Goal: Task Accomplishment & Management: Complete application form

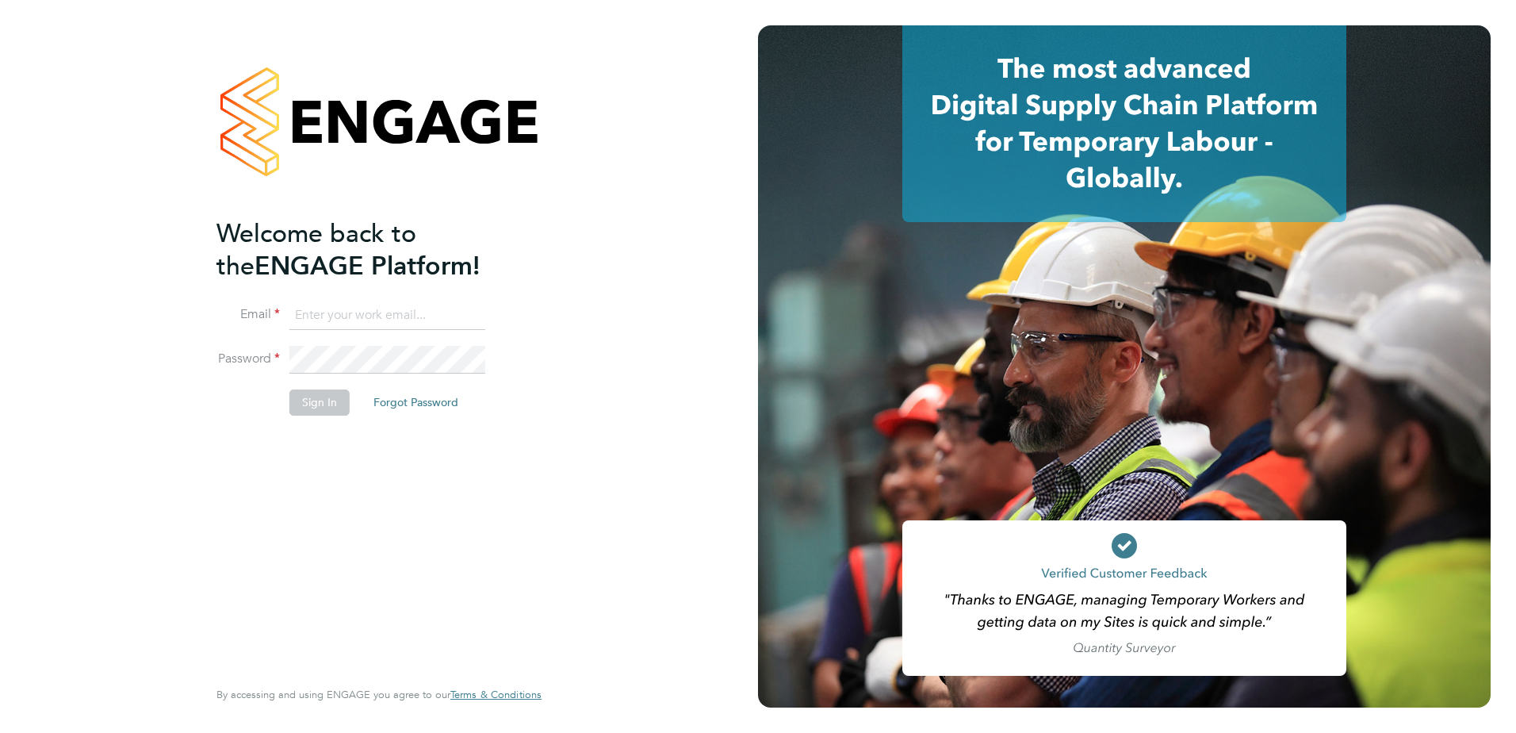
type input "[PERSON_NAME][EMAIL_ADDRESS][DOMAIN_NAME]"
click at [328, 406] on button "Sign In" at bounding box center [319, 401] width 60 height 25
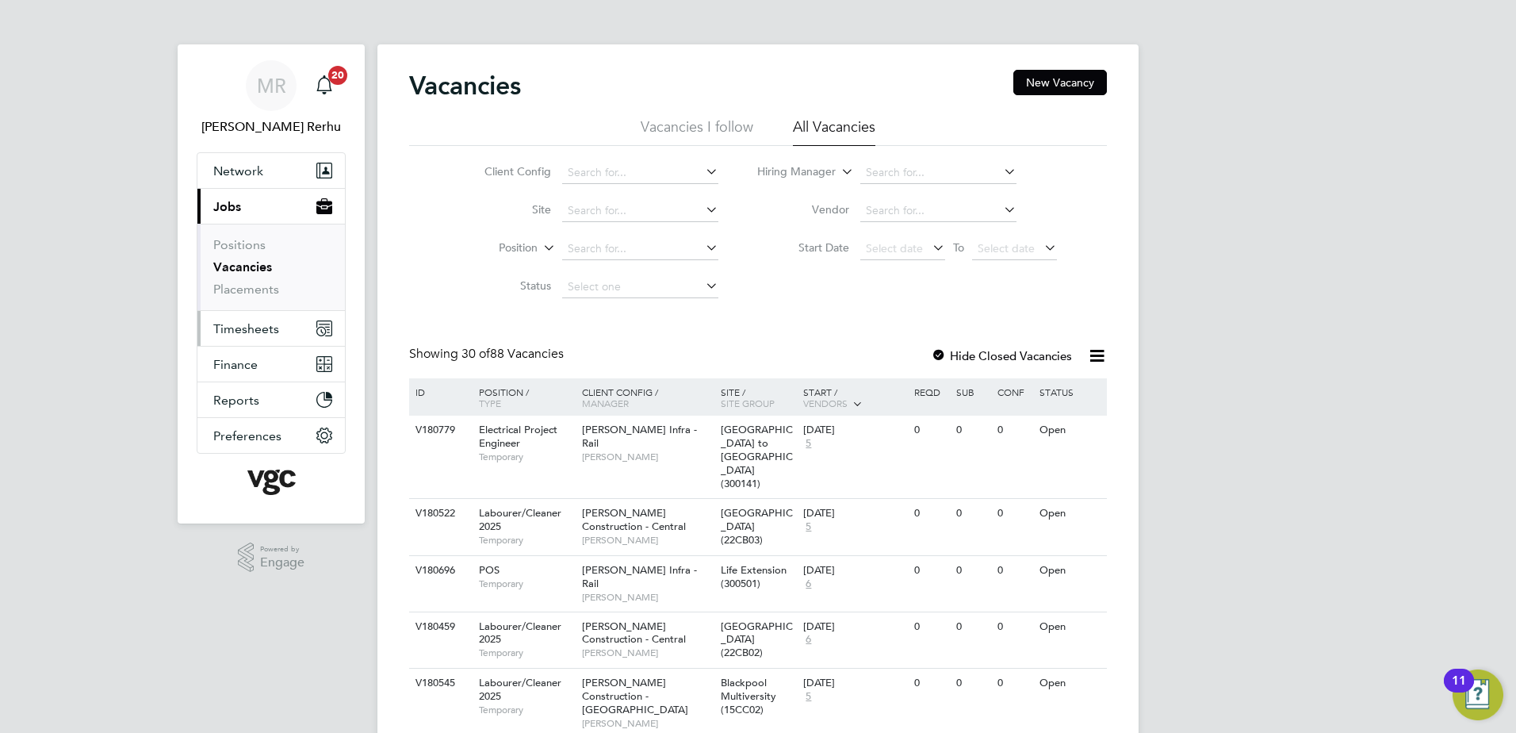
click at [251, 327] on span "Timesheets" at bounding box center [246, 328] width 66 height 15
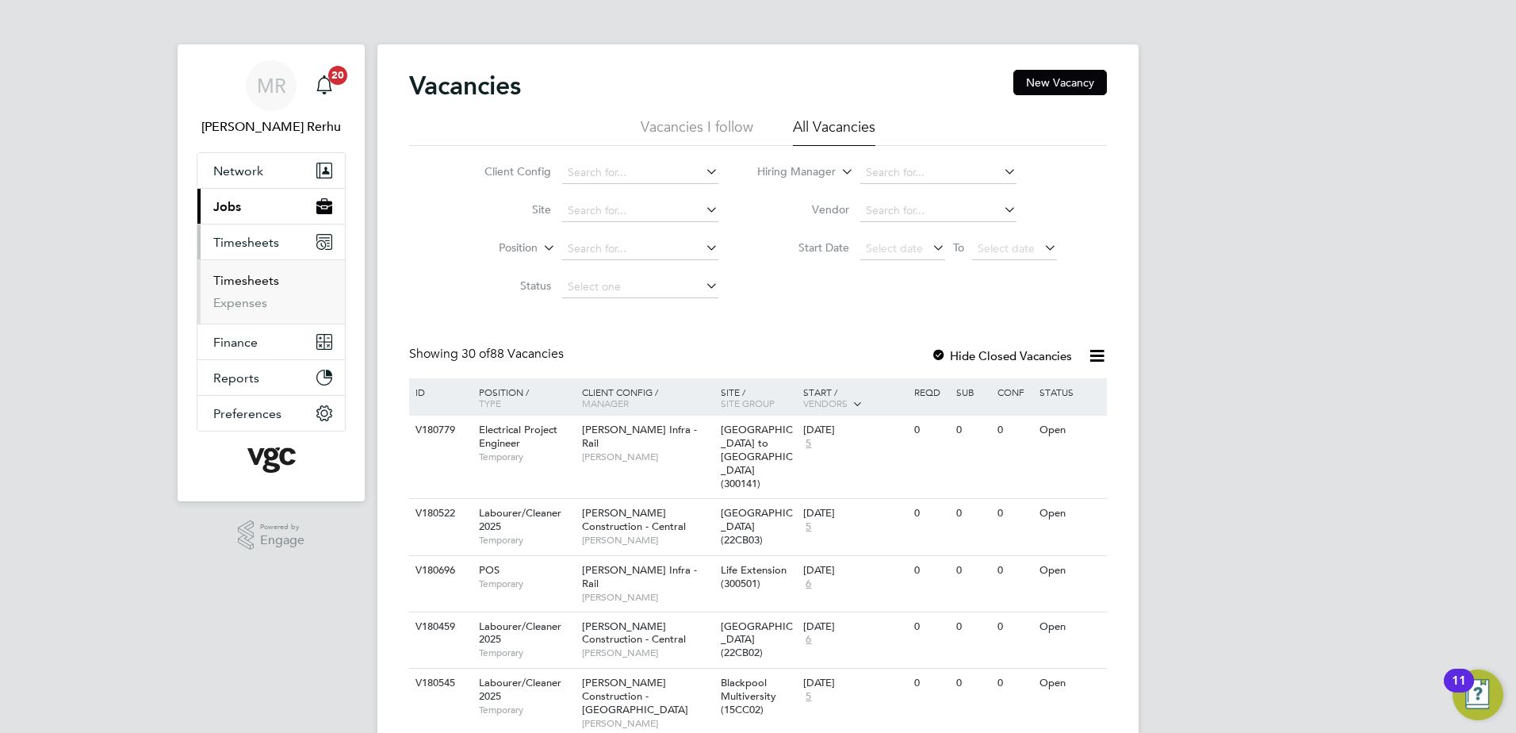
click at [256, 279] on link "Timesheets" at bounding box center [246, 280] width 66 height 15
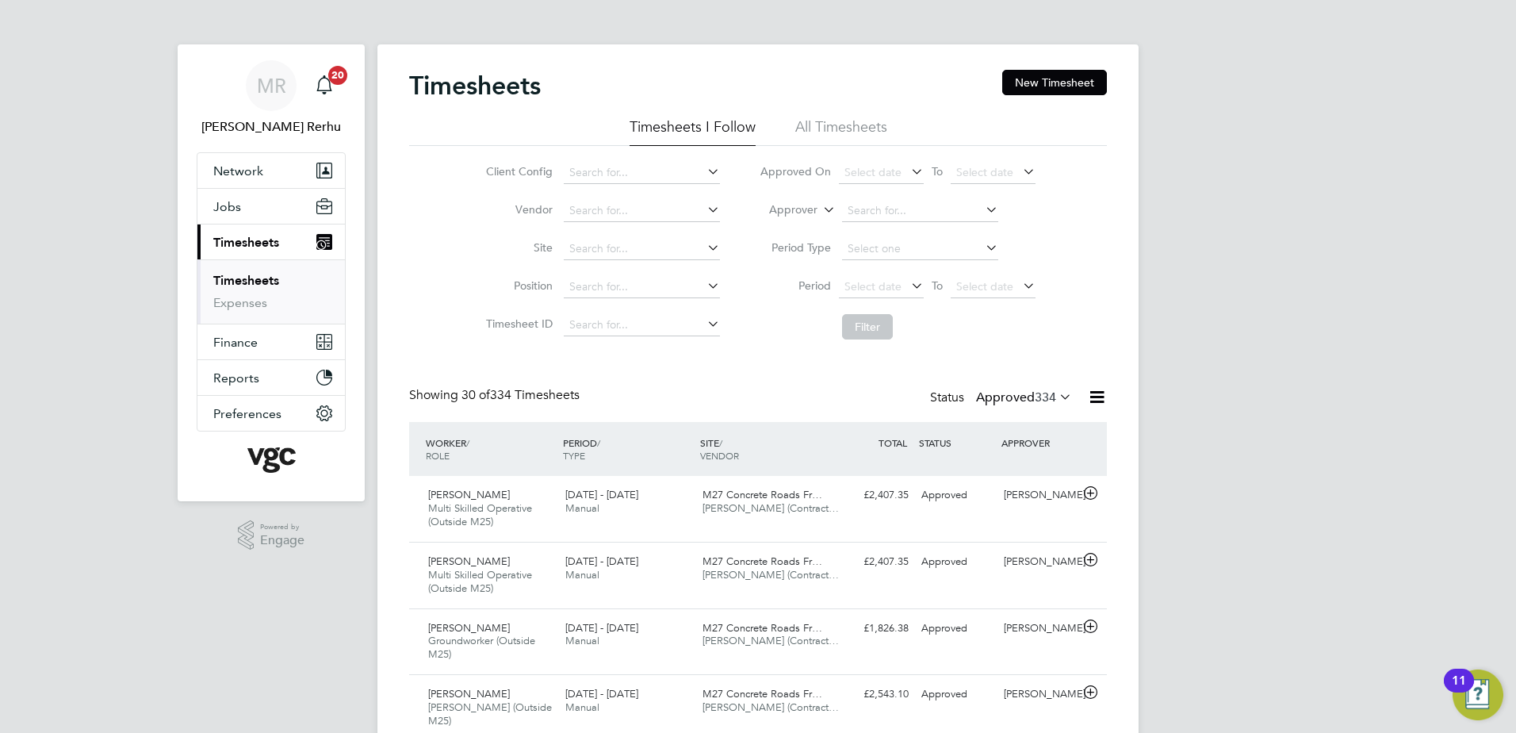
click at [986, 404] on label "Approved 334" at bounding box center [1024, 397] width 96 height 16
click at [982, 471] on li "Submitted" at bounding box center [1009, 470] width 73 height 22
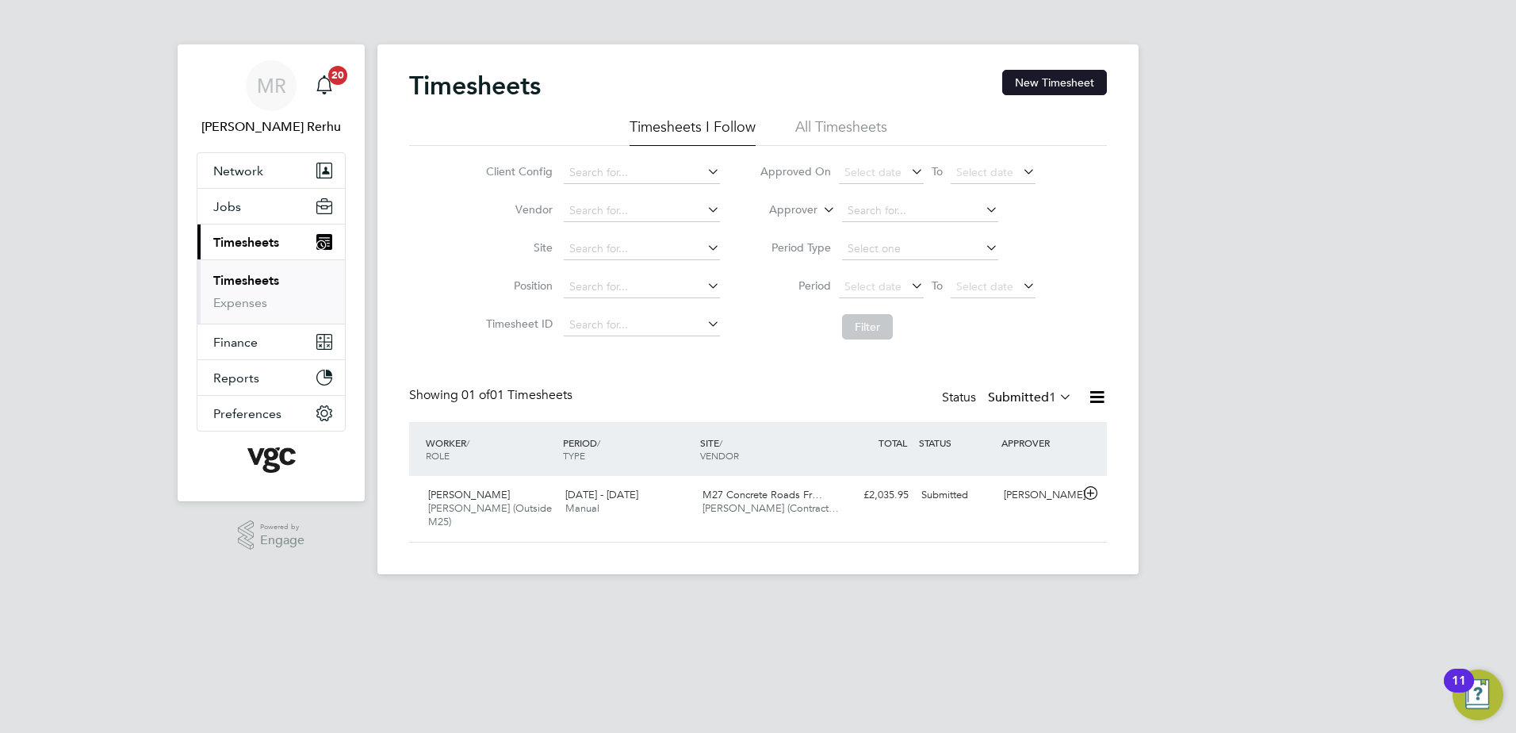
click at [1064, 72] on button "New Timesheet" at bounding box center [1054, 82] width 105 height 25
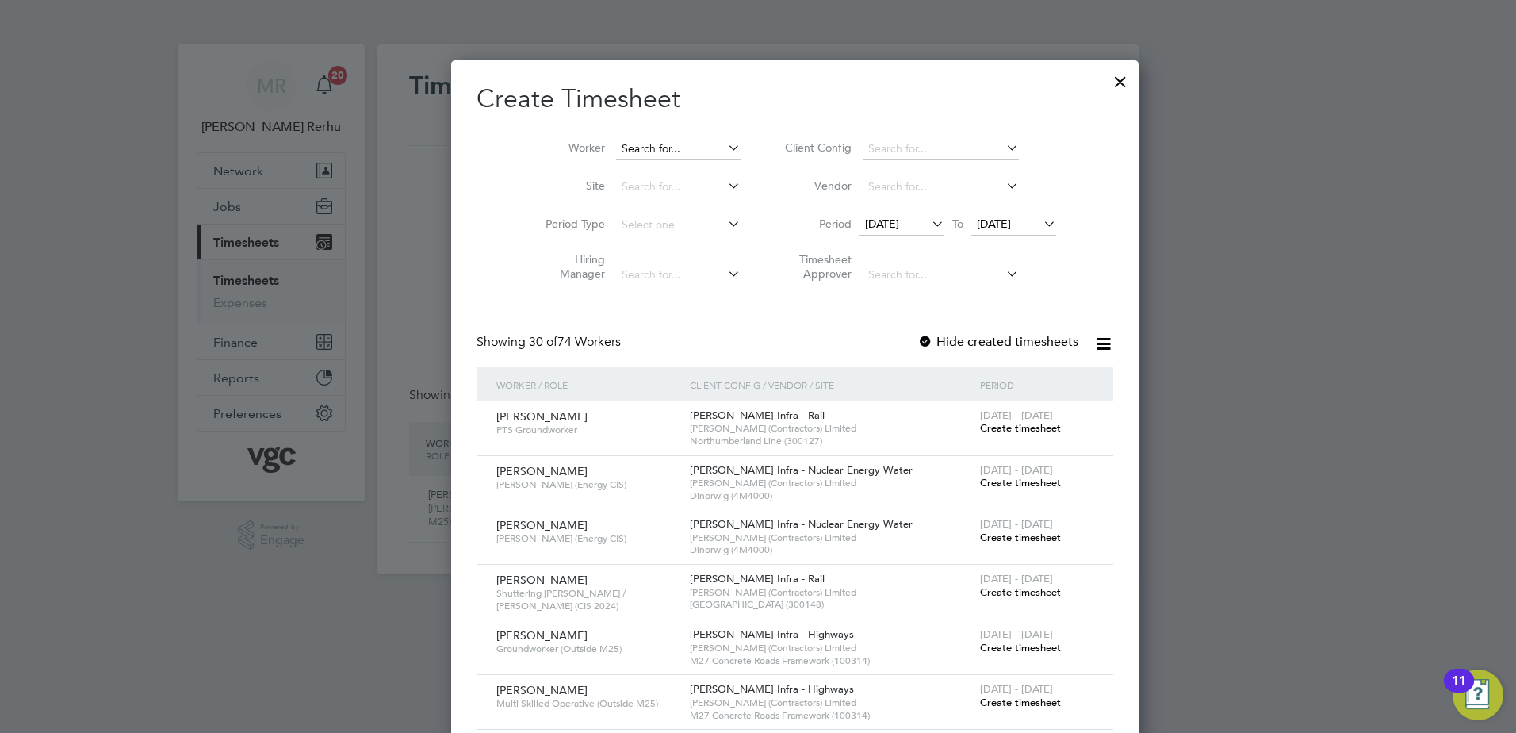
click at [668, 156] on input at bounding box center [678, 149] width 124 height 22
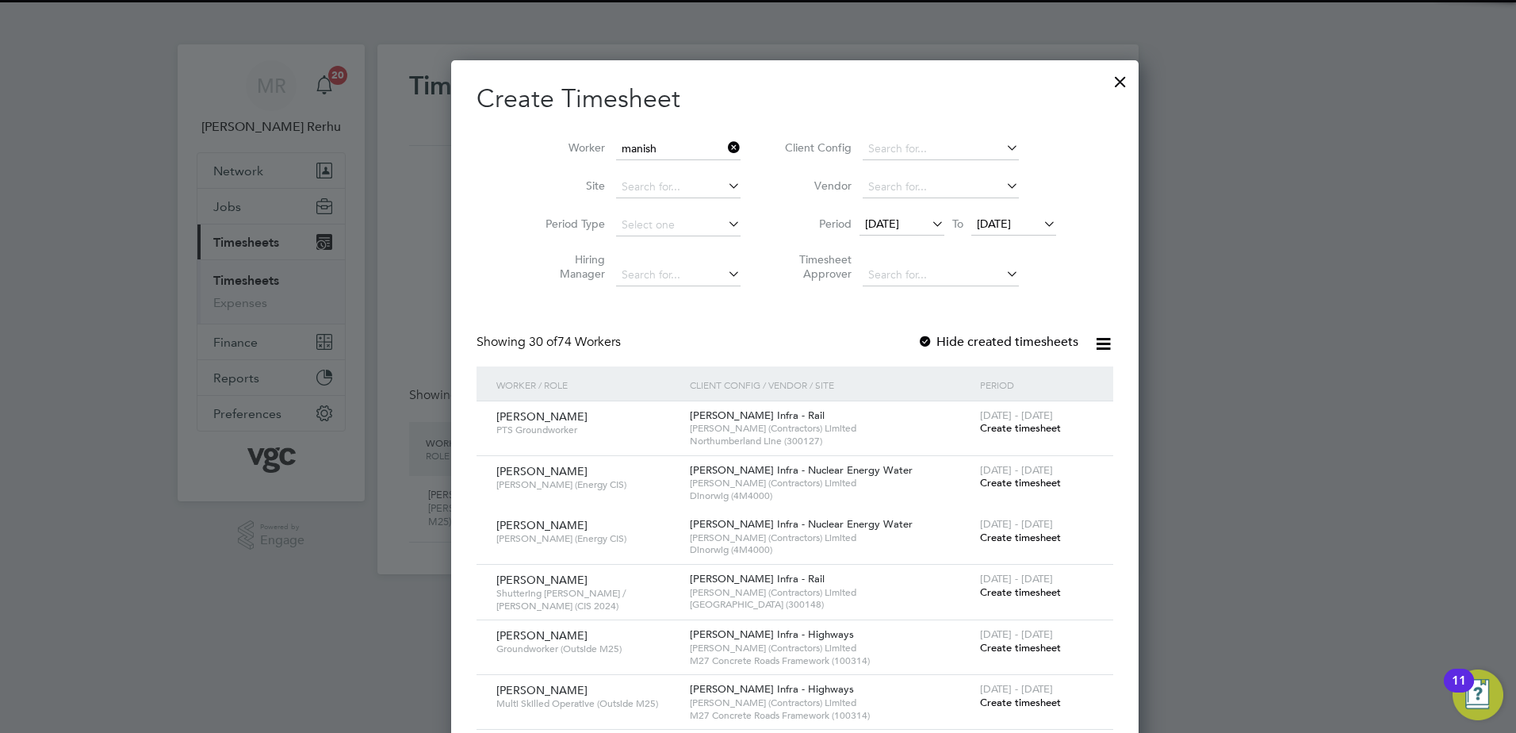
click at [668, 169] on li "Manish Kumar" at bounding box center [648, 169] width 141 height 21
type input "Manish Kumar"
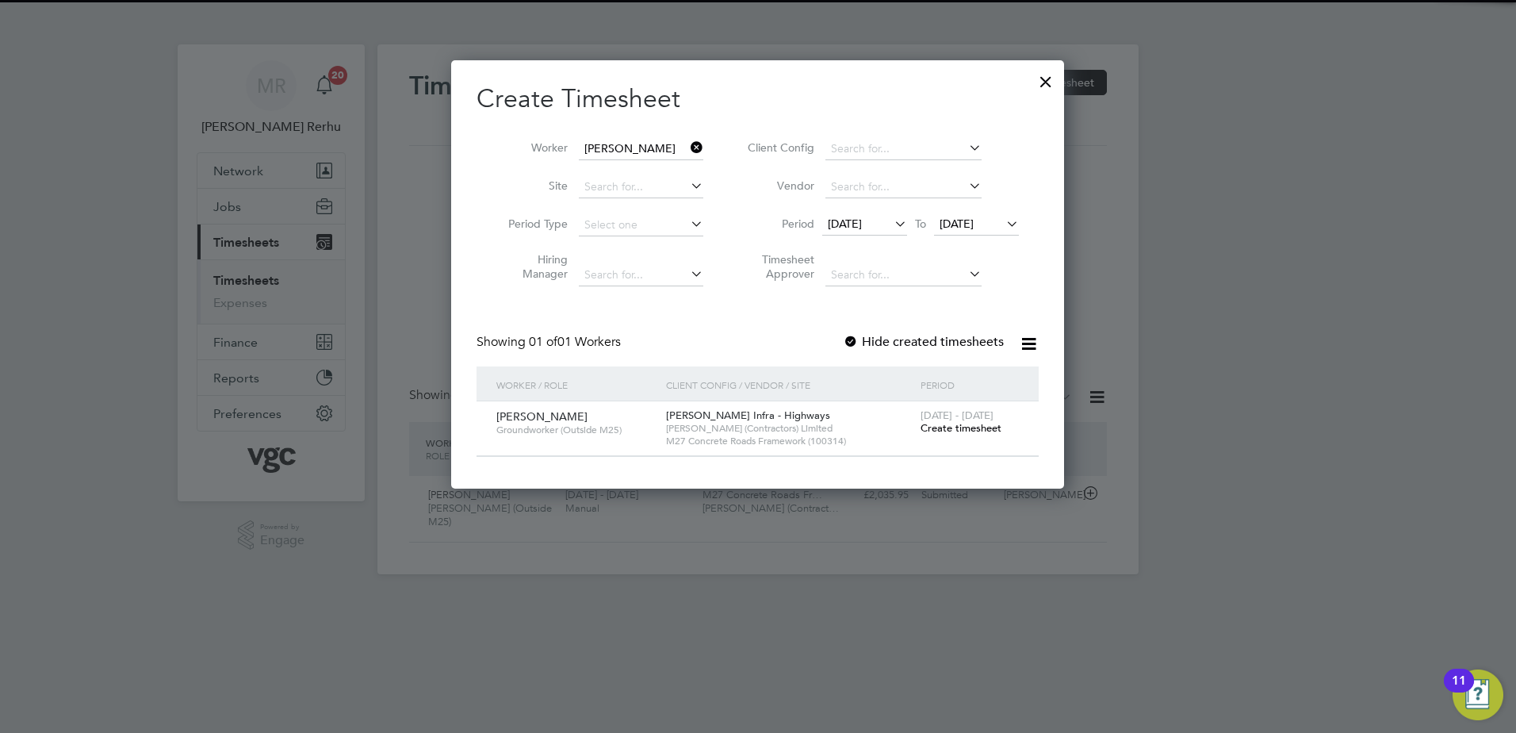
click at [963, 432] on span "Create timesheet" at bounding box center [961, 427] width 81 height 13
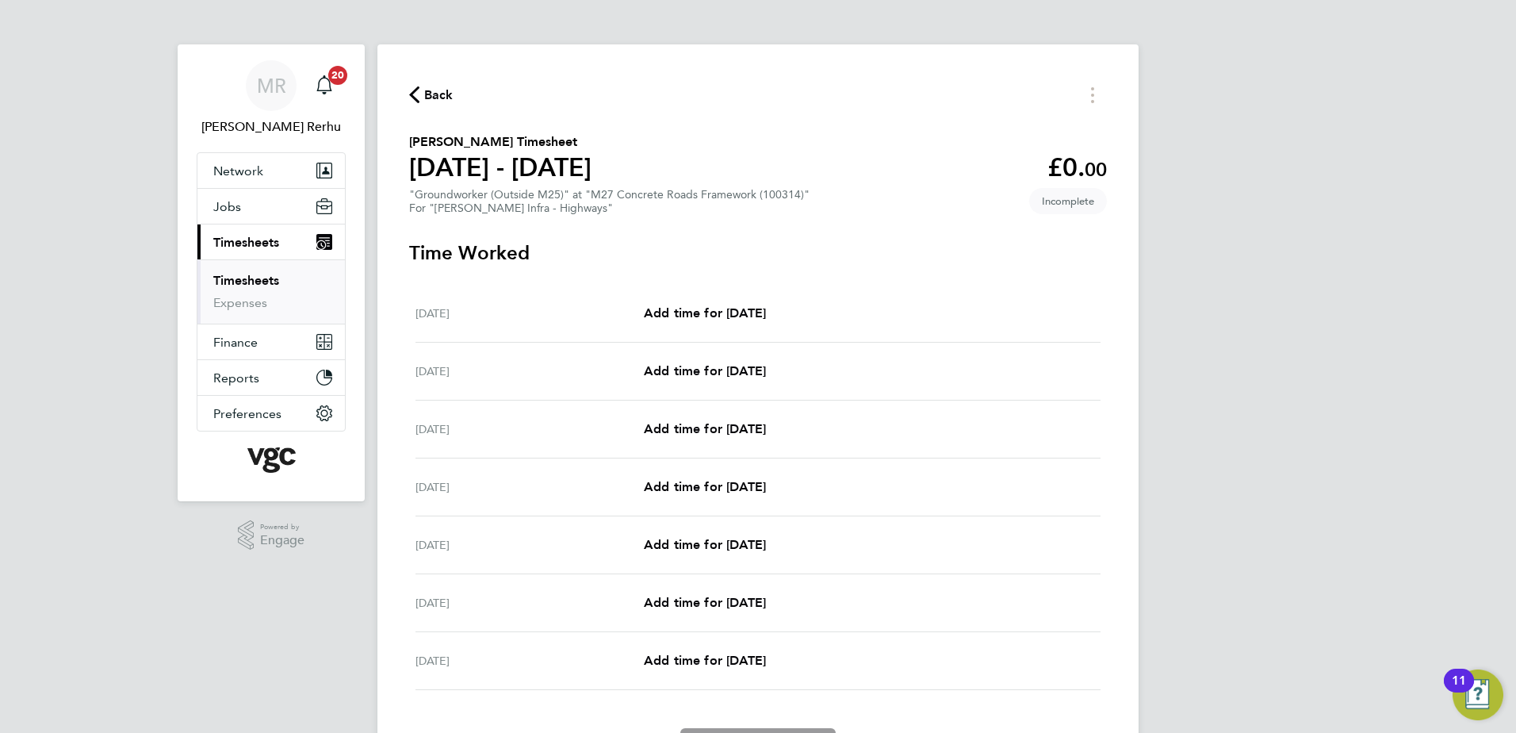
click at [698, 294] on div "Sat 20 Sep Add time for Sat 20 Sep Add time for Sat 20 Sep" at bounding box center [757, 314] width 685 height 58
click at [696, 306] on span "Add time for Sat 20 Sep" at bounding box center [705, 312] width 122 height 15
select select "30"
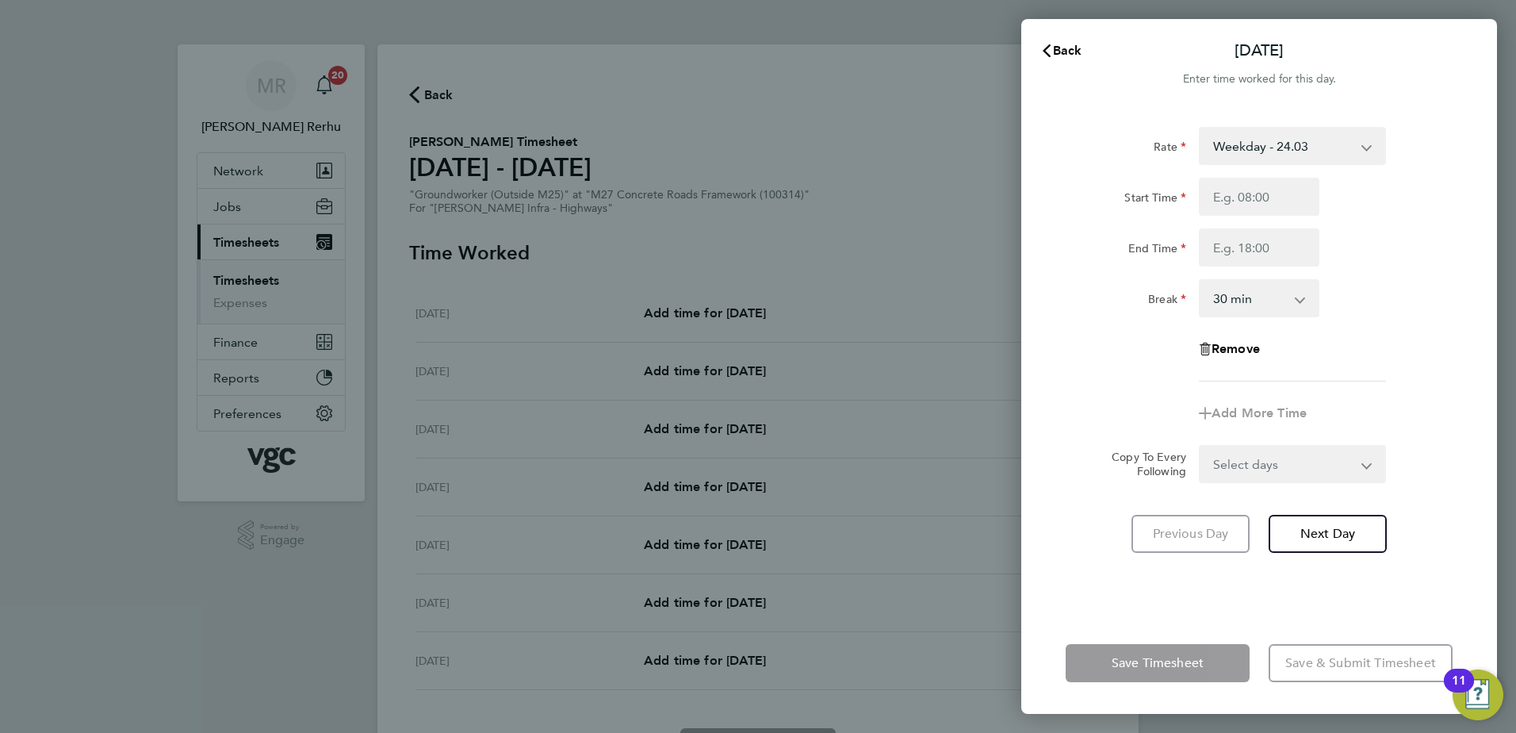
click at [1358, 155] on select "Weekday - 24.03 Bank Holiday (exc Christmas) - 42.04 Weekends - 36.05 Weekday N…" at bounding box center [1282, 145] width 165 height 35
select select "30"
click at [1274, 205] on input "Start Time" at bounding box center [1259, 197] width 121 height 38
type input "07:30"
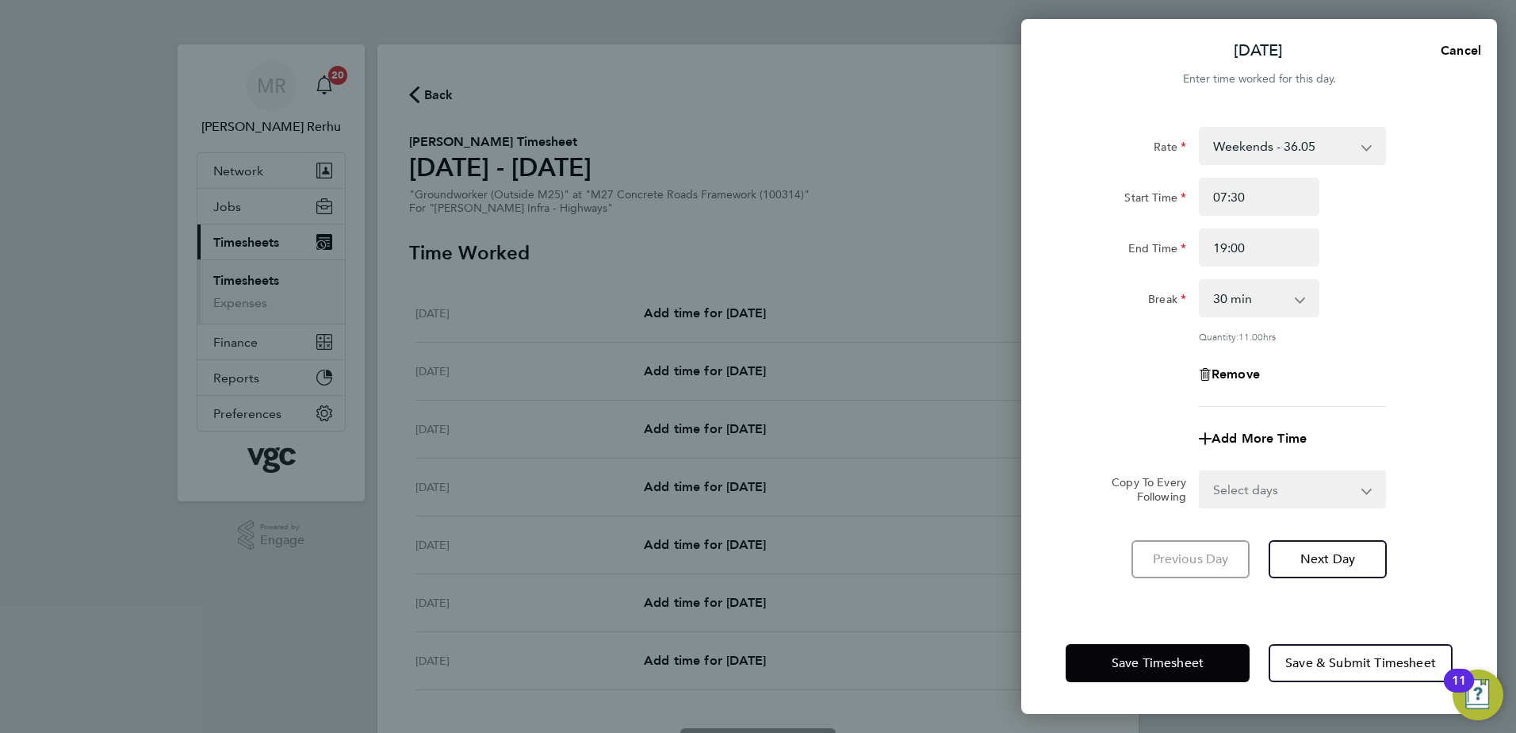
click at [1386, 257] on div "End Time 19:00" at bounding box center [1259, 247] width 400 height 38
click at [1229, 246] on input "19:00" at bounding box center [1259, 247] width 121 height 38
click at [1224, 245] on input "19:00" at bounding box center [1259, 247] width 121 height 38
click at [1340, 352] on div "Rate Weekends - 36.05 Weekday - 24.03 Bank Holiday (exc Christmas) - 42.04 Week…" at bounding box center [1259, 267] width 387 height 280
click at [1273, 252] on input "17:00" at bounding box center [1259, 247] width 121 height 38
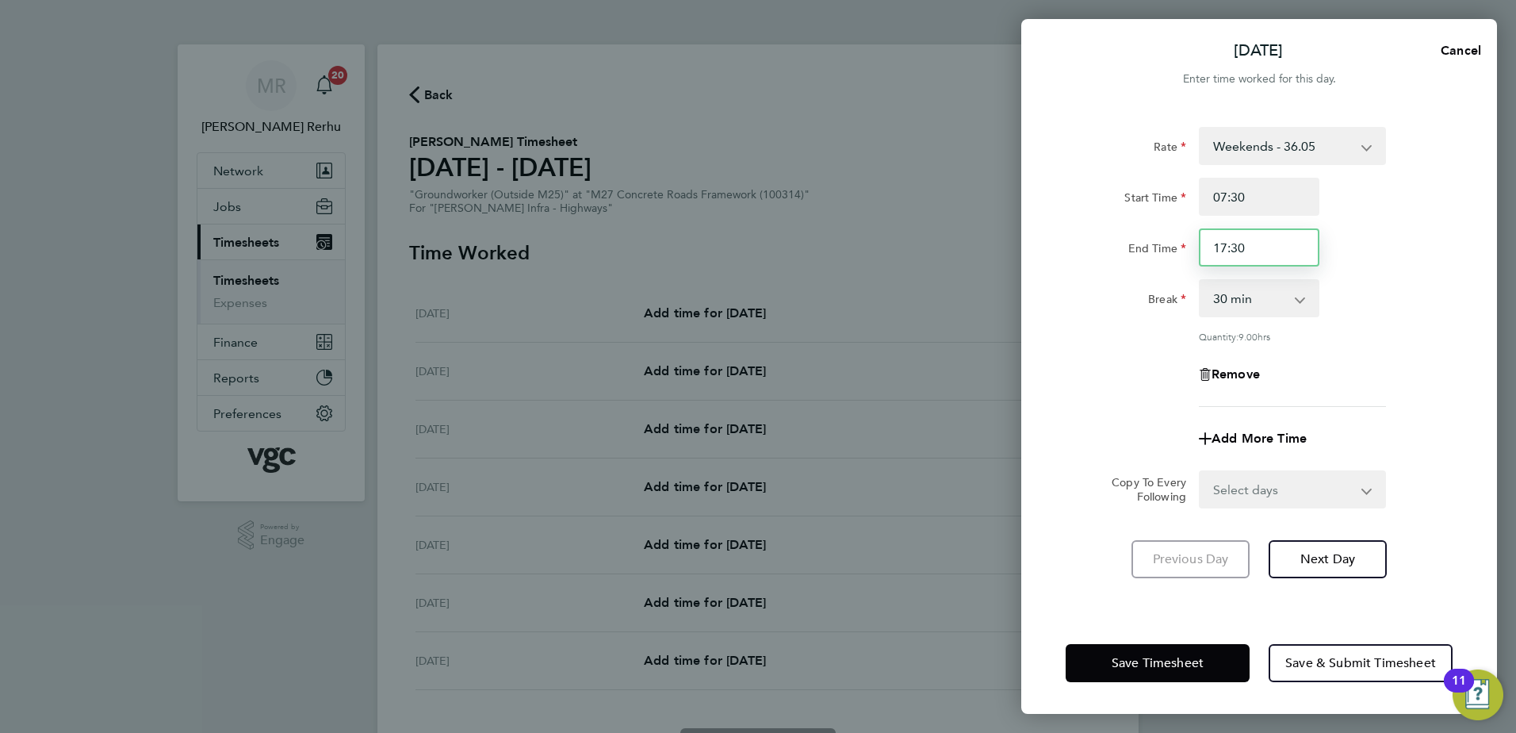
type input "17:30"
click at [1344, 296] on div "Break 0 min 15 min 30 min 45 min 60 min 75 min 90 min" at bounding box center [1259, 298] width 400 height 38
drag, startPoint x: 1256, startPoint y: 486, endPoint x: 1254, endPoint y: 506, distance: 20.0
click at [1256, 486] on select "Select days Day Weekday (Mon-Fri) Monday Tuesday Wednesday Thursday Friday Sund…" at bounding box center [1283, 489] width 167 height 35
select select "DAY"
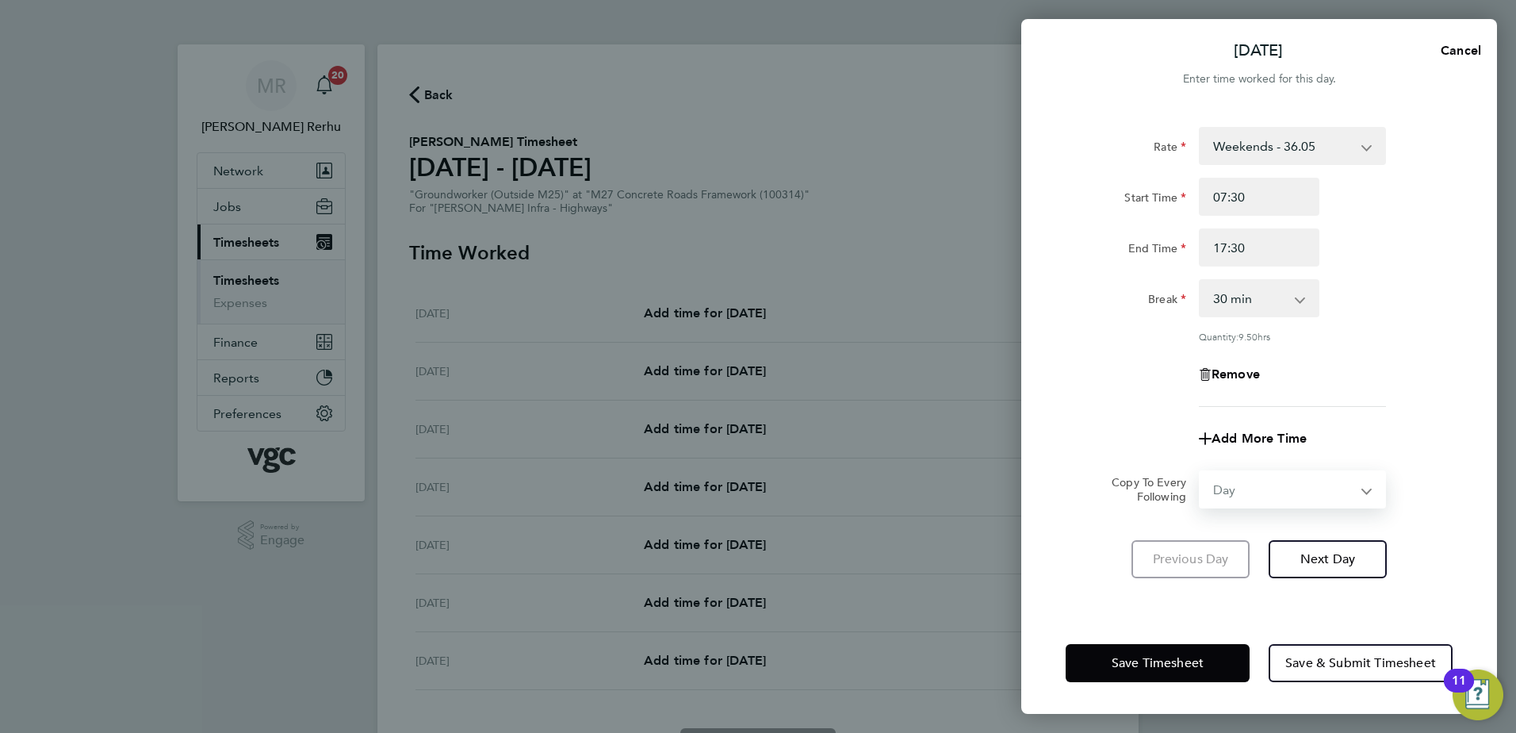
click at [1200, 472] on select "Select days Day Weekday (Mon-Fri) Monday Tuesday Wednesday Thursday Friday Sund…" at bounding box center [1283, 489] width 167 height 35
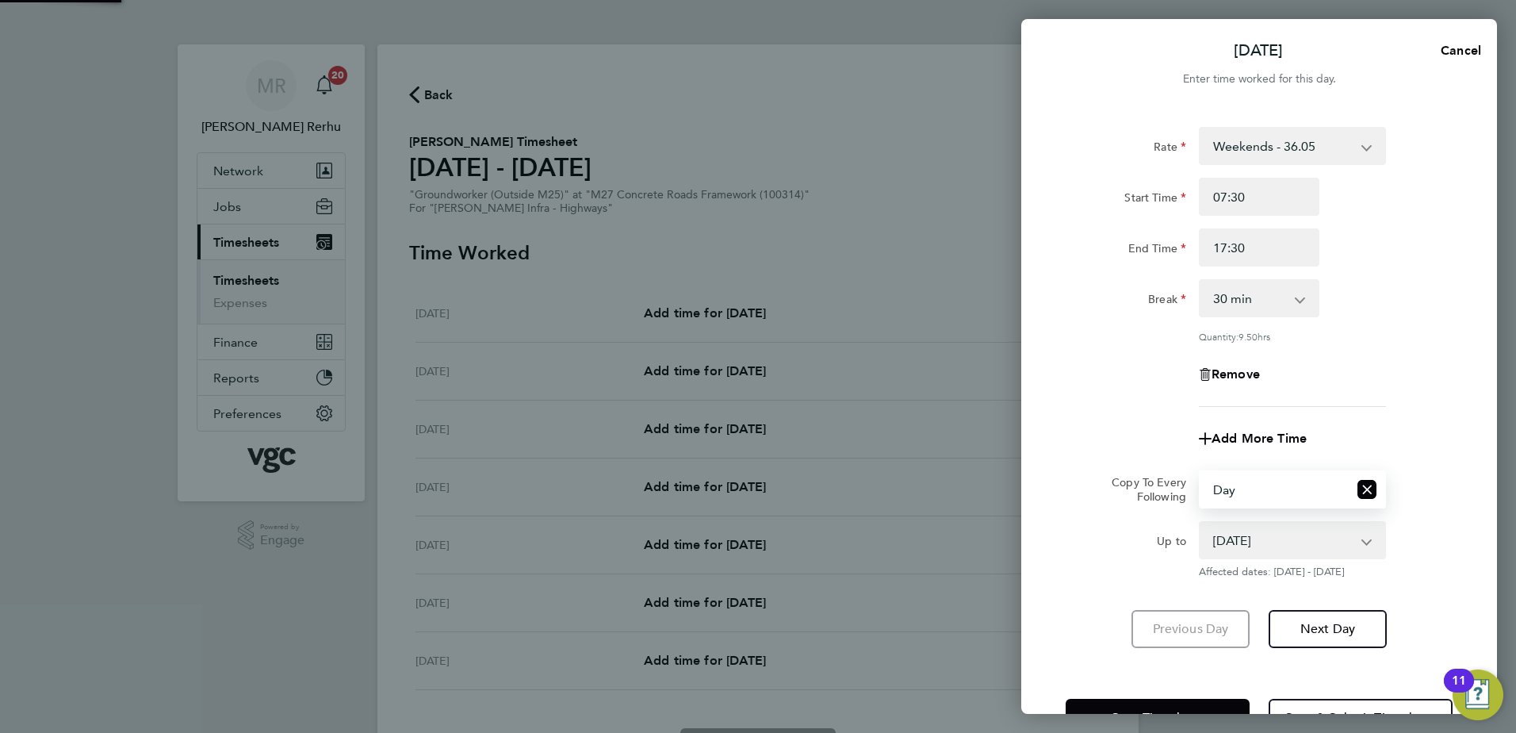
click at [1246, 534] on select "21 Sep 2025 22 Sep 2025 23 Sep 2025 24 Sep 2025 25 Sep 2025 26 Sep 2025" at bounding box center [1282, 540] width 165 height 35
select select "2025-09-21"
click at [1200, 523] on select "21 Sep 2025 22 Sep 2025 23 Sep 2025 24 Sep 2025 25 Sep 2025 26 Sep 2025" at bounding box center [1282, 540] width 165 height 35
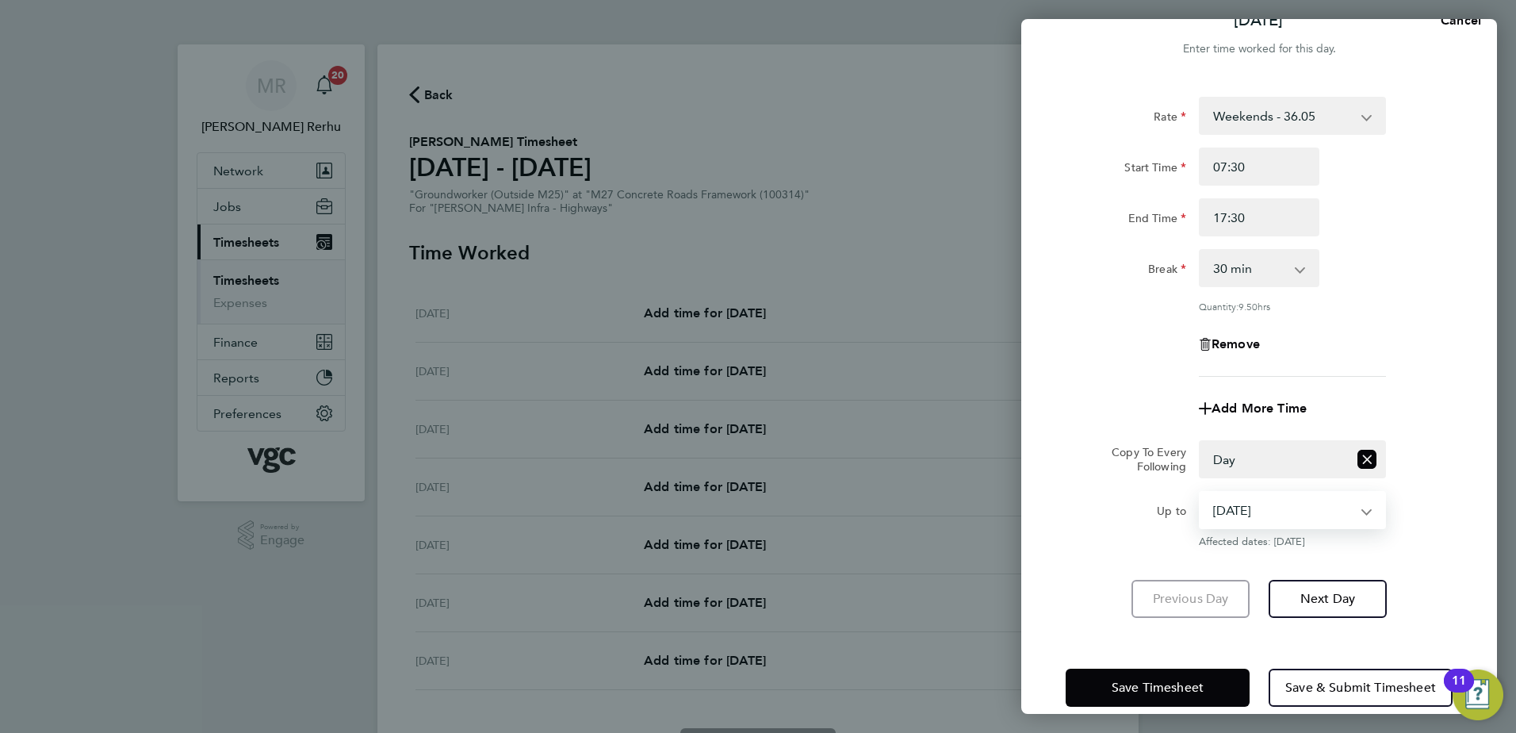
scroll to position [53, 0]
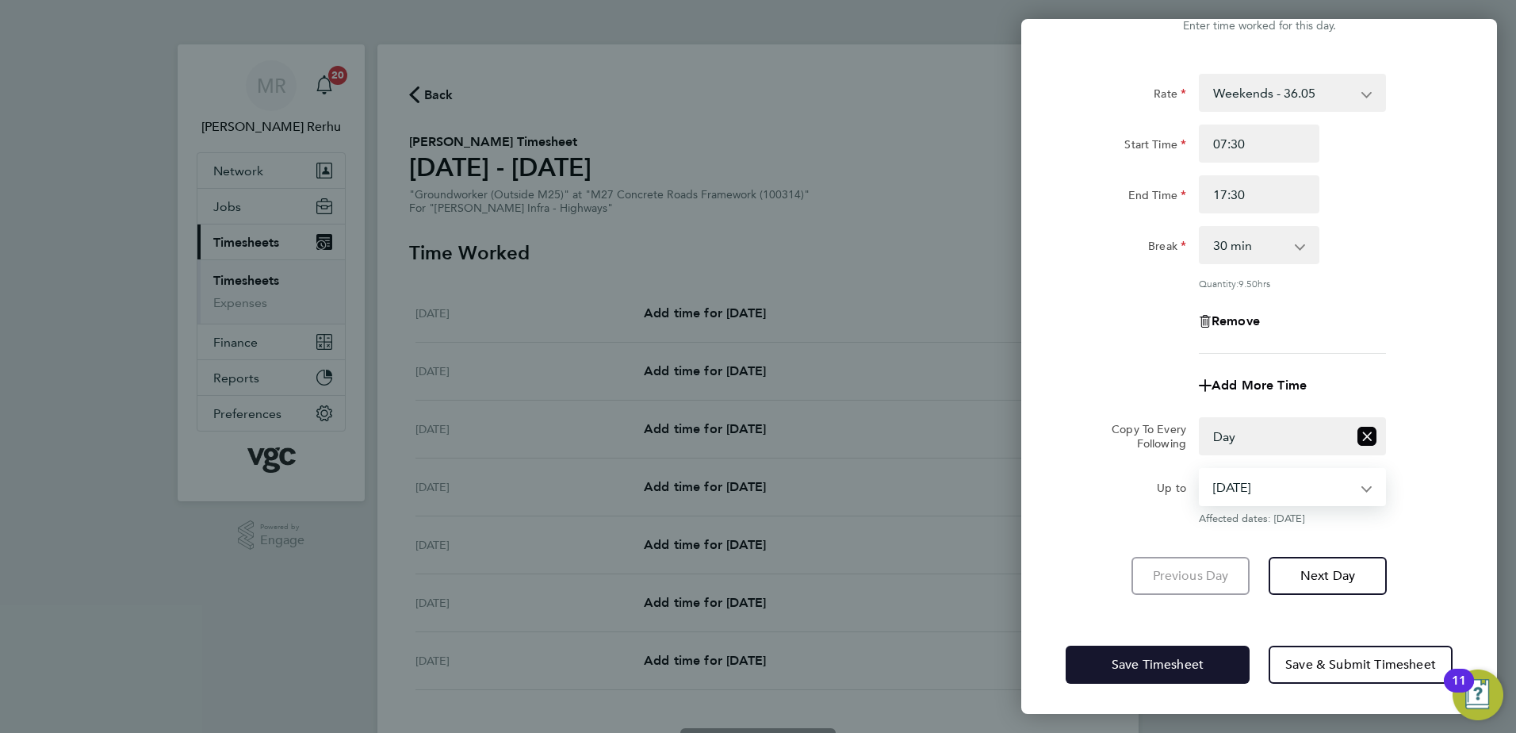
click at [1121, 664] on span "Save Timesheet" at bounding box center [1158, 665] width 92 height 16
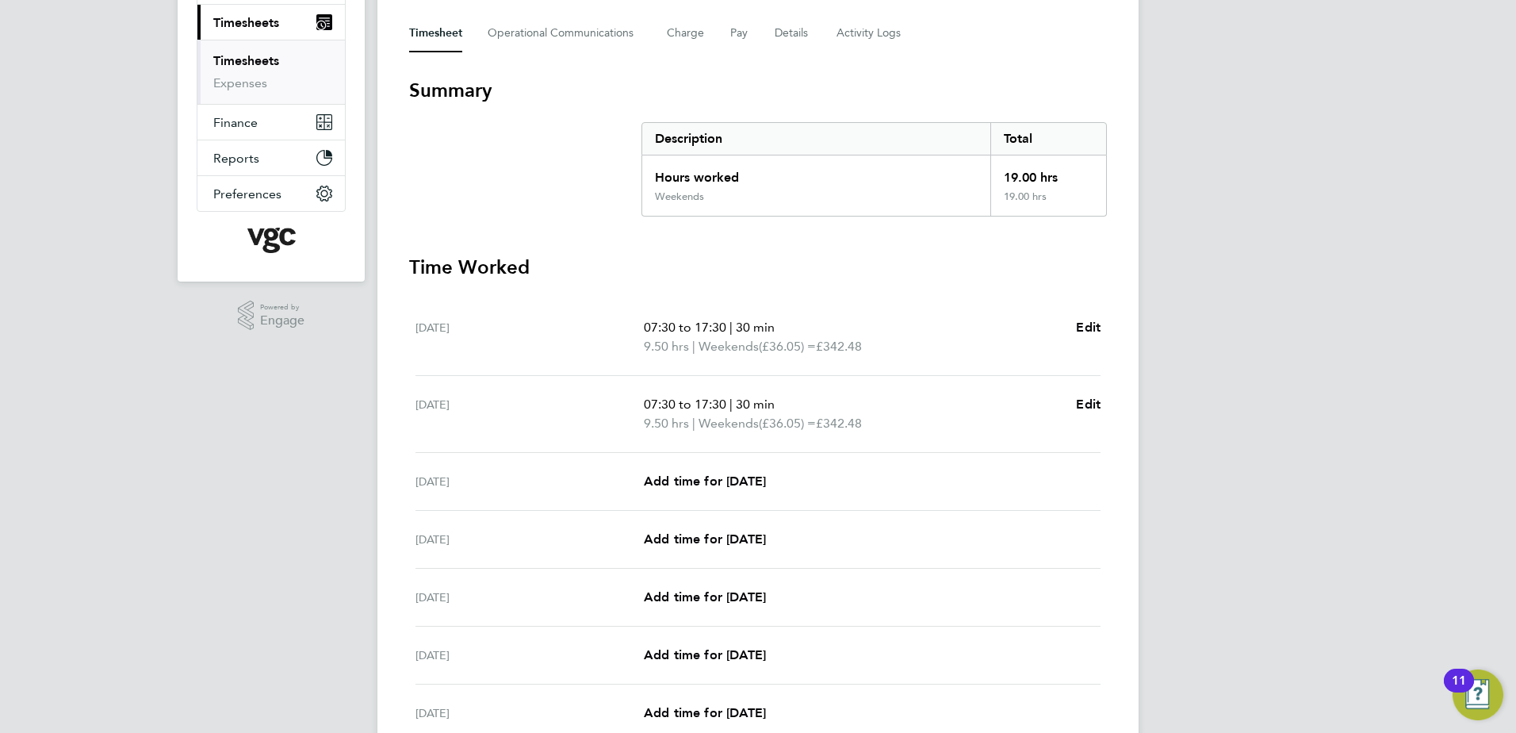
scroll to position [317, 0]
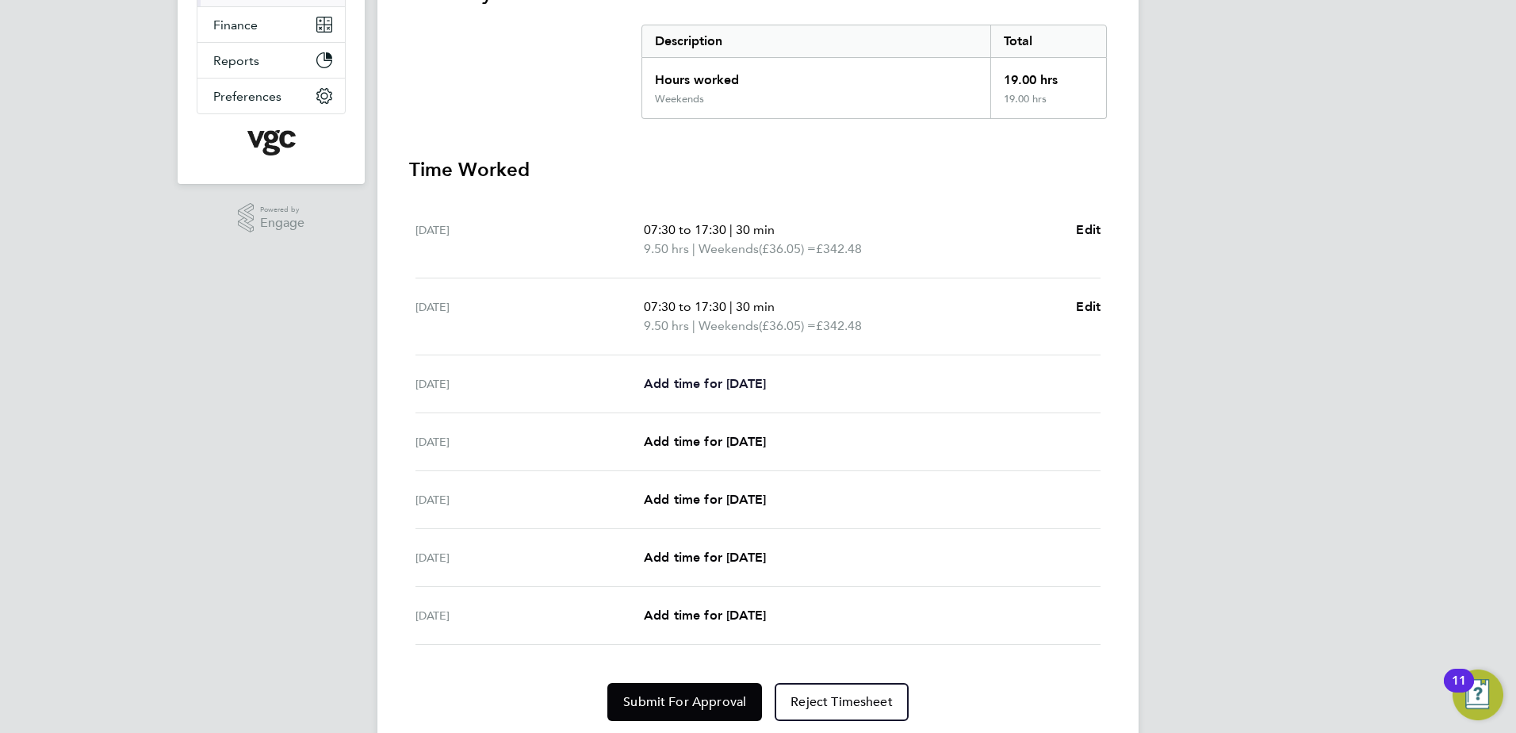
click at [687, 389] on span "Add time for Mon 22 Sep" at bounding box center [705, 383] width 122 height 15
select select "30"
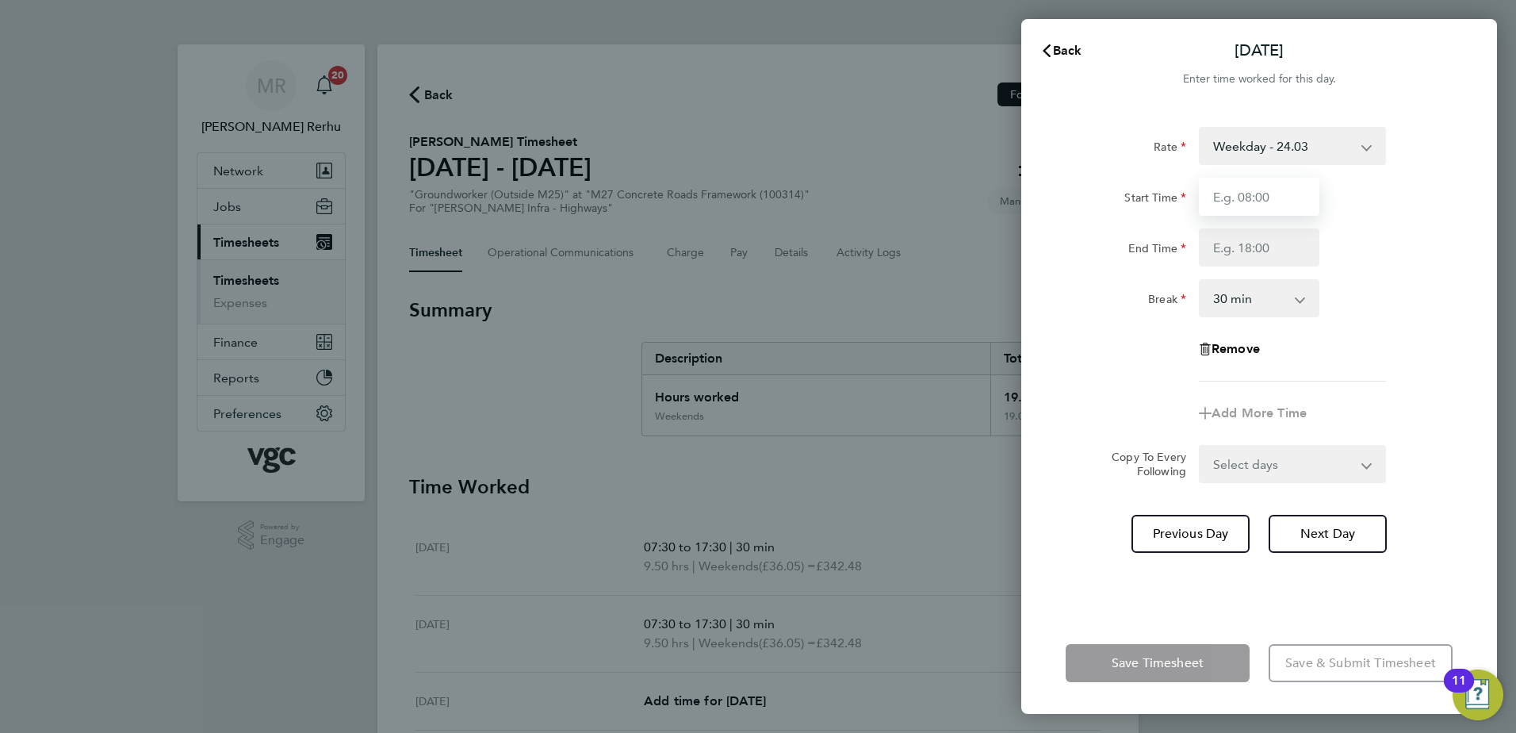
click at [1304, 182] on input "Start Time" at bounding box center [1259, 197] width 121 height 38
type input "07:30"
type input "17:30"
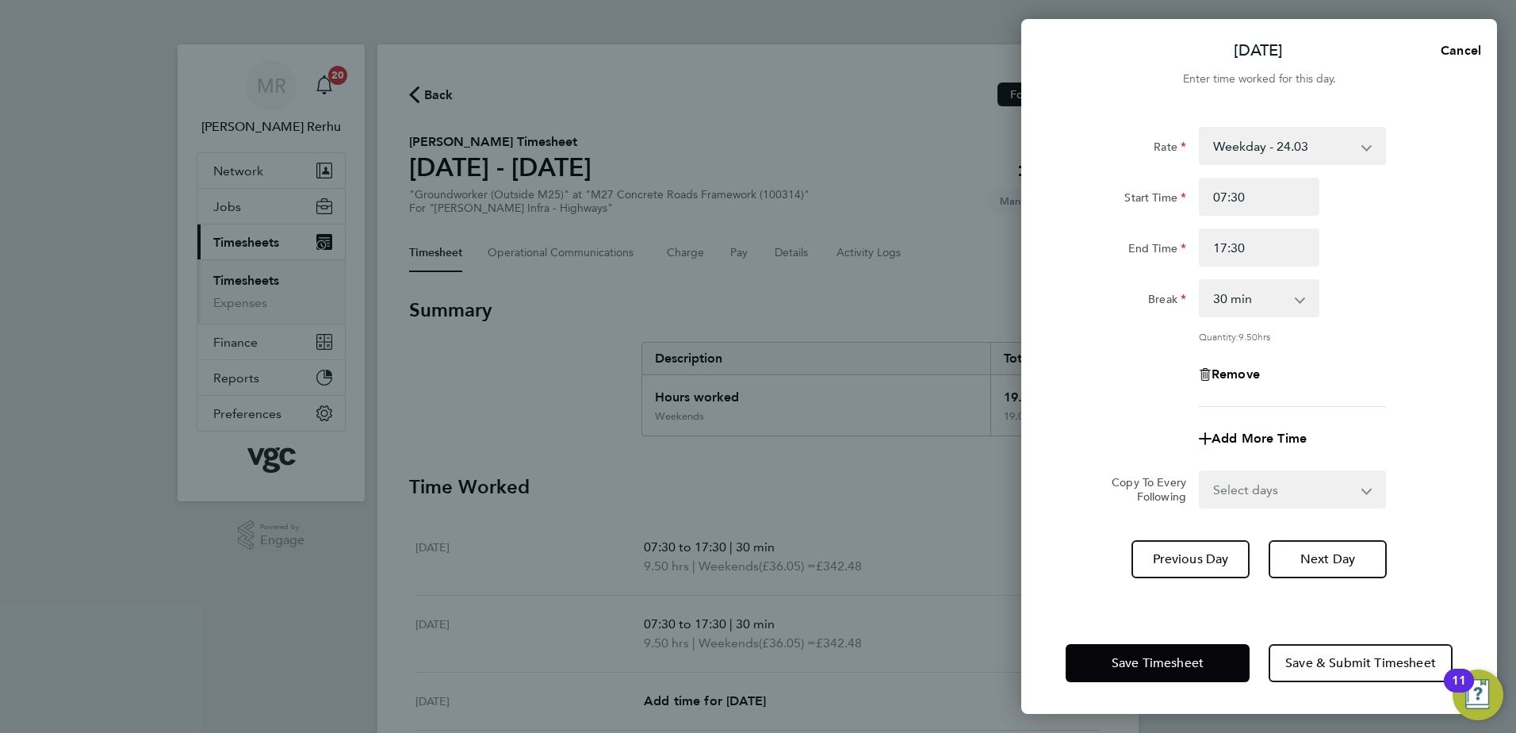
click at [1362, 274] on div "Rate Weekday - 24.03 Bank Holiday (exc Christmas) - 42.04 Weekends - 36.05 Week…" at bounding box center [1259, 267] width 387 height 280
click at [1293, 478] on select "Select days Day Tuesday Wednesday Thursday Friday" at bounding box center [1283, 489] width 167 height 35
select select "DAY"
click at [1200, 472] on select "Select days Day Tuesday Wednesday Thursday Friday" at bounding box center [1283, 489] width 167 height 35
select select "2025-09-26"
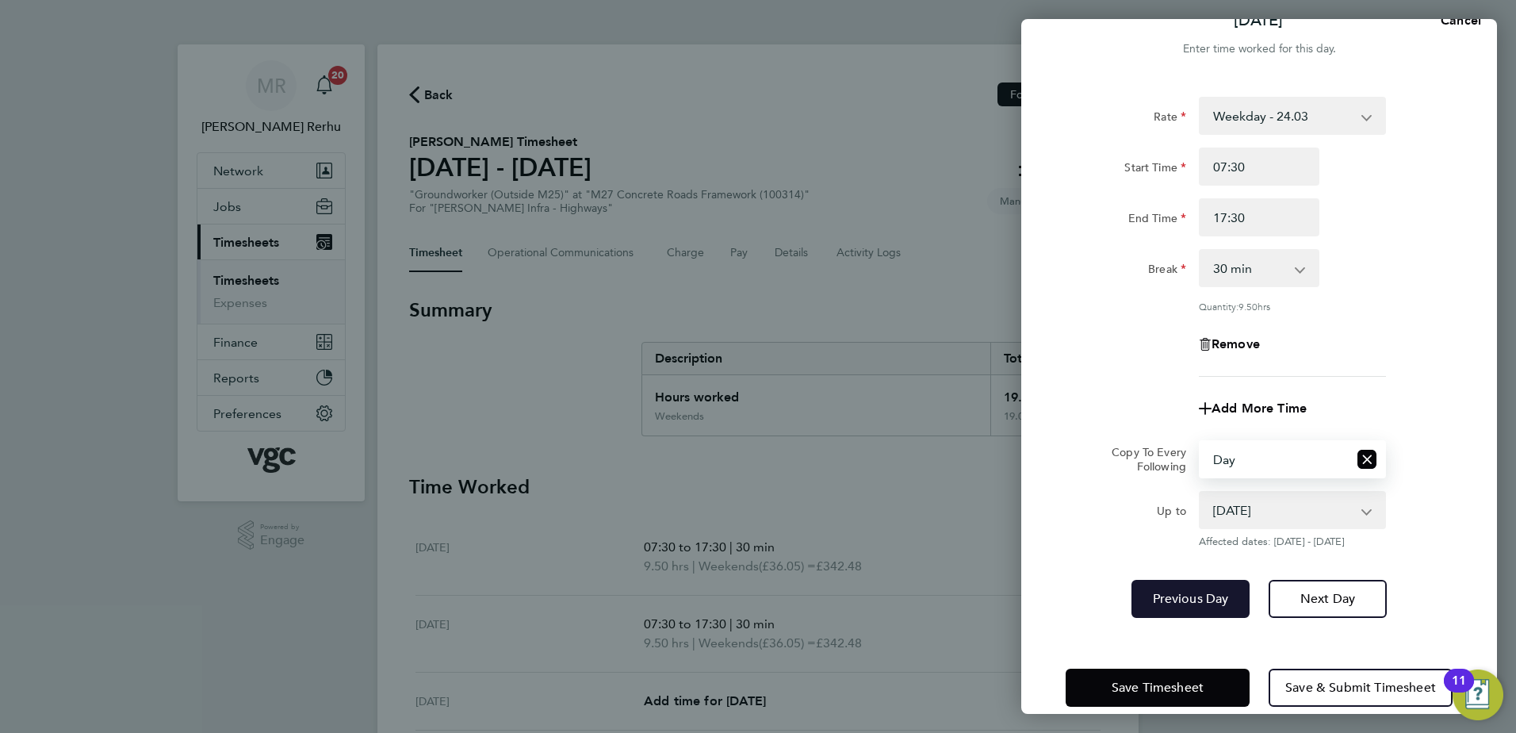
scroll to position [53, 0]
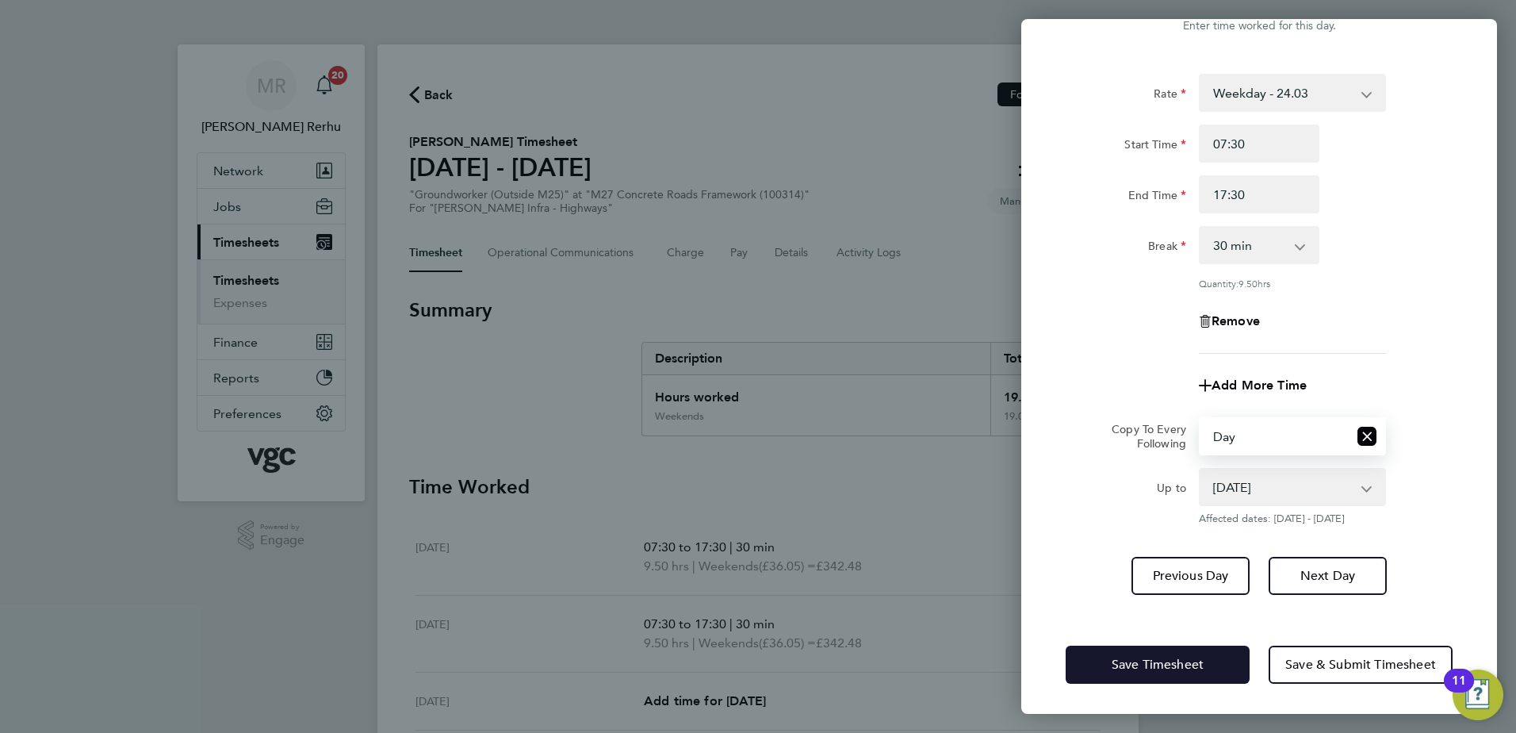
click at [1160, 677] on button "Save Timesheet" at bounding box center [1158, 664] width 184 height 38
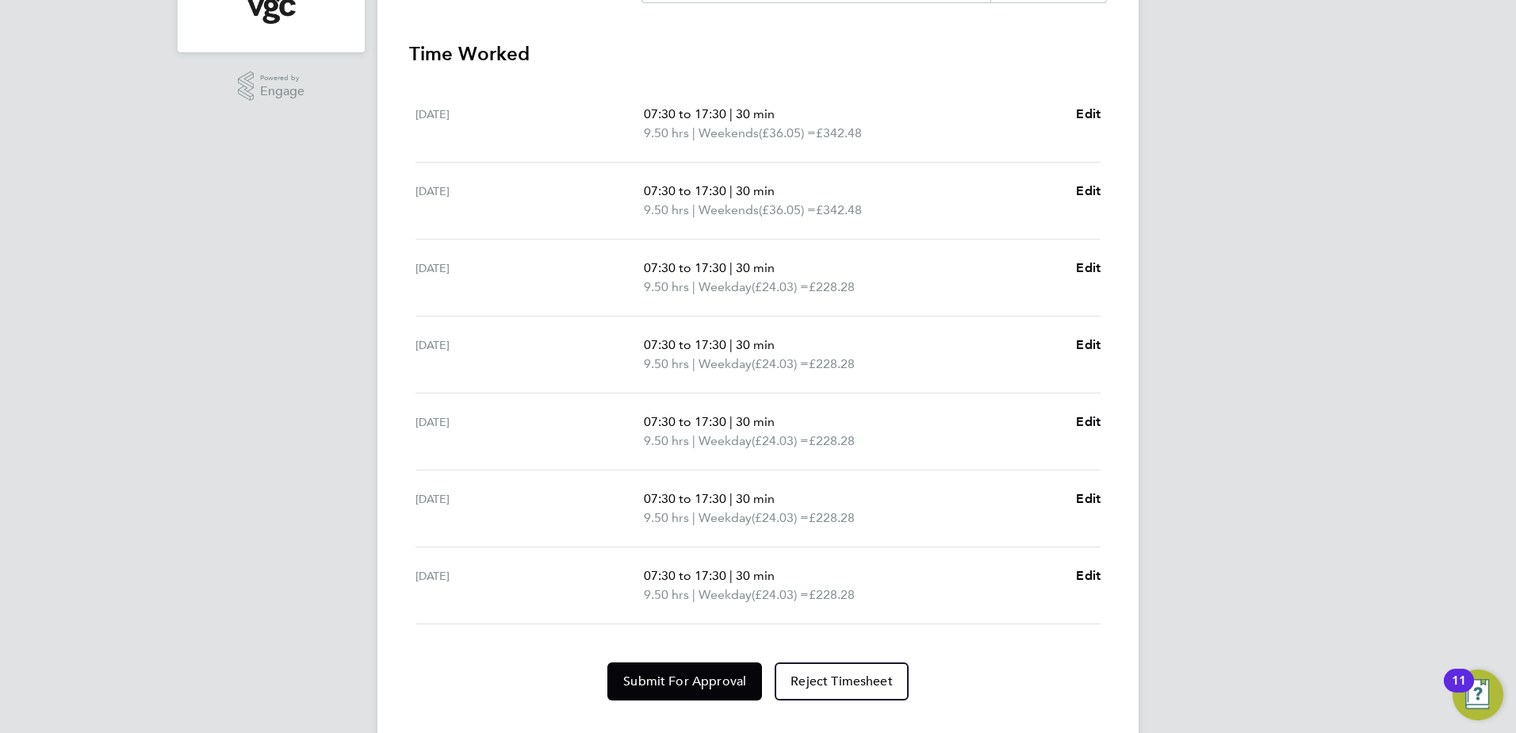
scroll to position [476, 0]
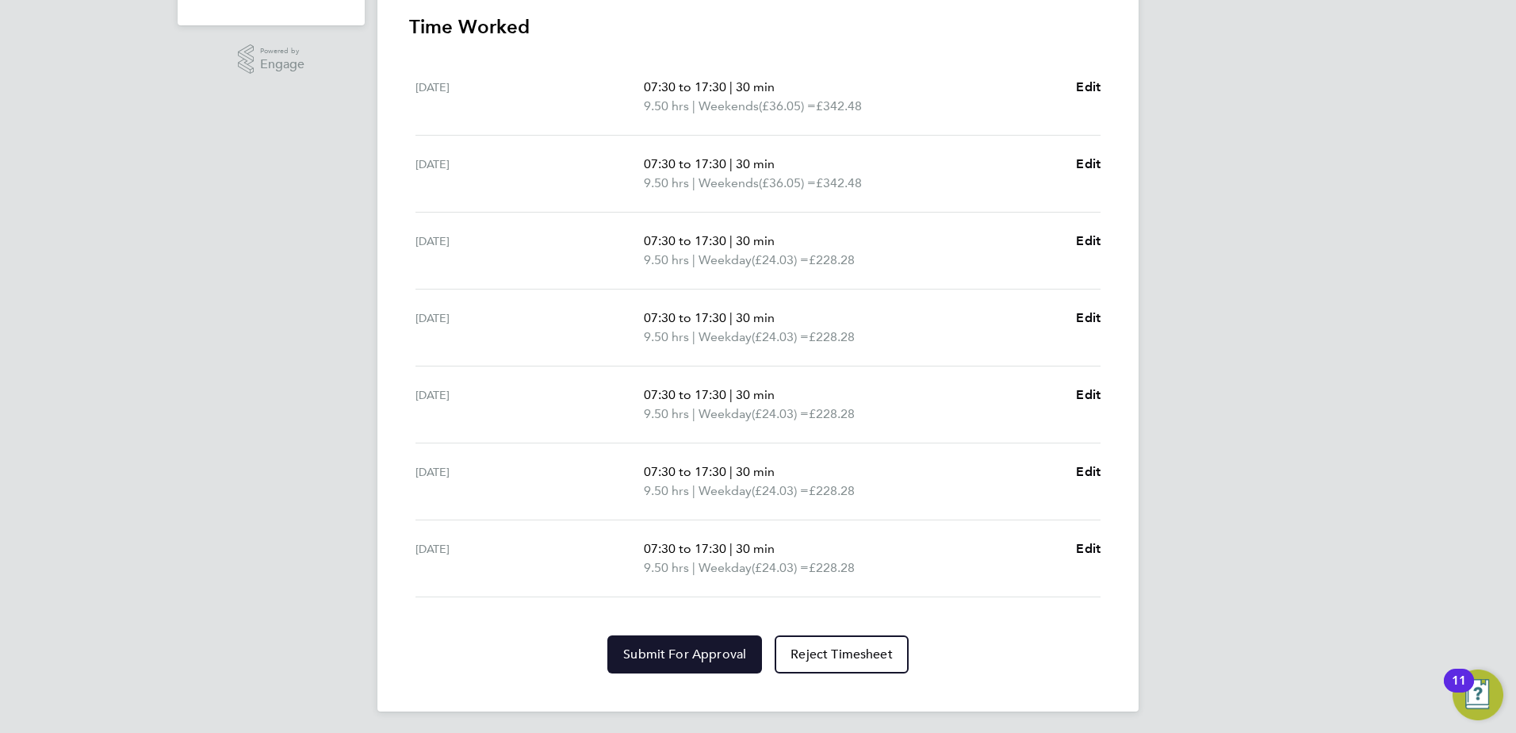
click at [679, 640] on button "Submit For Approval" at bounding box center [684, 654] width 155 height 38
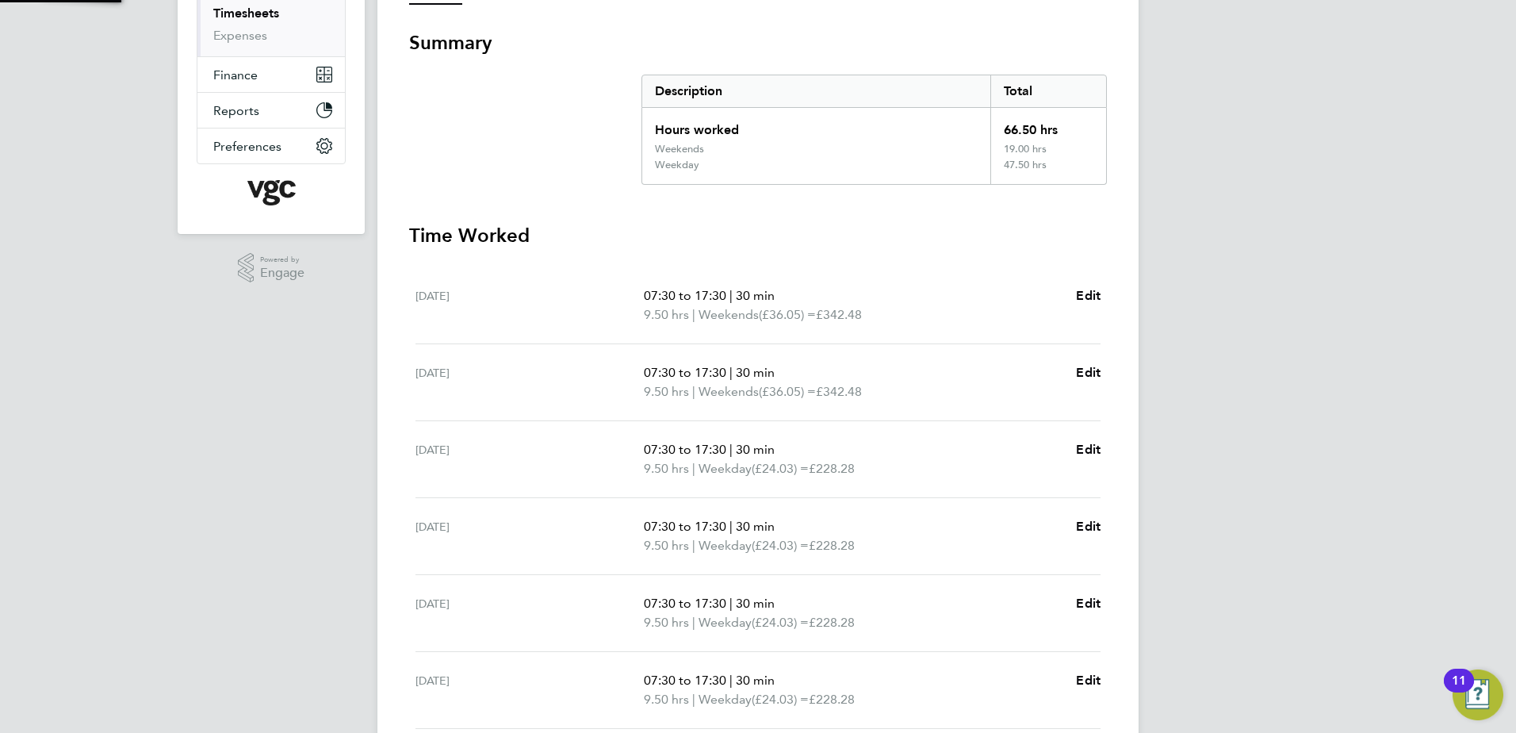
scroll to position [0, 0]
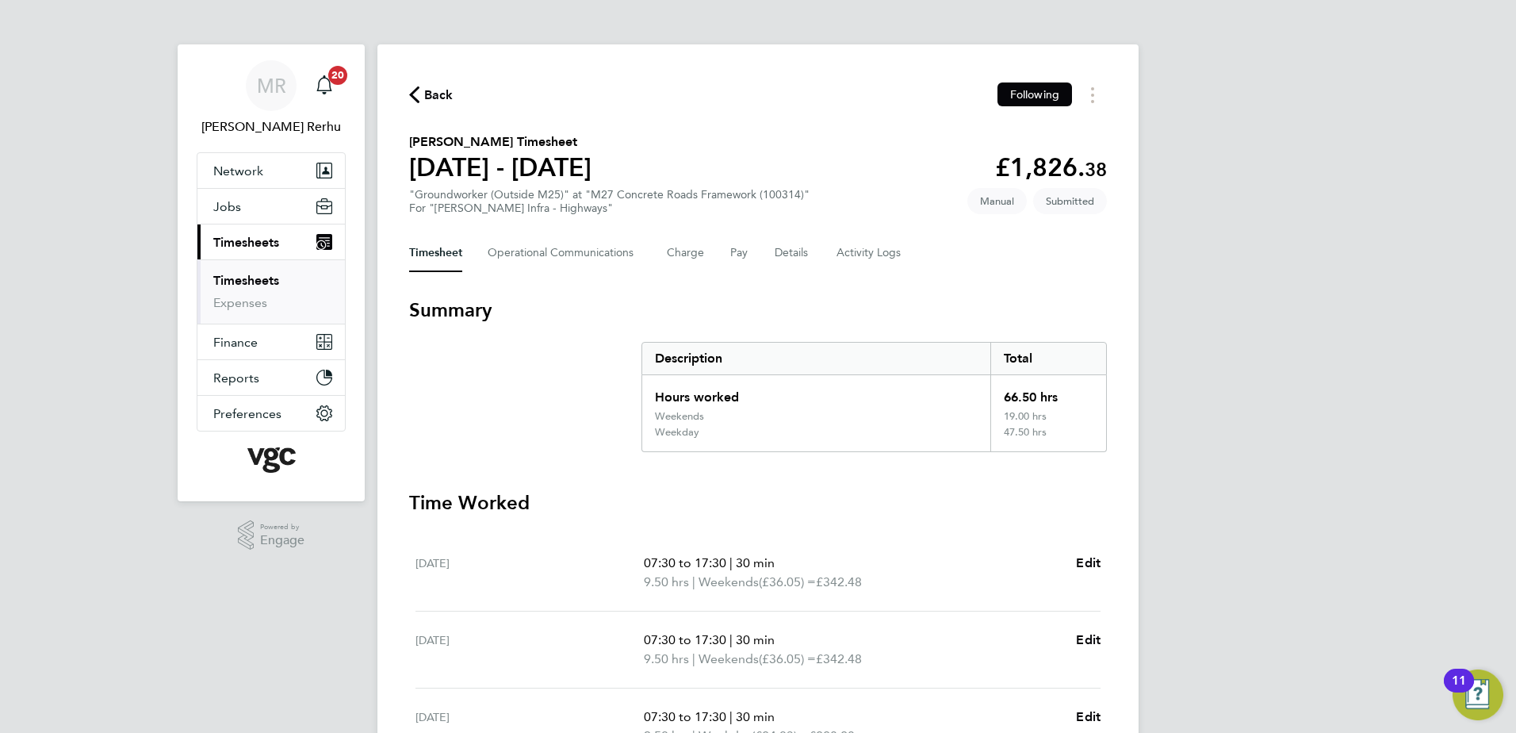
drag, startPoint x: 256, startPoint y: 281, endPoint x: 281, endPoint y: 280, distance: 24.6
click at [256, 281] on link "Timesheets" at bounding box center [246, 280] width 66 height 15
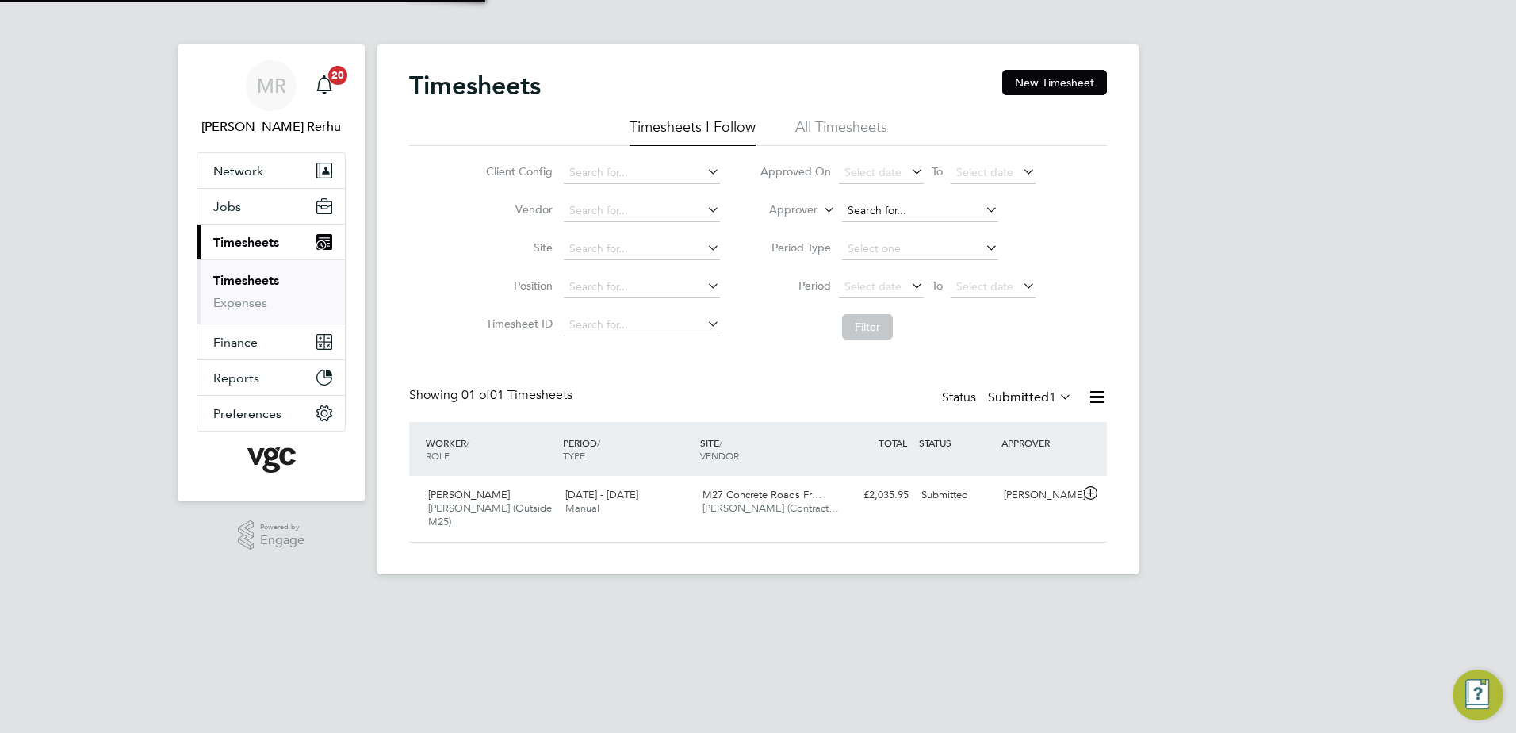
scroll to position [40, 138]
click at [1071, 94] on button "New Timesheet" at bounding box center [1054, 82] width 105 height 25
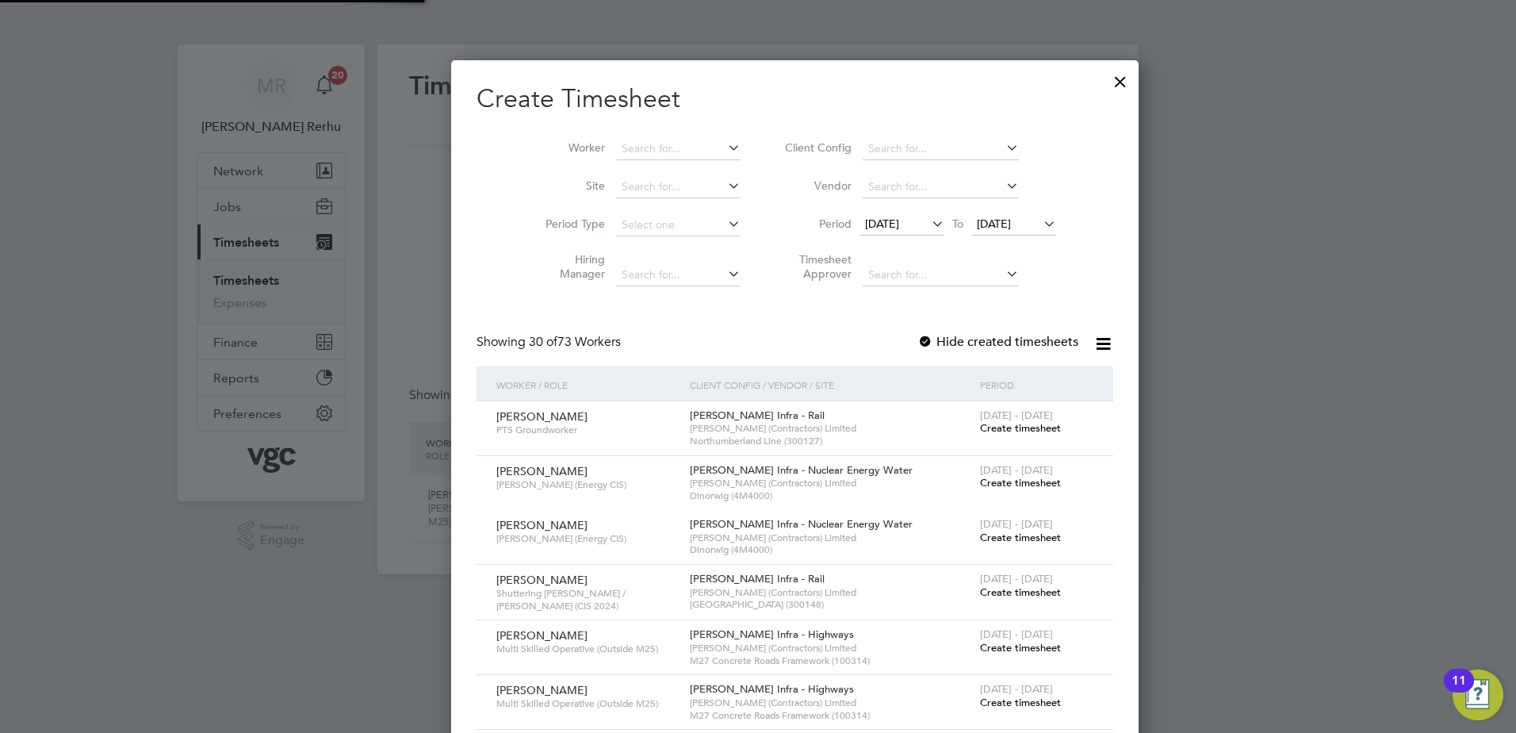
scroll to position [2874, 614]
click at [626, 147] on input at bounding box center [678, 149] width 124 height 22
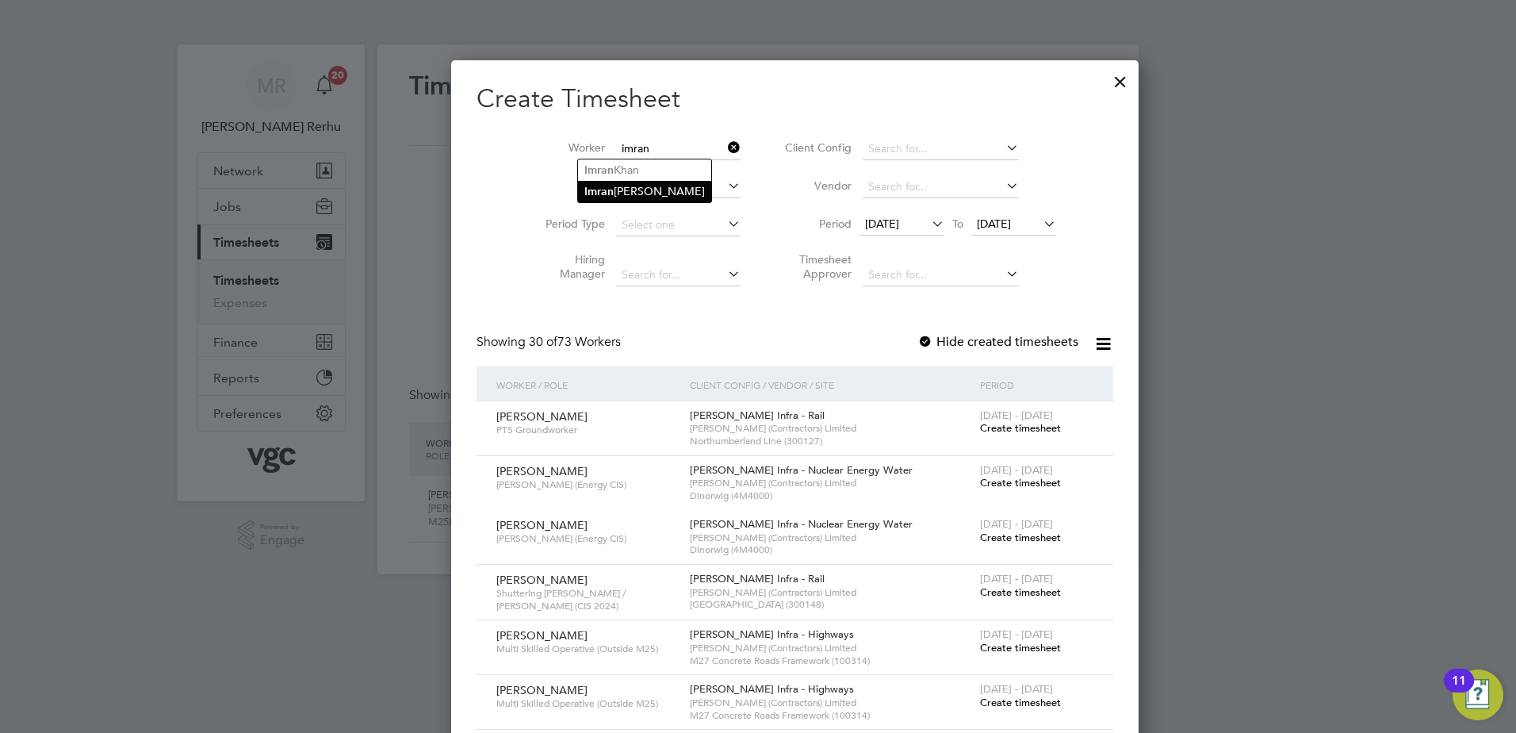
click at [651, 186] on li "Imran Ahmed" at bounding box center [644, 191] width 133 height 21
type input "Imran Ahmed"
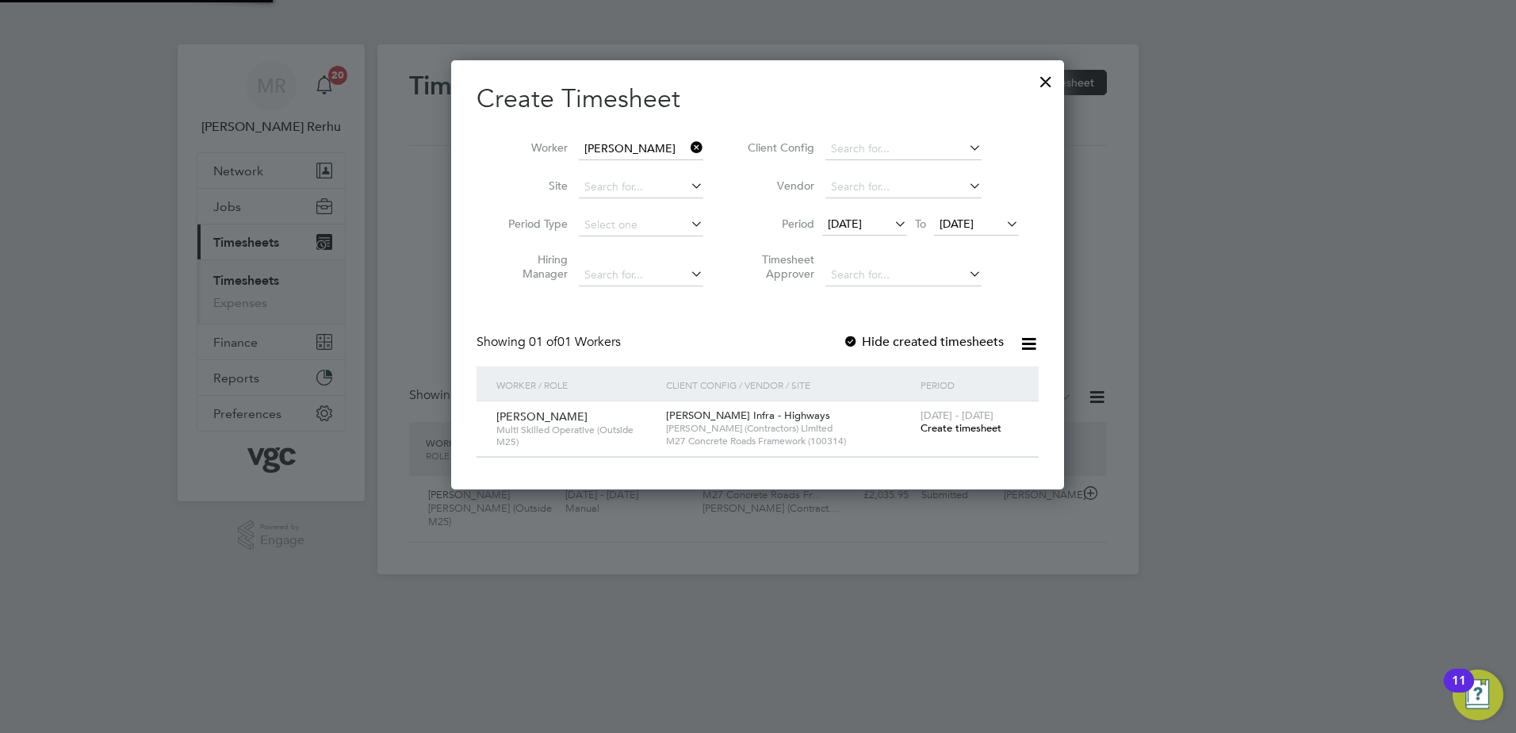
scroll to position [429, 614]
click at [977, 427] on span "Create timesheet" at bounding box center [961, 427] width 81 height 13
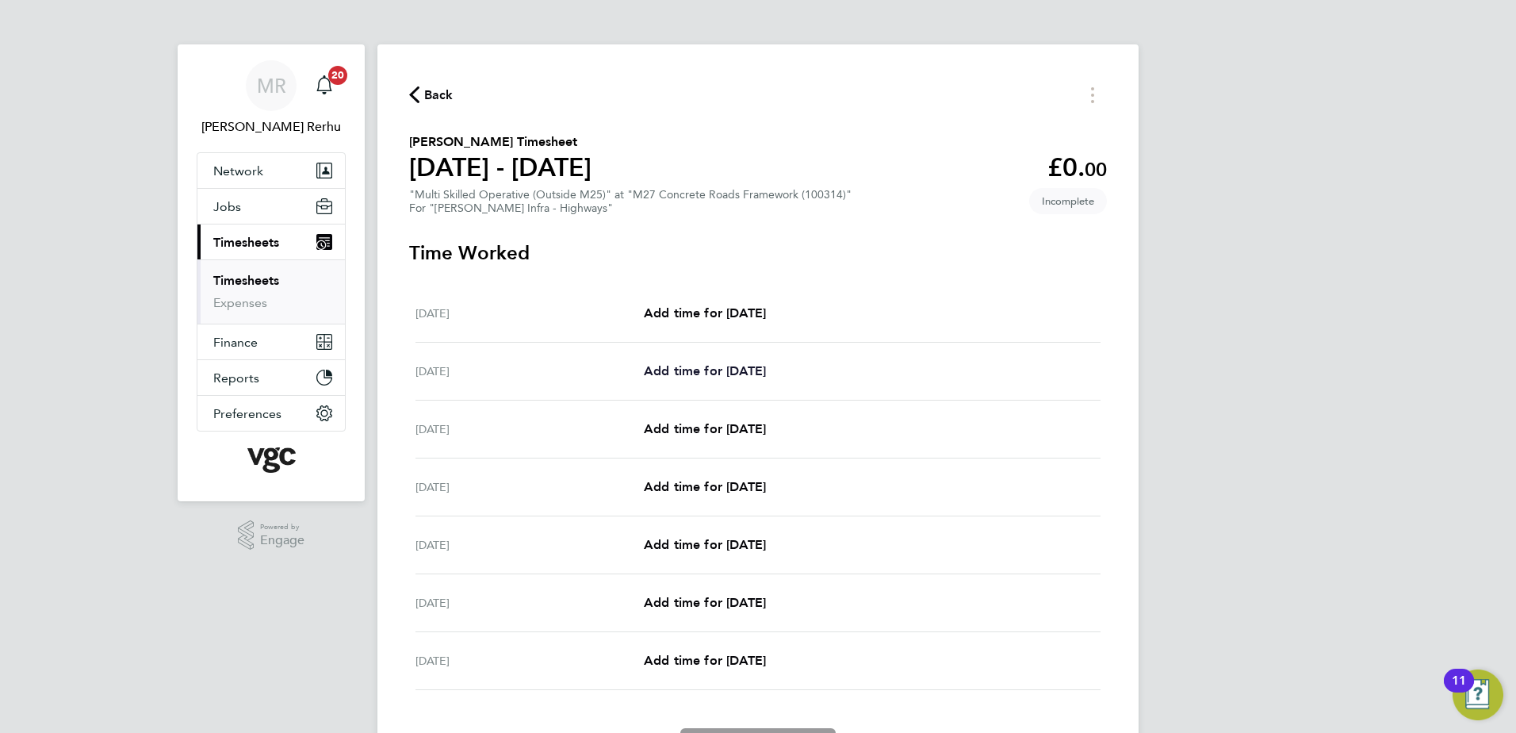
click at [688, 371] on span "Add time for Sun 21 Sep" at bounding box center [705, 370] width 122 height 15
select select "30"
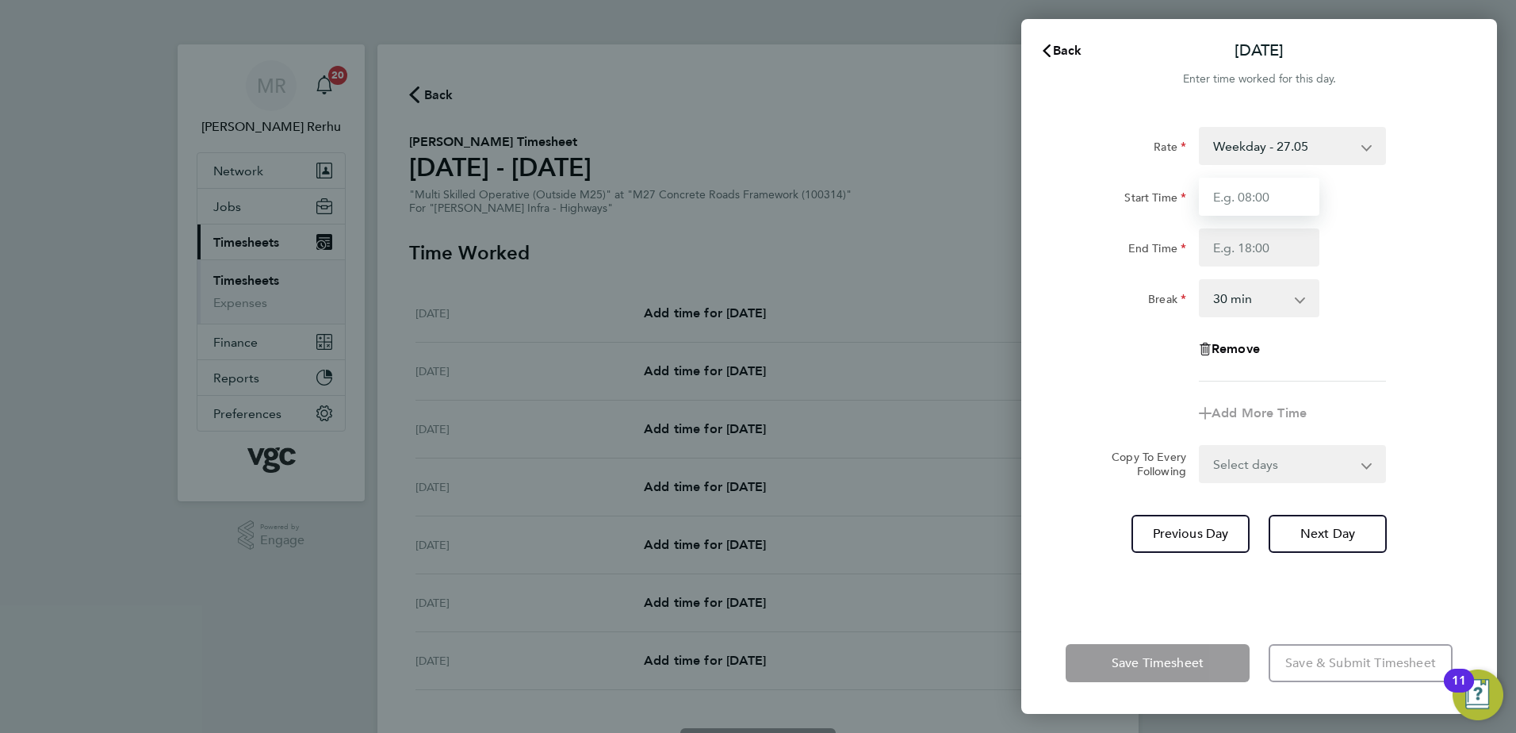
click at [1286, 202] on input "Start Time" at bounding box center [1259, 197] width 121 height 38
click at [1287, 151] on select "Weekday - 27.05 Weekends - 40.57 Weekday Nights - 33.81 Bank Holiday (exc Chris…" at bounding box center [1282, 145] width 165 height 35
select select "30"
click at [1250, 203] on input "Start Time" at bounding box center [1259, 197] width 121 height 38
type input "07:30"
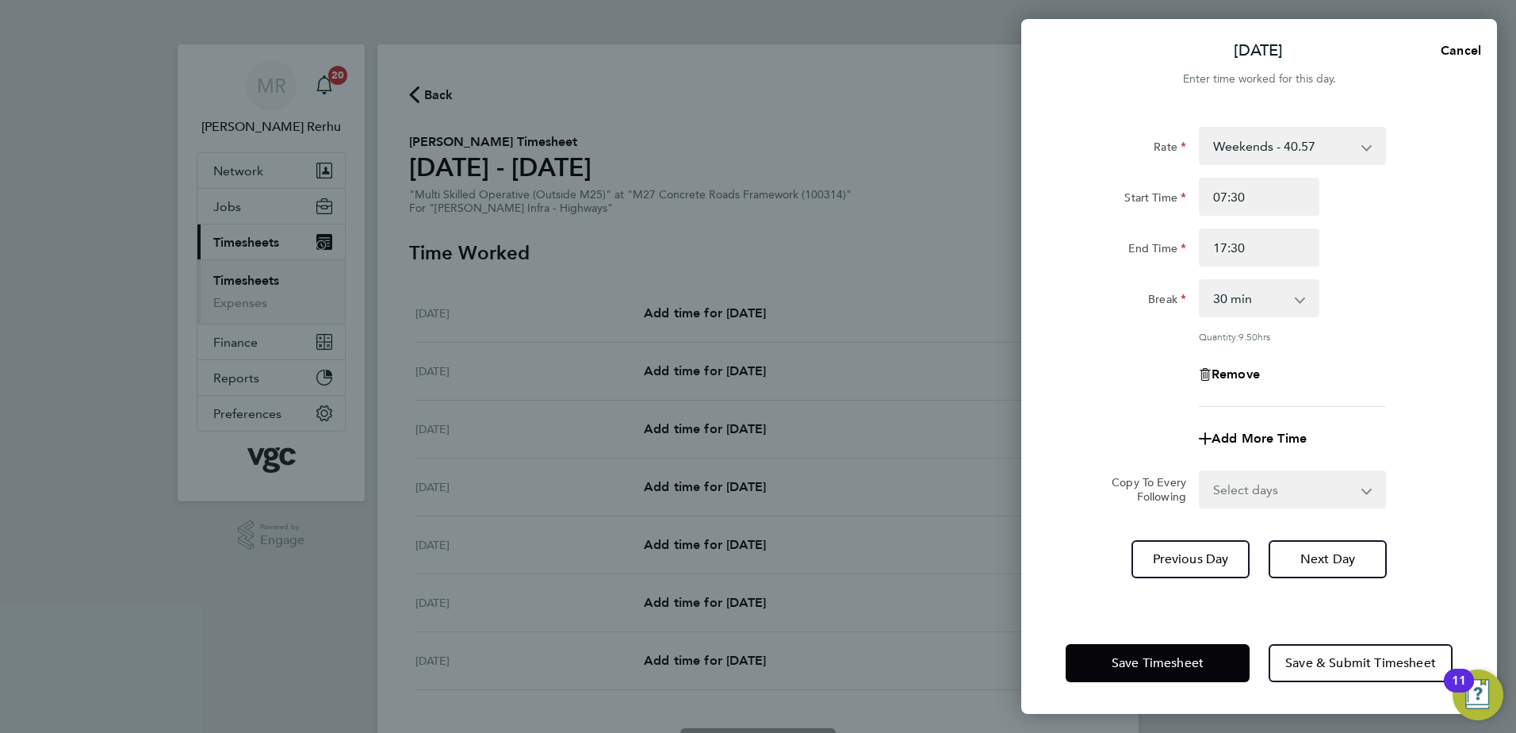
click at [1341, 311] on div "Break 0 min 15 min 30 min 45 min 60 min 75 min 90 min" at bounding box center [1259, 298] width 400 height 38
click at [1224, 248] on input "17:30" at bounding box center [1259, 247] width 121 height 38
type input "19:30"
click at [1303, 366] on div "Remove" at bounding box center [1259, 374] width 133 height 38
click at [1163, 657] on span "Save Timesheet" at bounding box center [1158, 663] width 92 height 16
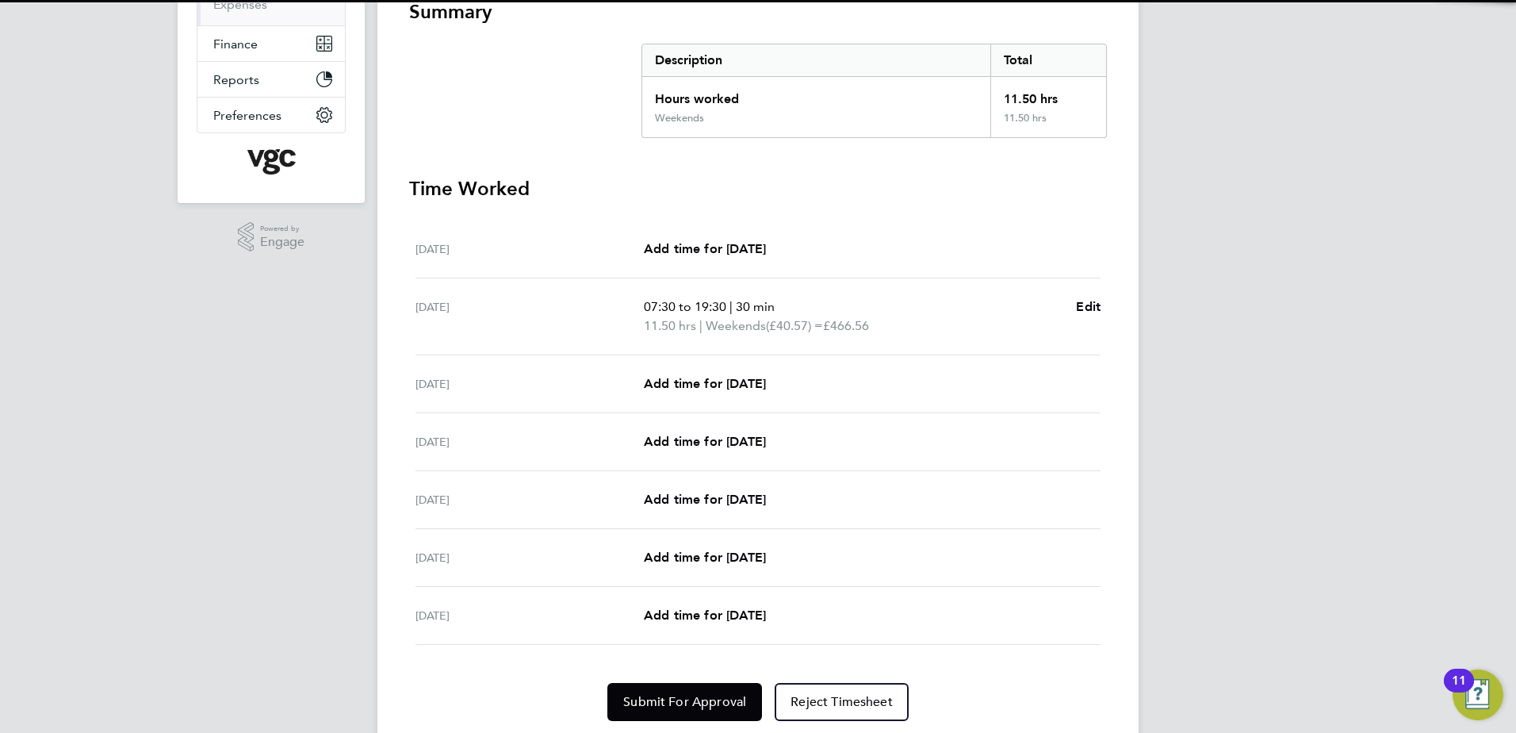
scroll to position [317, 0]
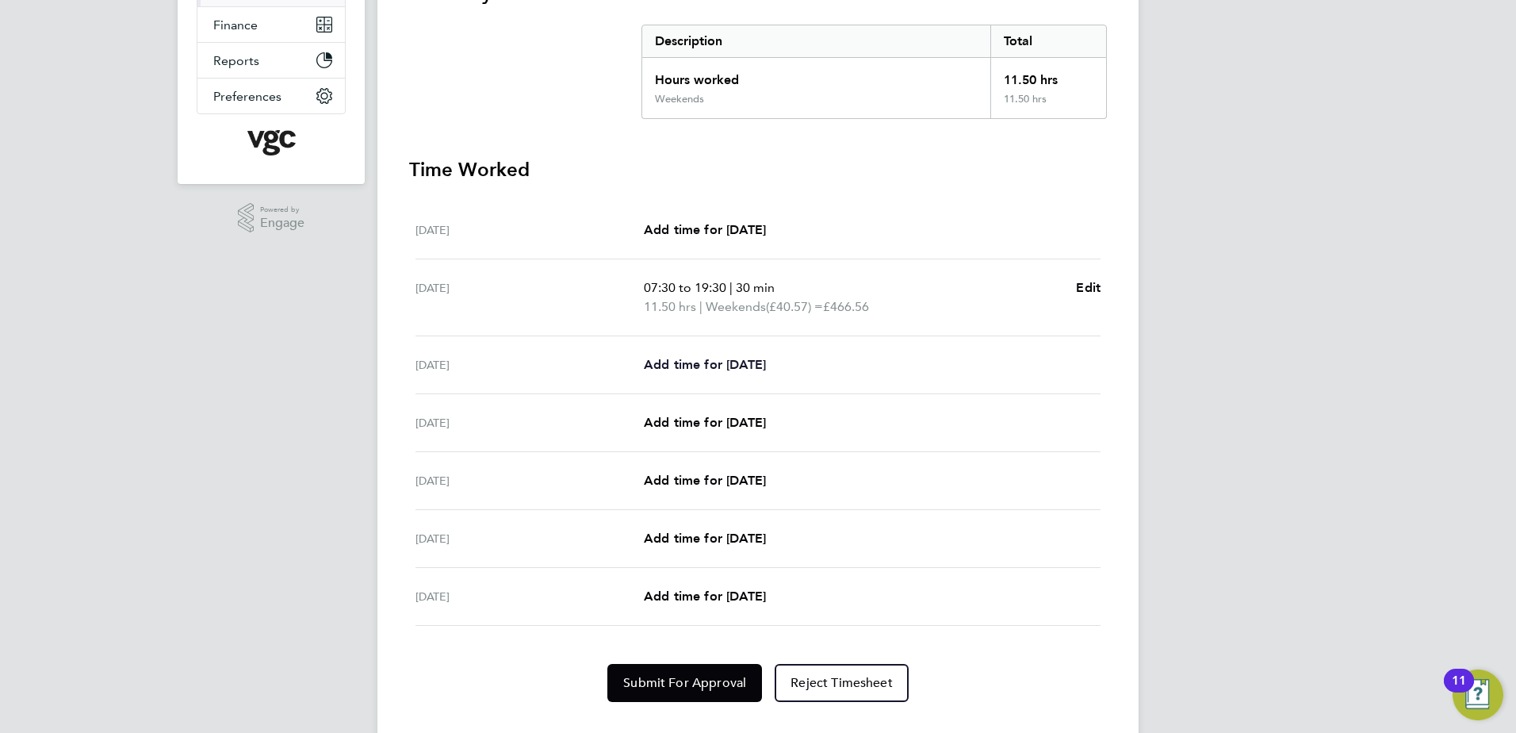
click at [708, 365] on span "Add time for Mon 22 Sep" at bounding box center [705, 364] width 122 height 15
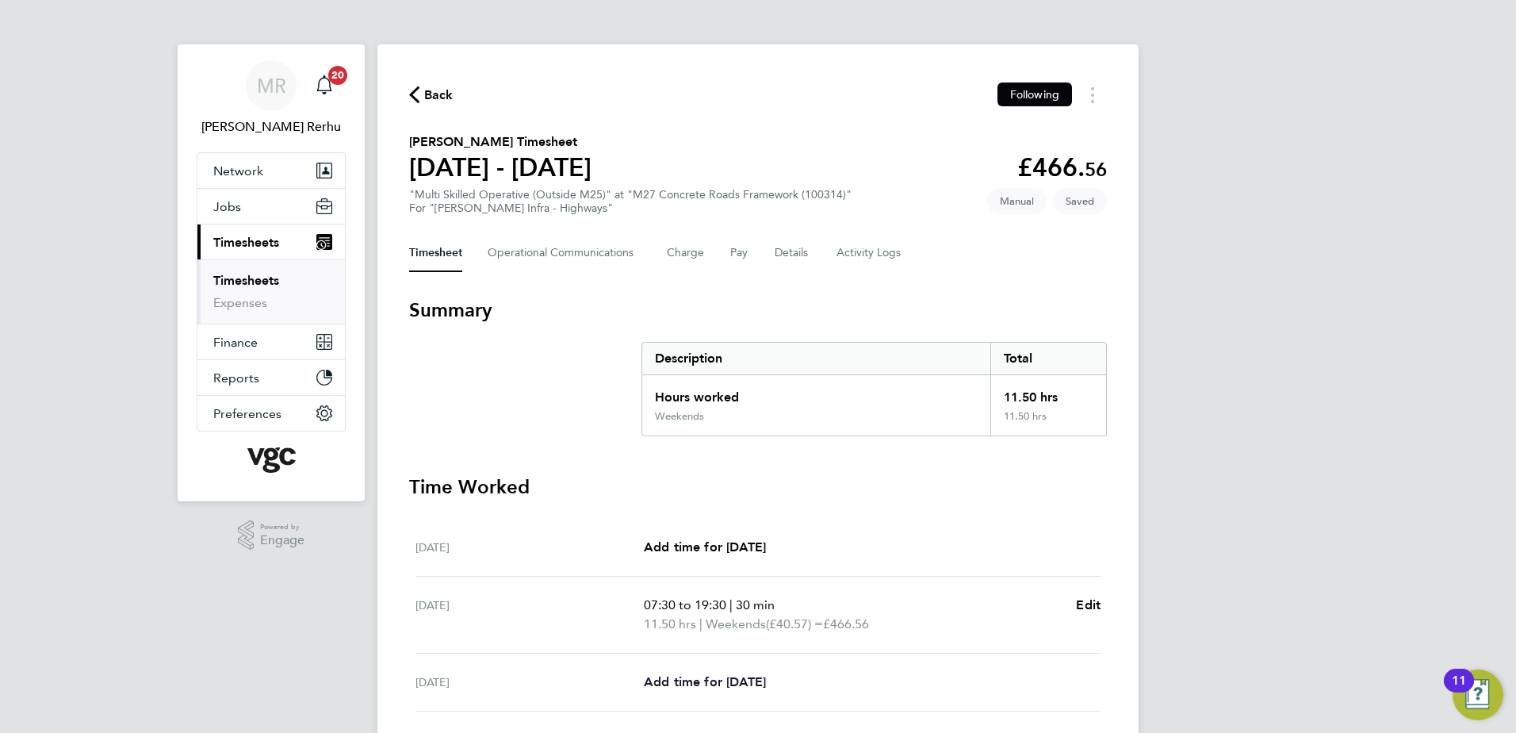
select select "30"
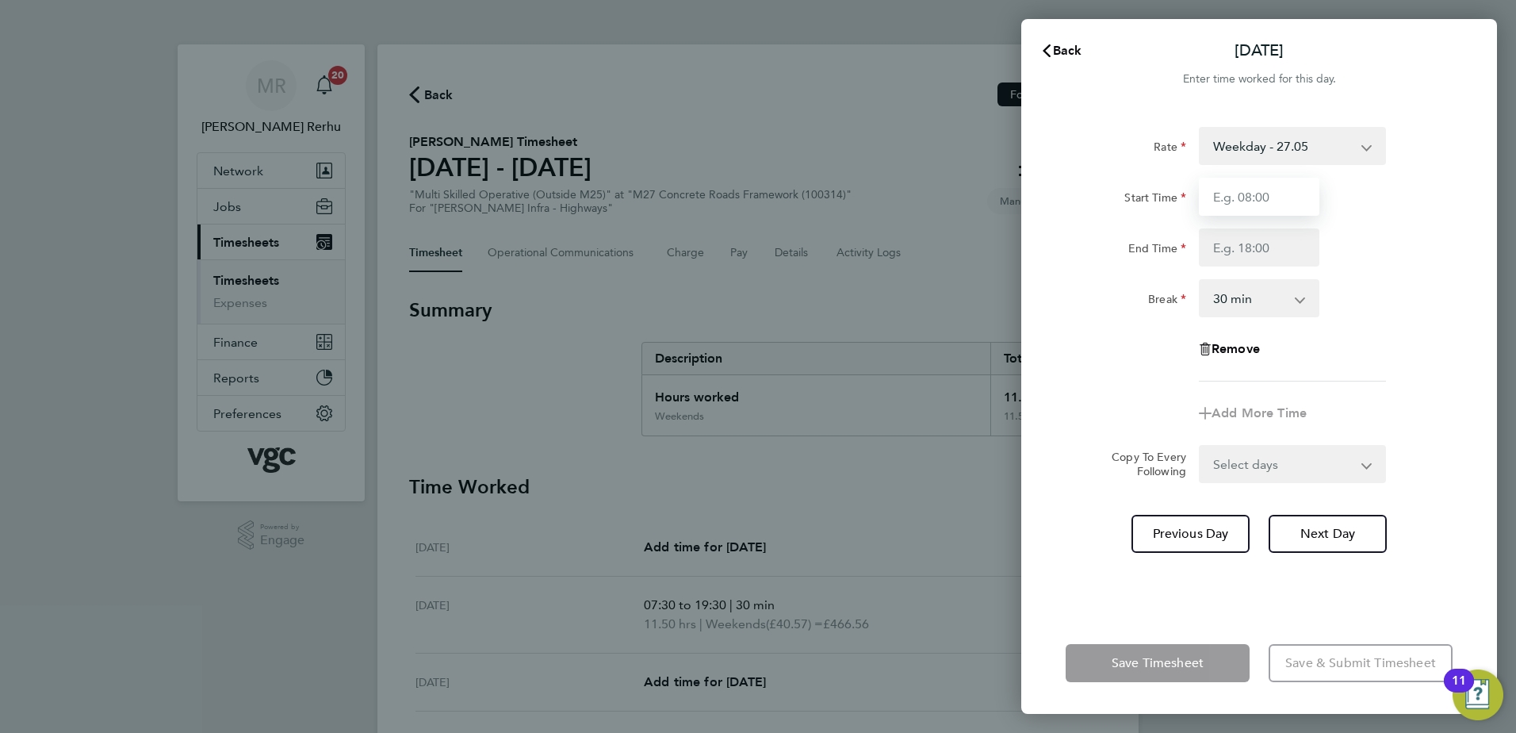
click at [1261, 199] on input "Start Time" at bounding box center [1259, 197] width 121 height 38
type input "07:30"
type input "19:30"
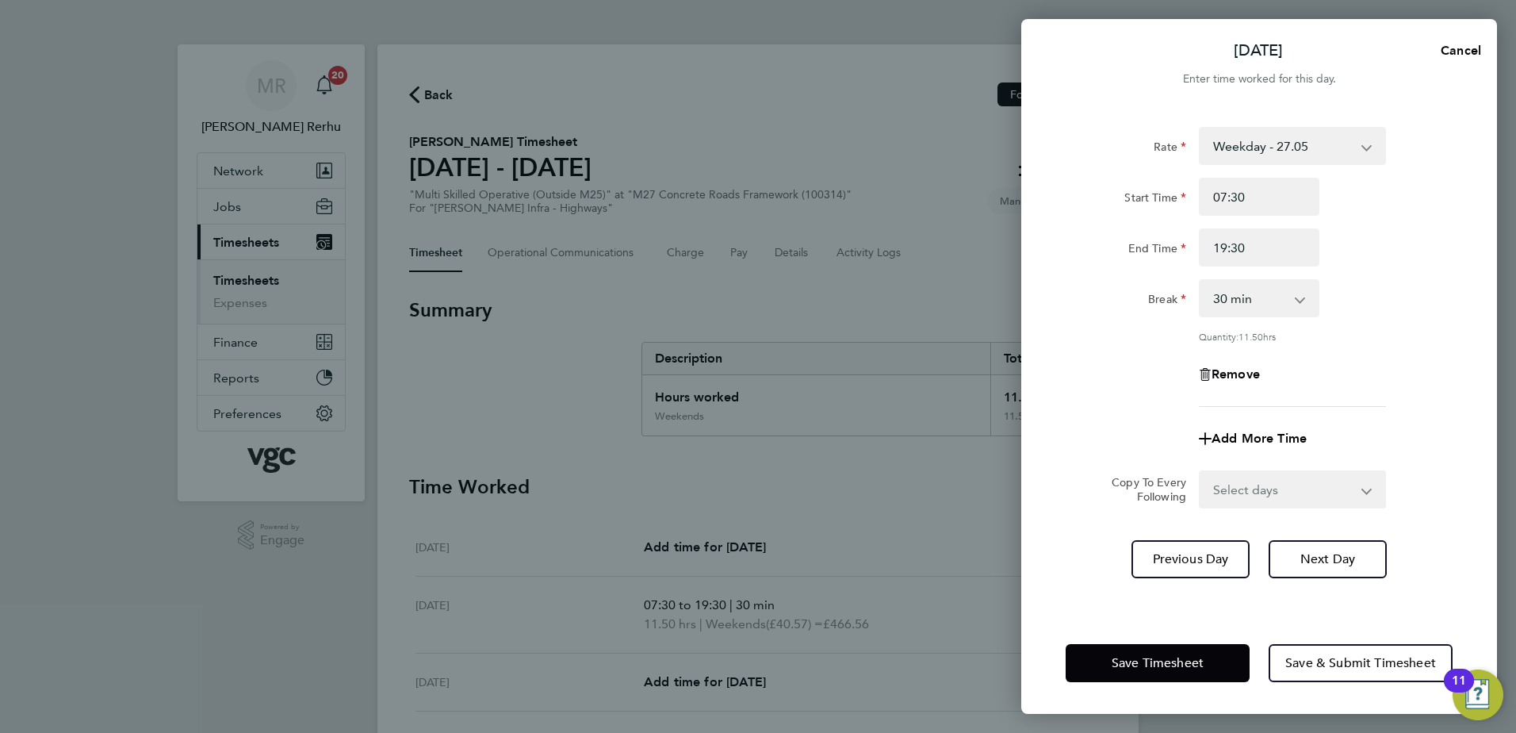
click at [1405, 304] on div "Break 0 min 15 min 30 min 45 min 60 min 75 min 90 min" at bounding box center [1259, 298] width 400 height 38
click at [1300, 488] on select "Select days Day Tuesday Wednesday Thursday Friday" at bounding box center [1283, 489] width 167 height 35
select select "DAY"
click at [1200, 472] on select "Select days Day Tuesday Wednesday Thursday Friday" at bounding box center [1283, 489] width 167 height 35
select select "2025-09-26"
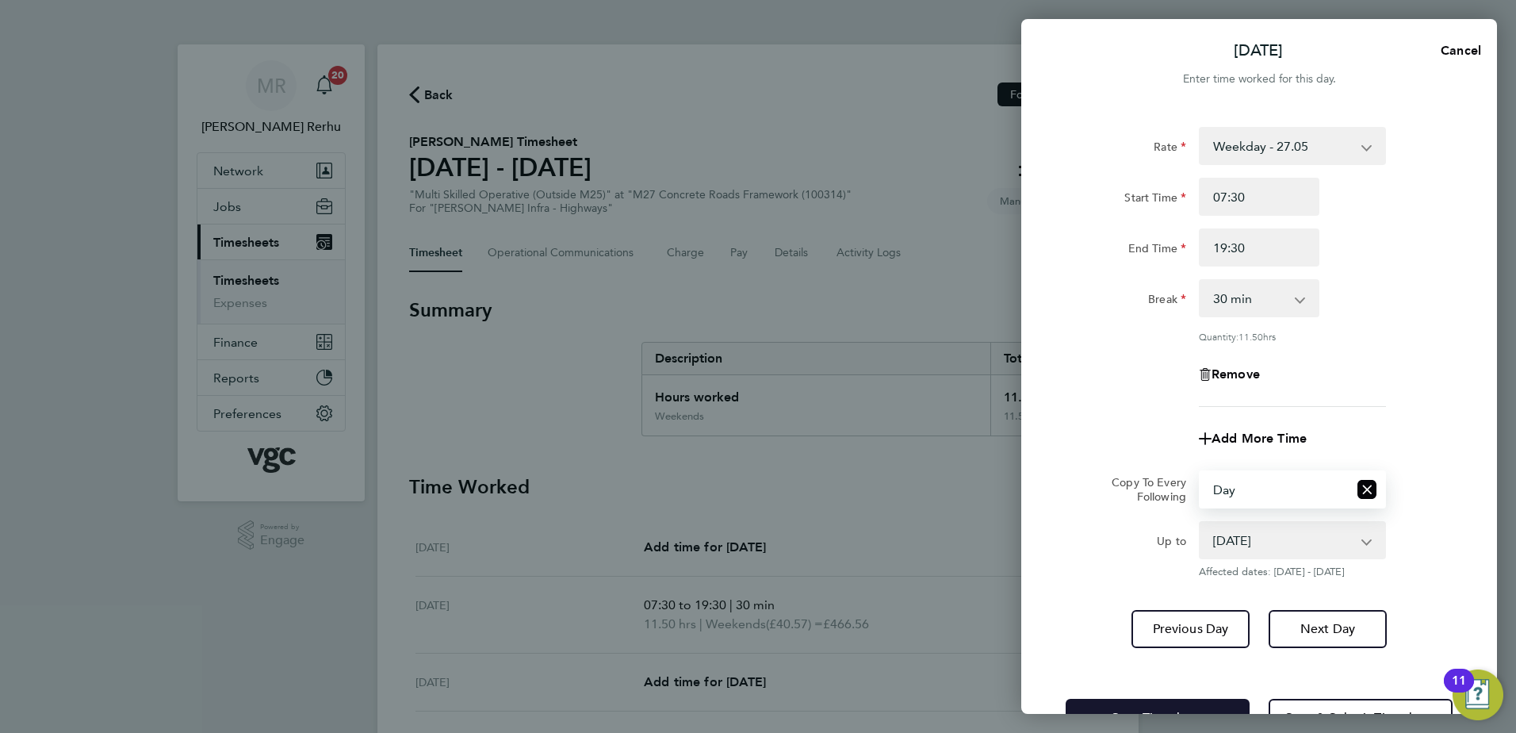
click at [1162, 706] on button "Save Timesheet" at bounding box center [1158, 718] width 184 height 38
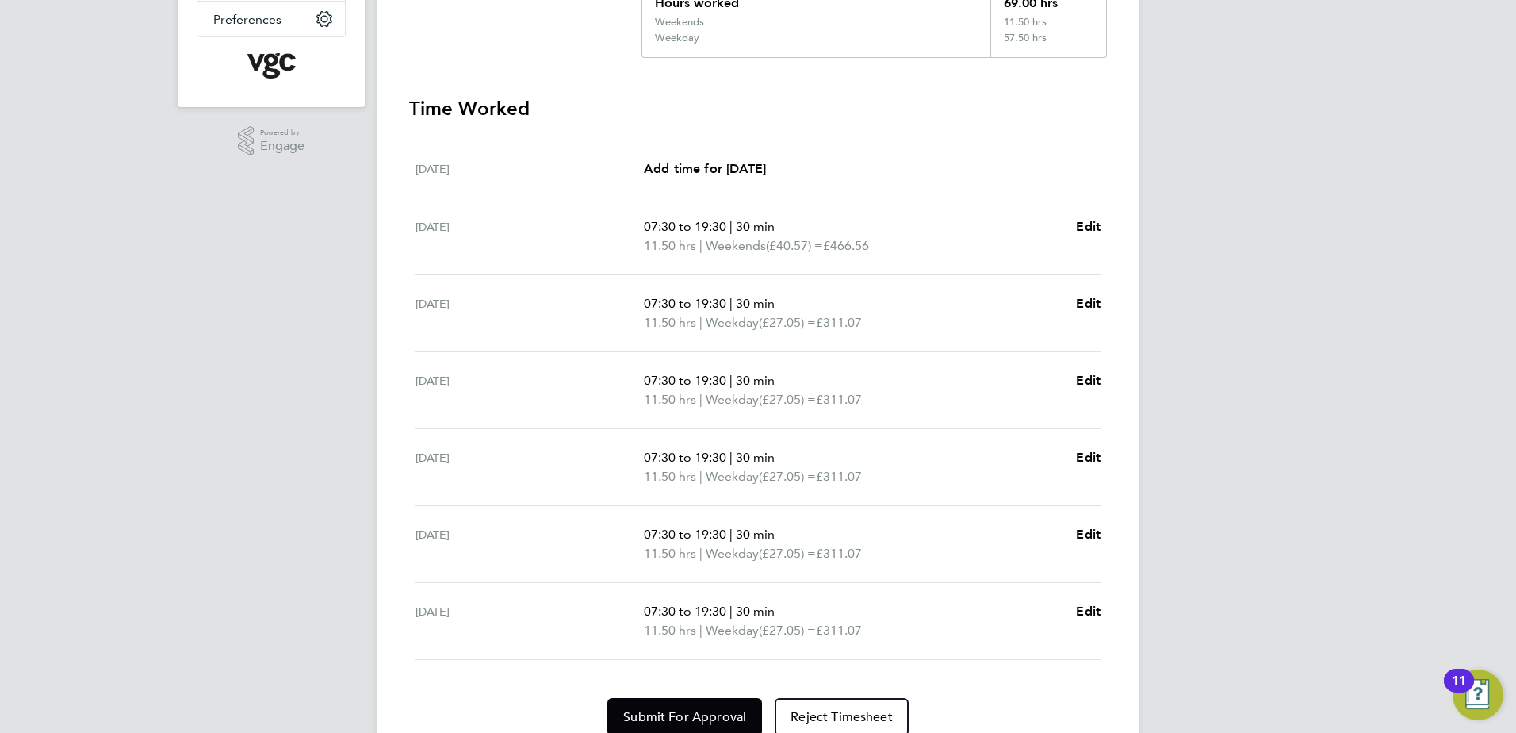
scroll to position [461, 0]
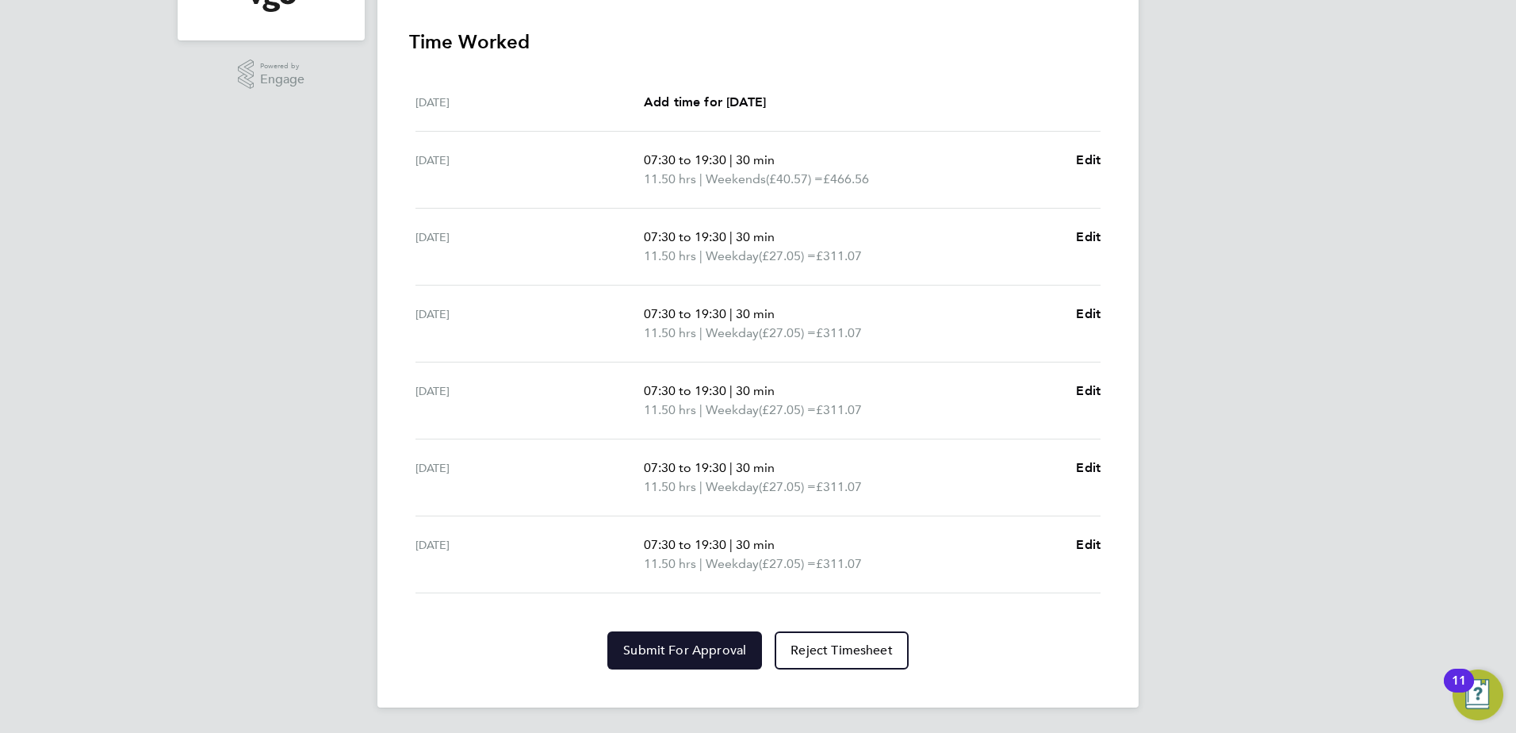
click at [676, 663] on button "Submit For Approval" at bounding box center [684, 650] width 155 height 38
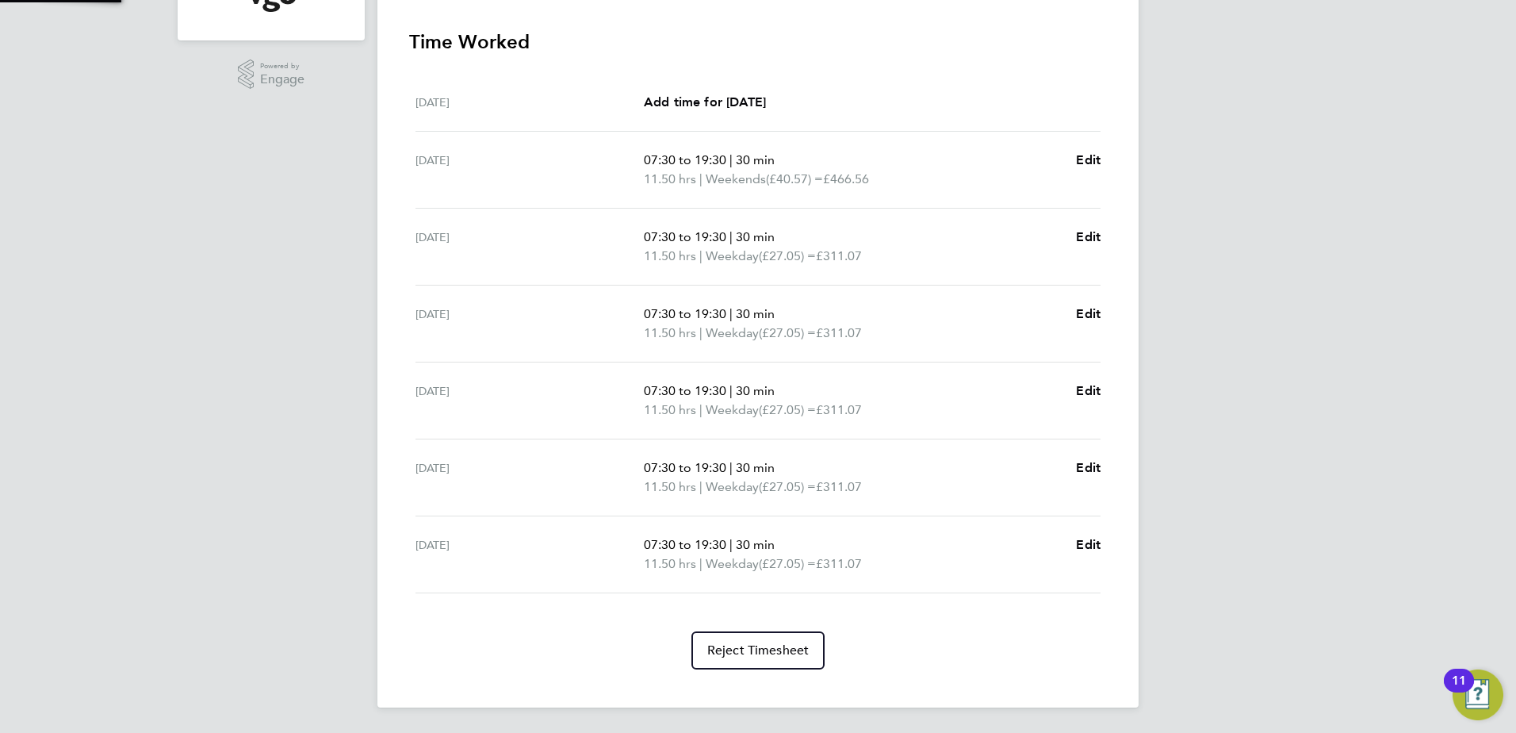
scroll to position [64, 0]
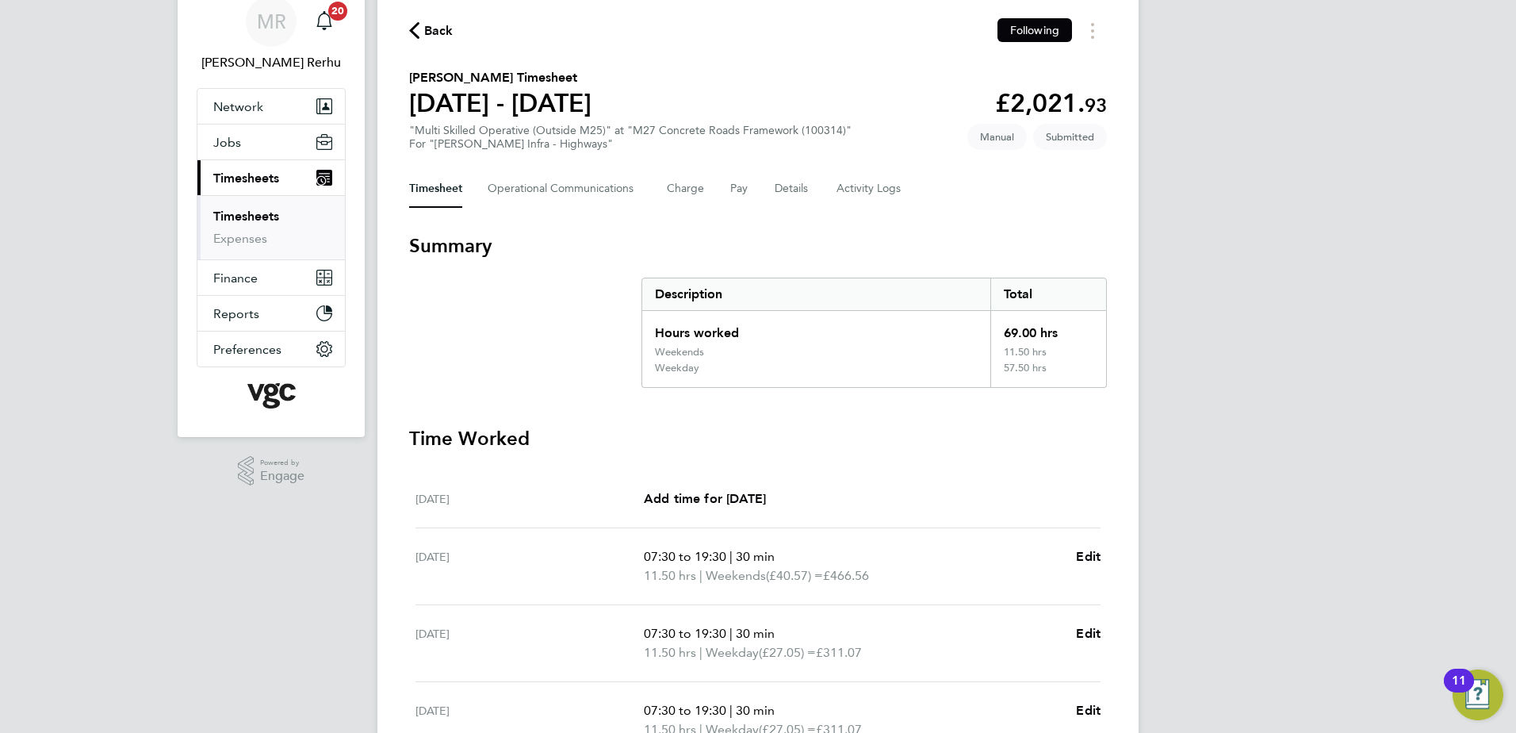
click at [247, 219] on link "Timesheets" at bounding box center [246, 216] width 66 height 15
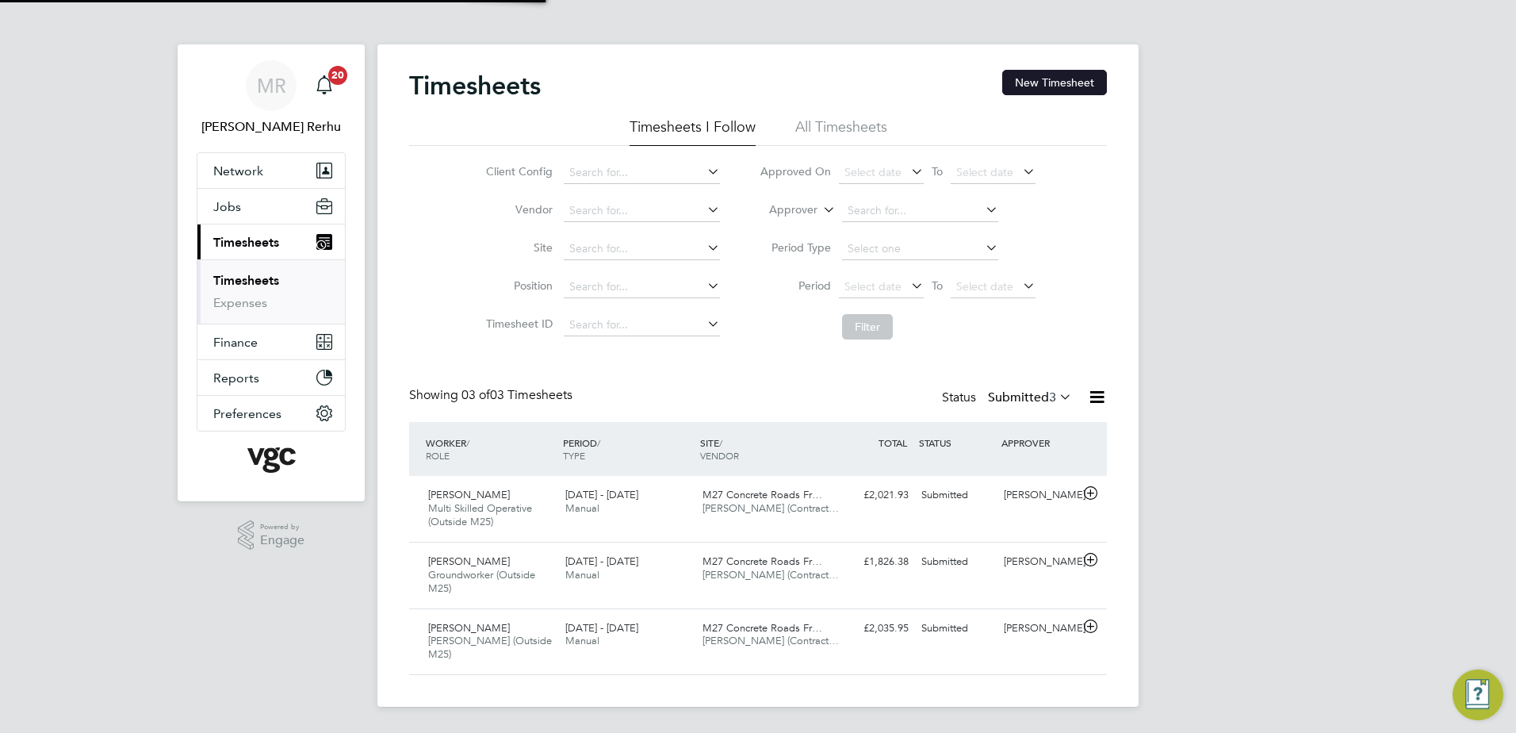
scroll to position [8, 8]
click at [1041, 73] on button "New Timesheet" at bounding box center [1054, 82] width 105 height 25
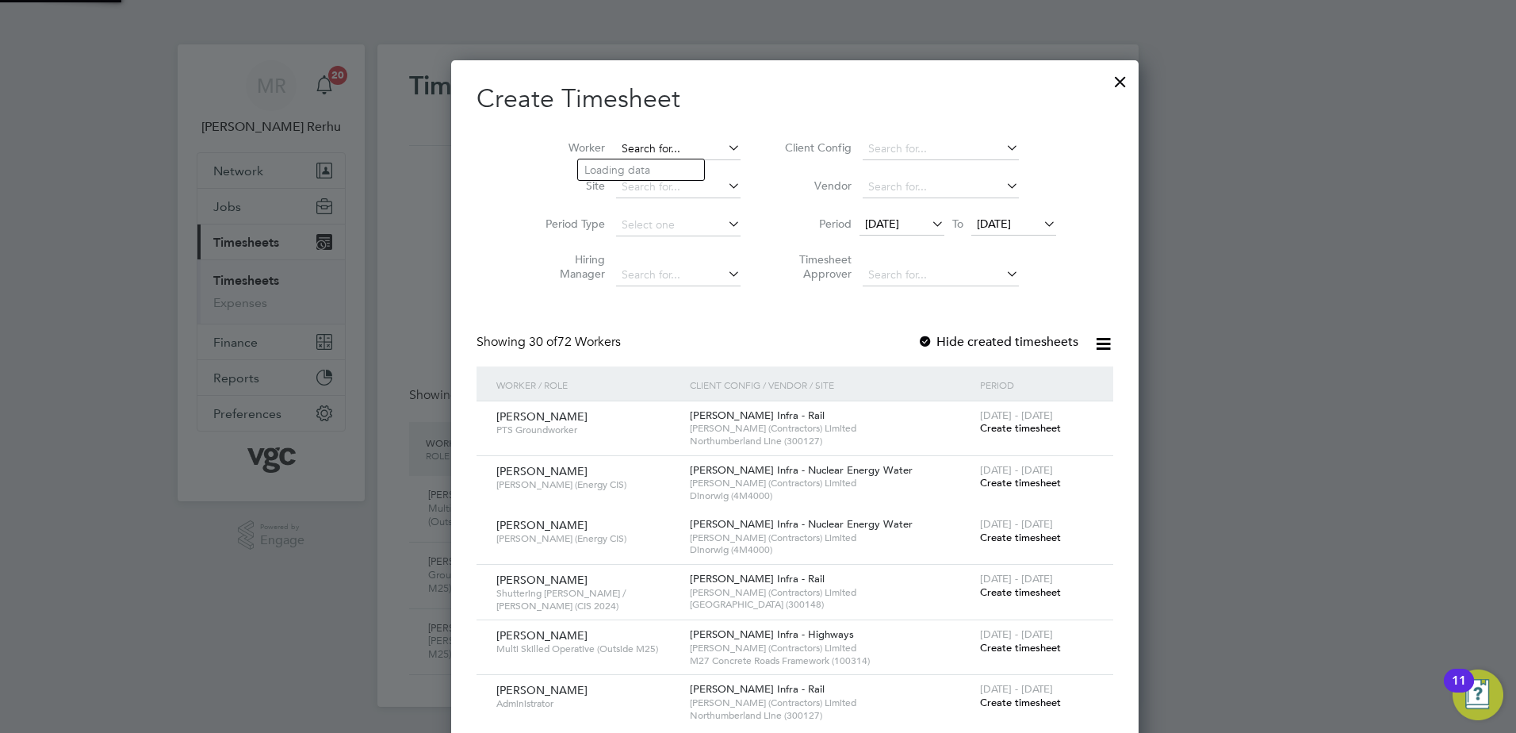
click at [631, 146] on input at bounding box center [678, 149] width 124 height 22
click at [651, 172] on li "Dilbag Singh" at bounding box center [676, 169] width 196 height 21
type input "Dilbag Singh"
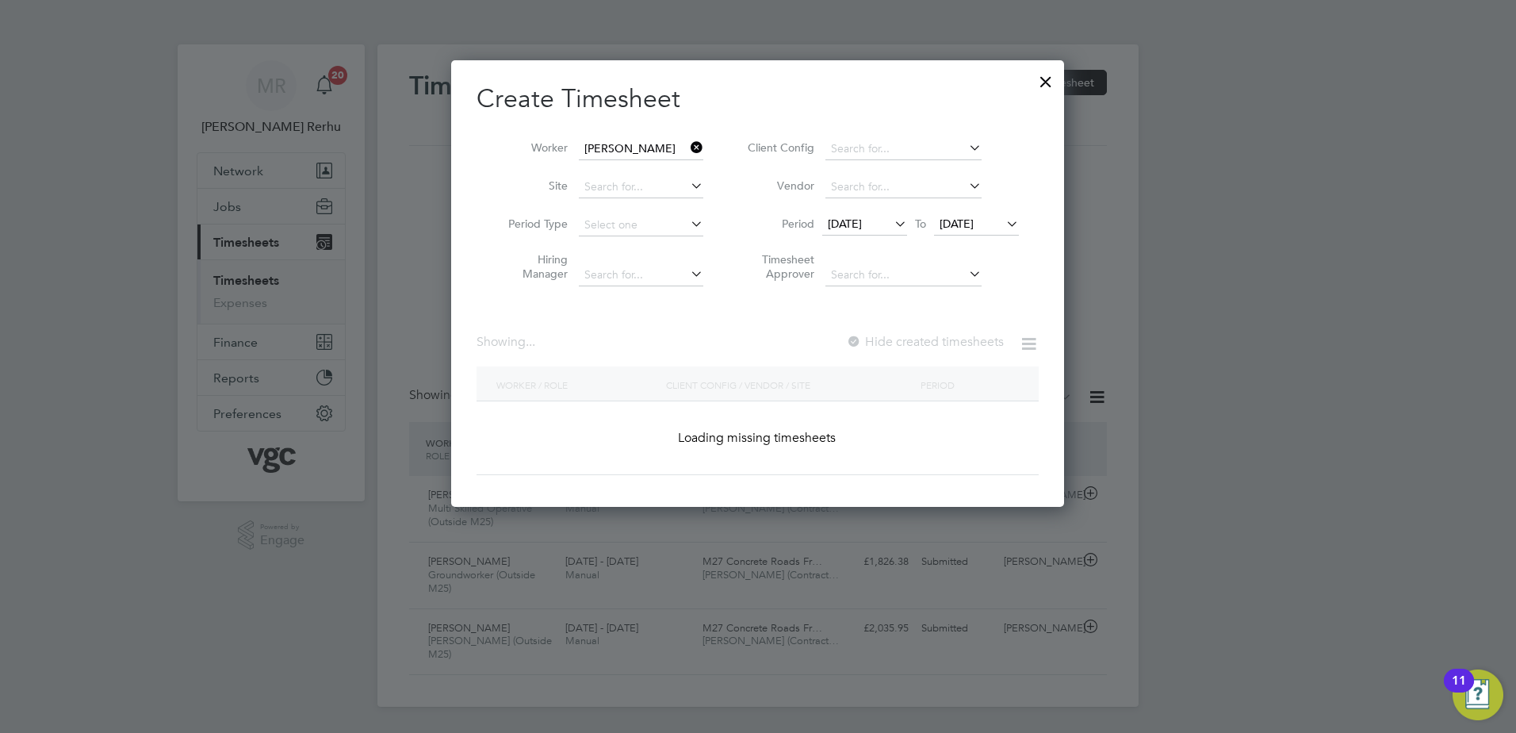
scroll to position [429, 614]
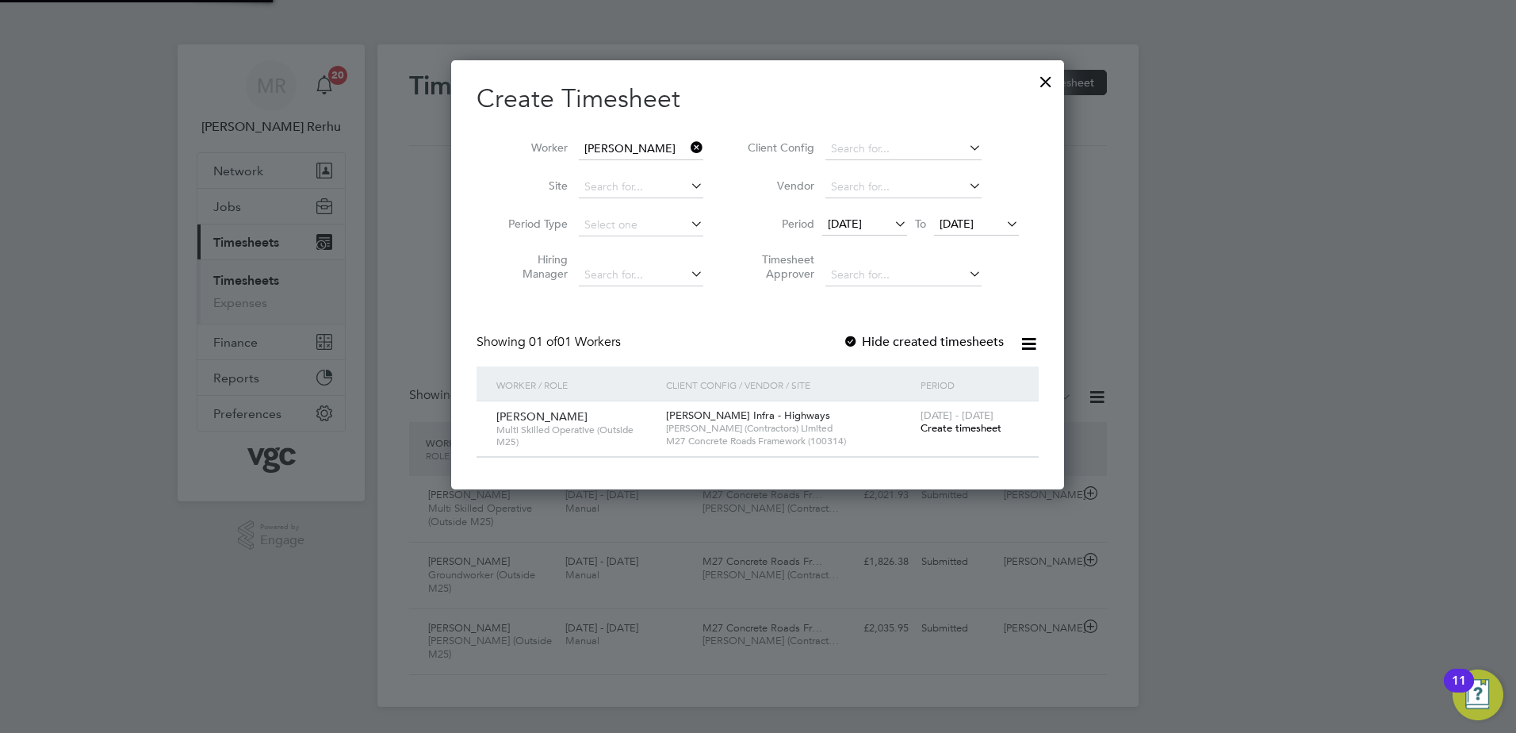
click at [966, 419] on span "20 - 26 Sep 2025" at bounding box center [957, 414] width 73 height 13
click at [966, 430] on span "Create timesheet" at bounding box center [961, 427] width 81 height 13
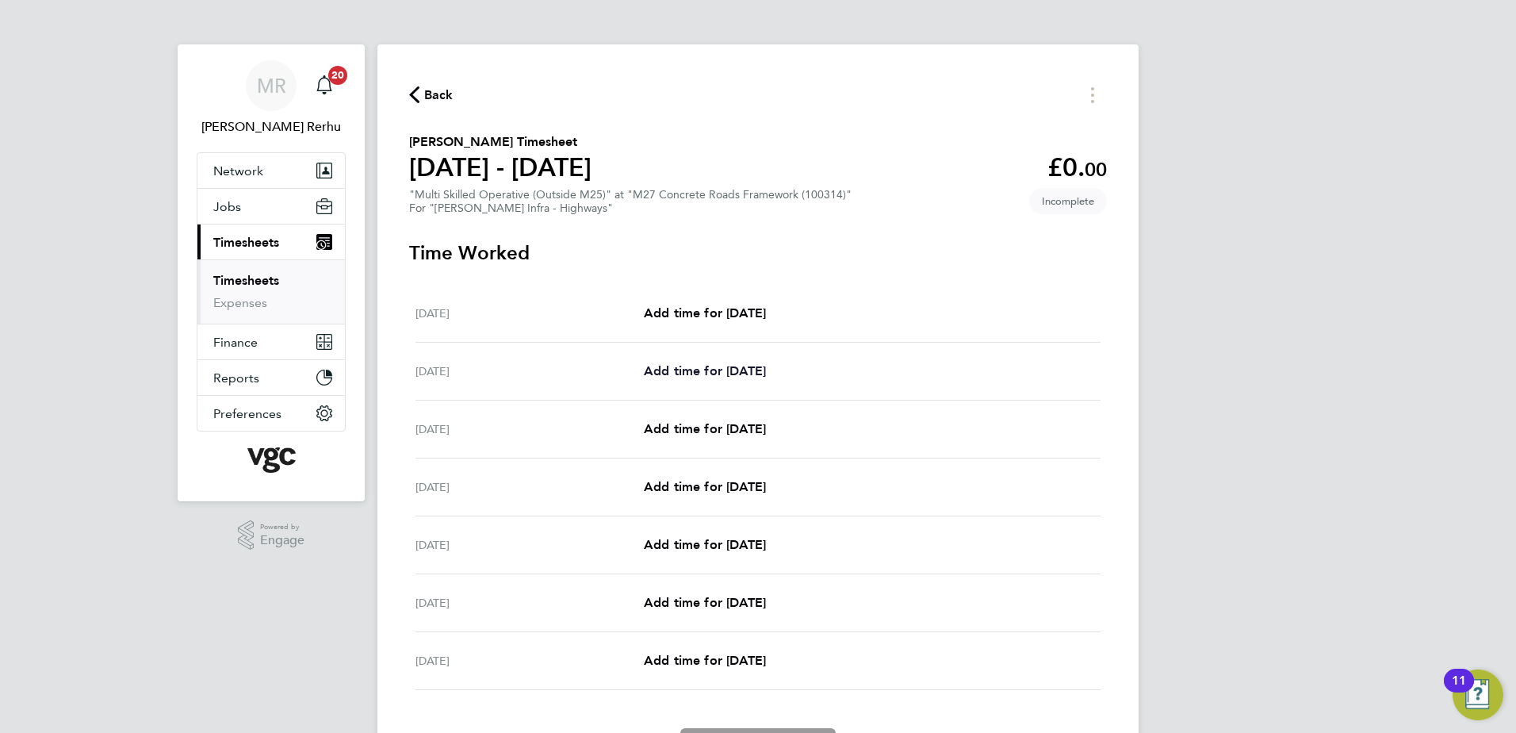
click at [704, 373] on span "Add time for Sun 21 Sep" at bounding box center [705, 370] width 122 height 15
select select "30"
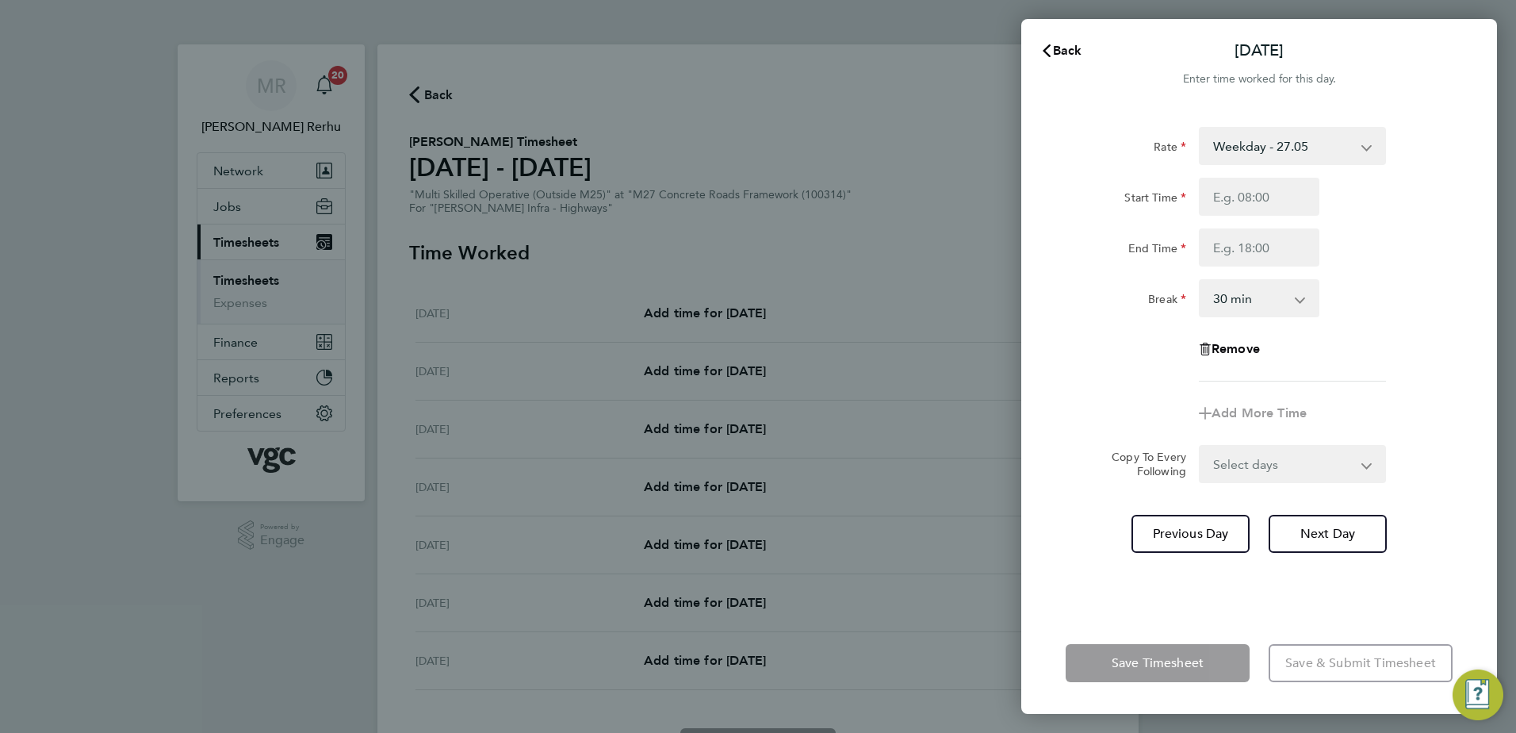
click at [1292, 134] on select "Weekday - 27.05 Weekday Nights - 33.81 Bank Holiday (exc Christmas) - 47.33 Wee…" at bounding box center [1282, 145] width 165 height 35
select select "30"
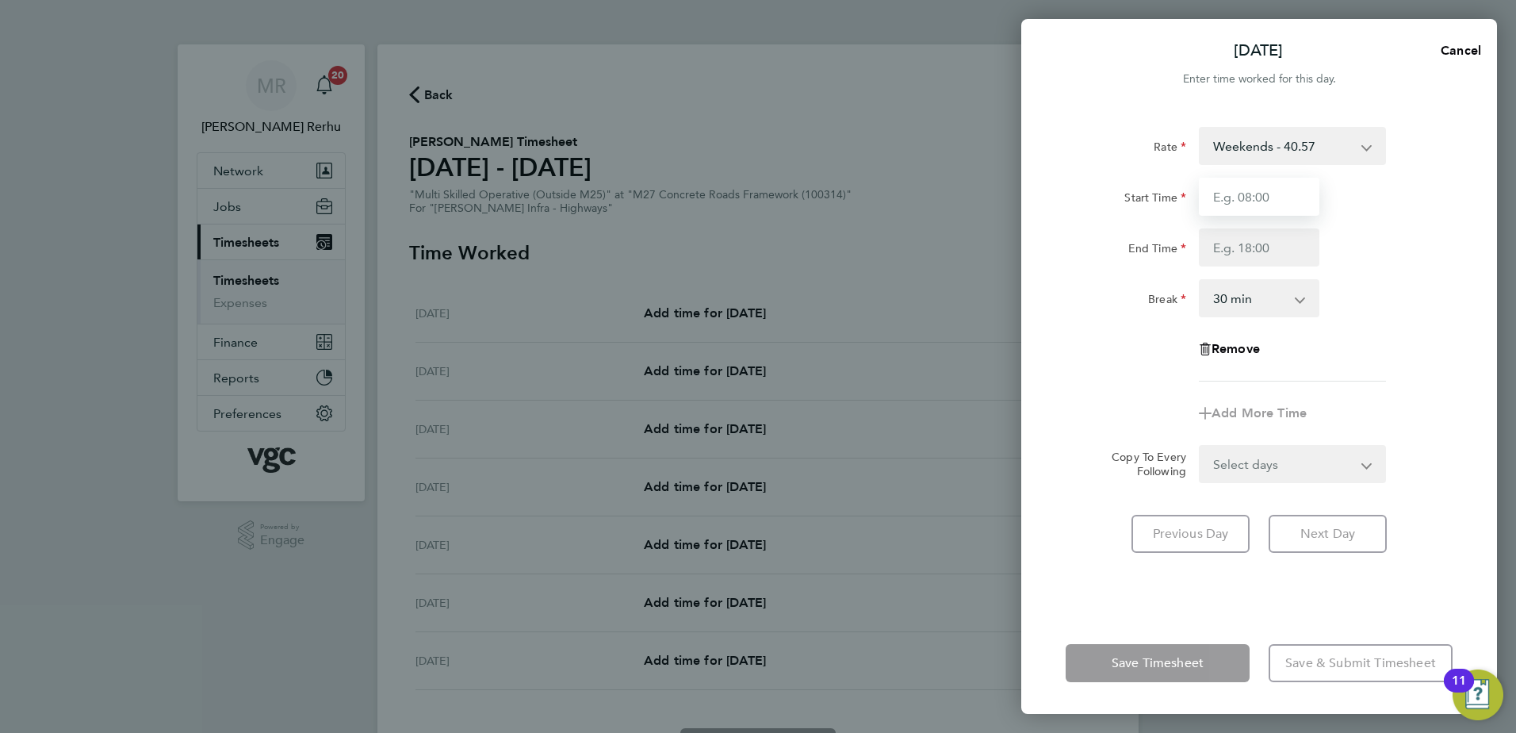
click at [1257, 189] on input "Start Time" at bounding box center [1259, 197] width 121 height 38
type input "07:30"
type input "19:30"
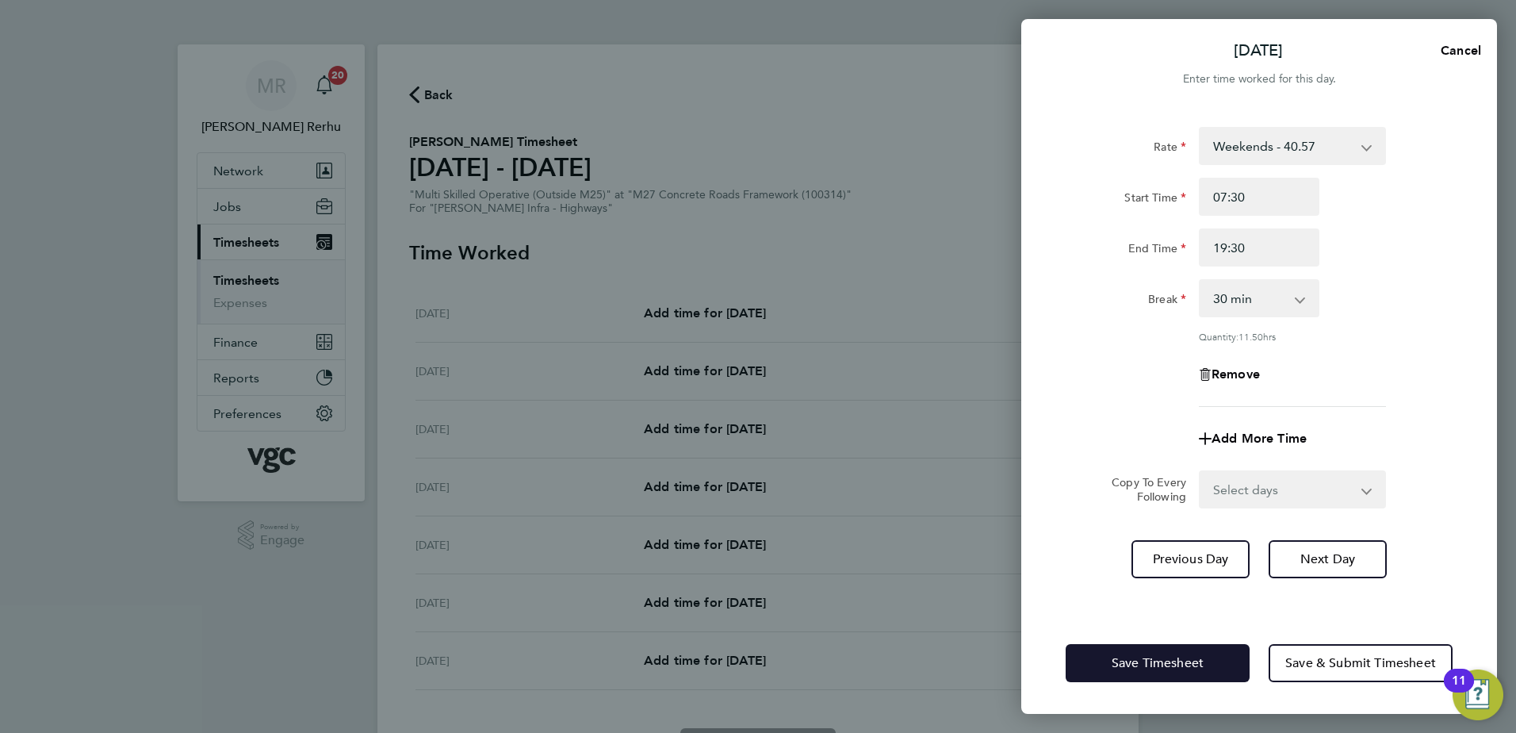
click at [1167, 662] on span "Save Timesheet" at bounding box center [1158, 663] width 92 height 16
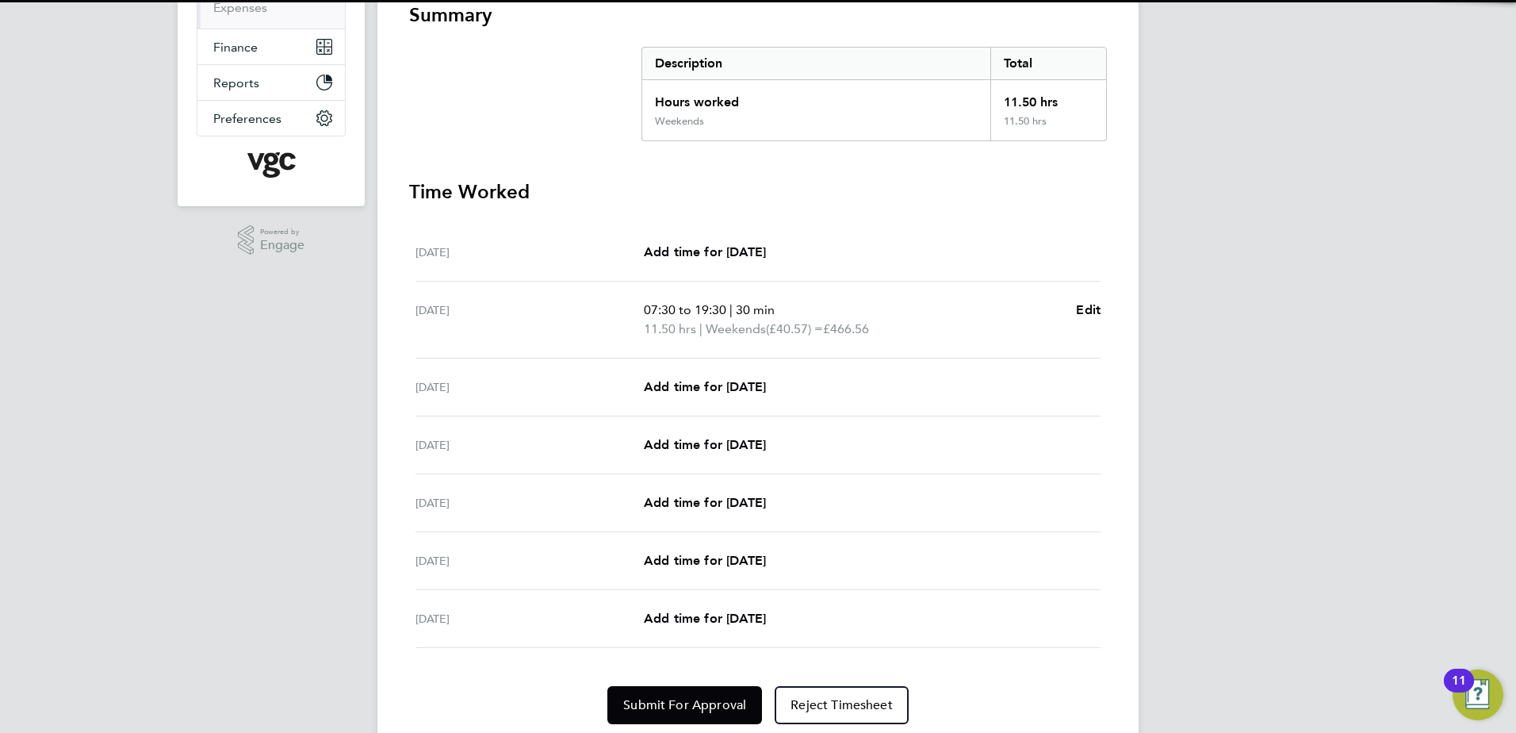
scroll to position [317, 0]
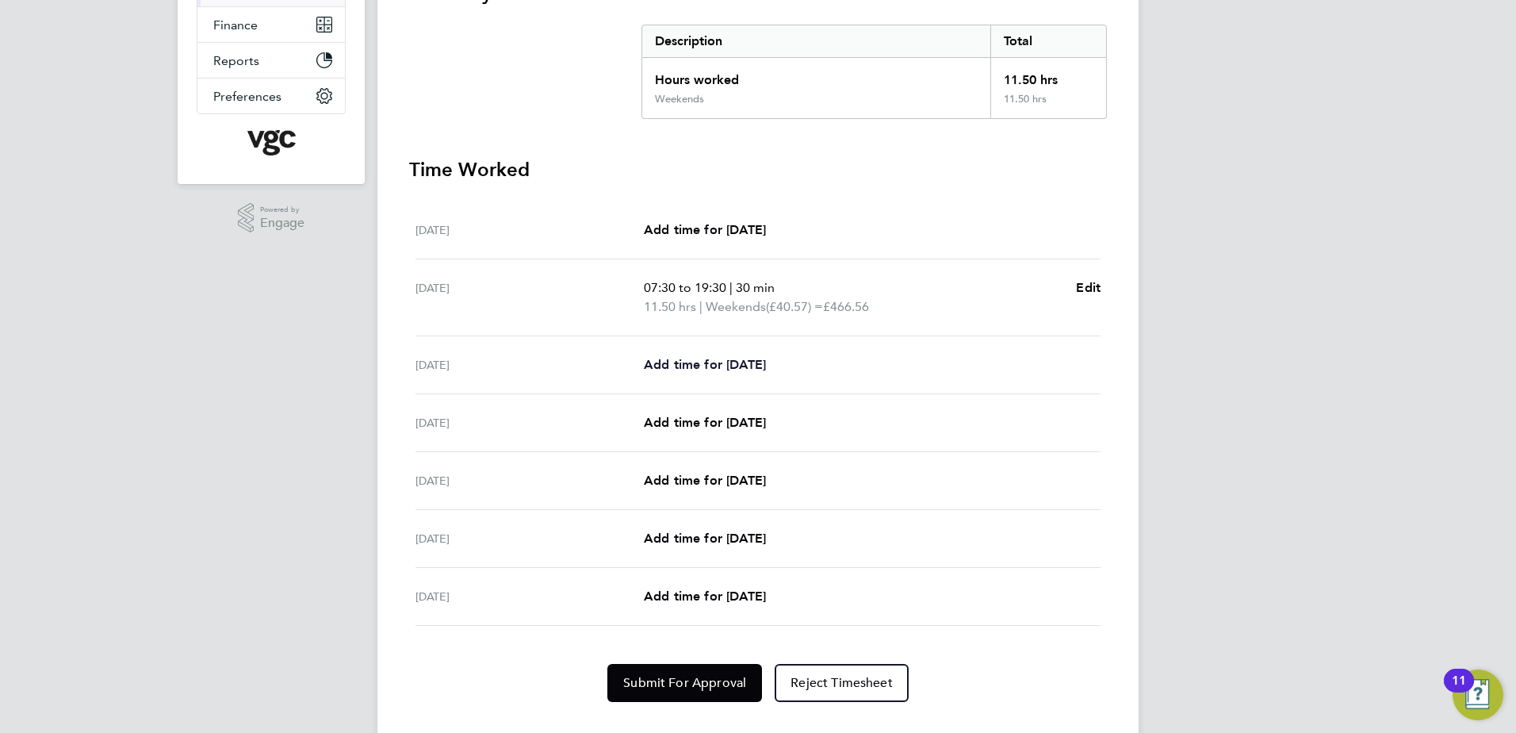
click at [741, 373] on link "Add time for Mon 22 Sep" at bounding box center [705, 364] width 122 height 19
select select "30"
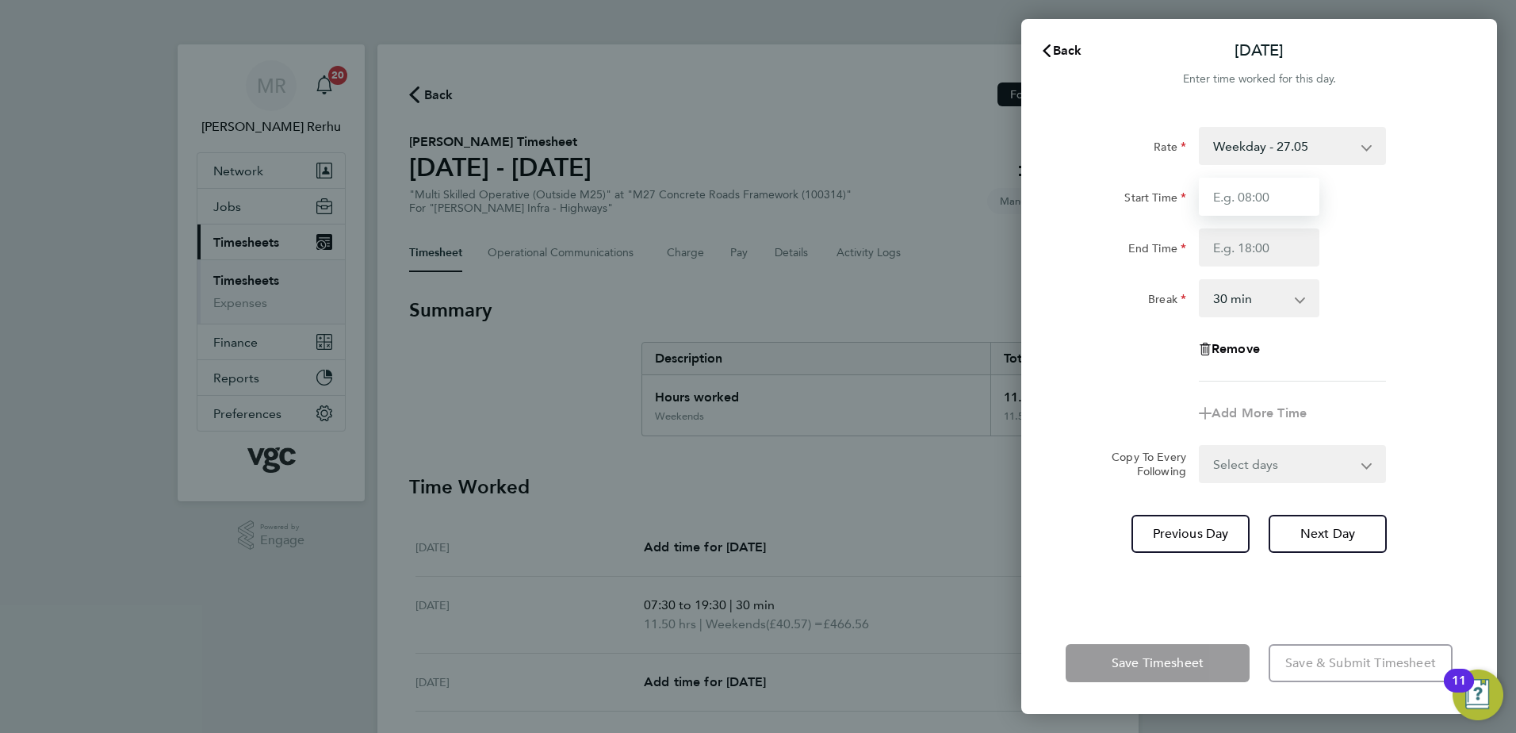
click at [1286, 201] on input "Start Time" at bounding box center [1259, 197] width 121 height 38
type input "07:30"
type input "19:30"
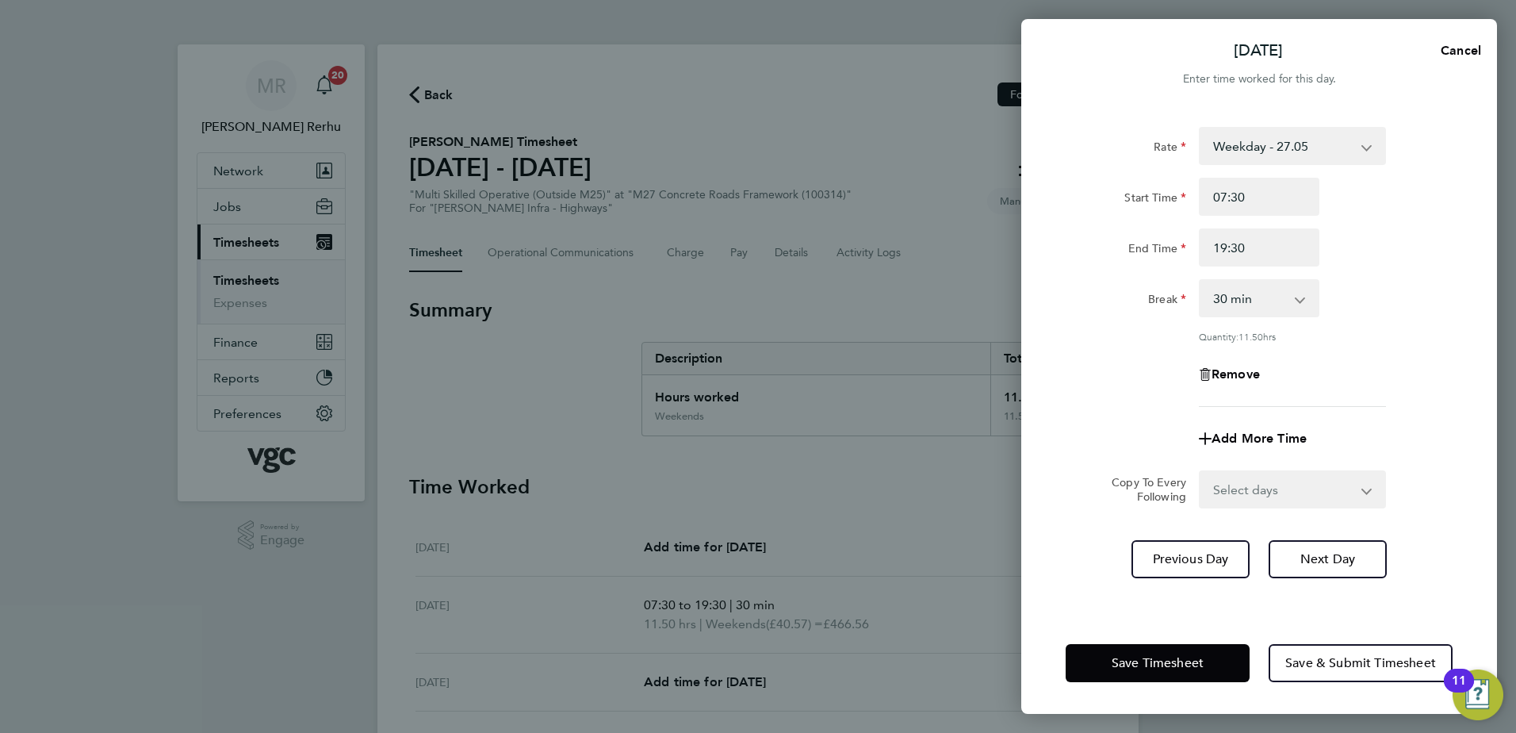
click at [1393, 304] on div "Break 0 min 15 min 30 min 45 min 60 min 75 min 90 min" at bounding box center [1259, 298] width 400 height 38
click at [1226, 498] on select "Select days Day Tuesday Wednesday Thursday Friday" at bounding box center [1283, 489] width 167 height 35
select select "DAY"
click at [1200, 472] on select "Select days Day Tuesday Wednesday Thursday Friday" at bounding box center [1283, 489] width 167 height 35
select select "2025-09-26"
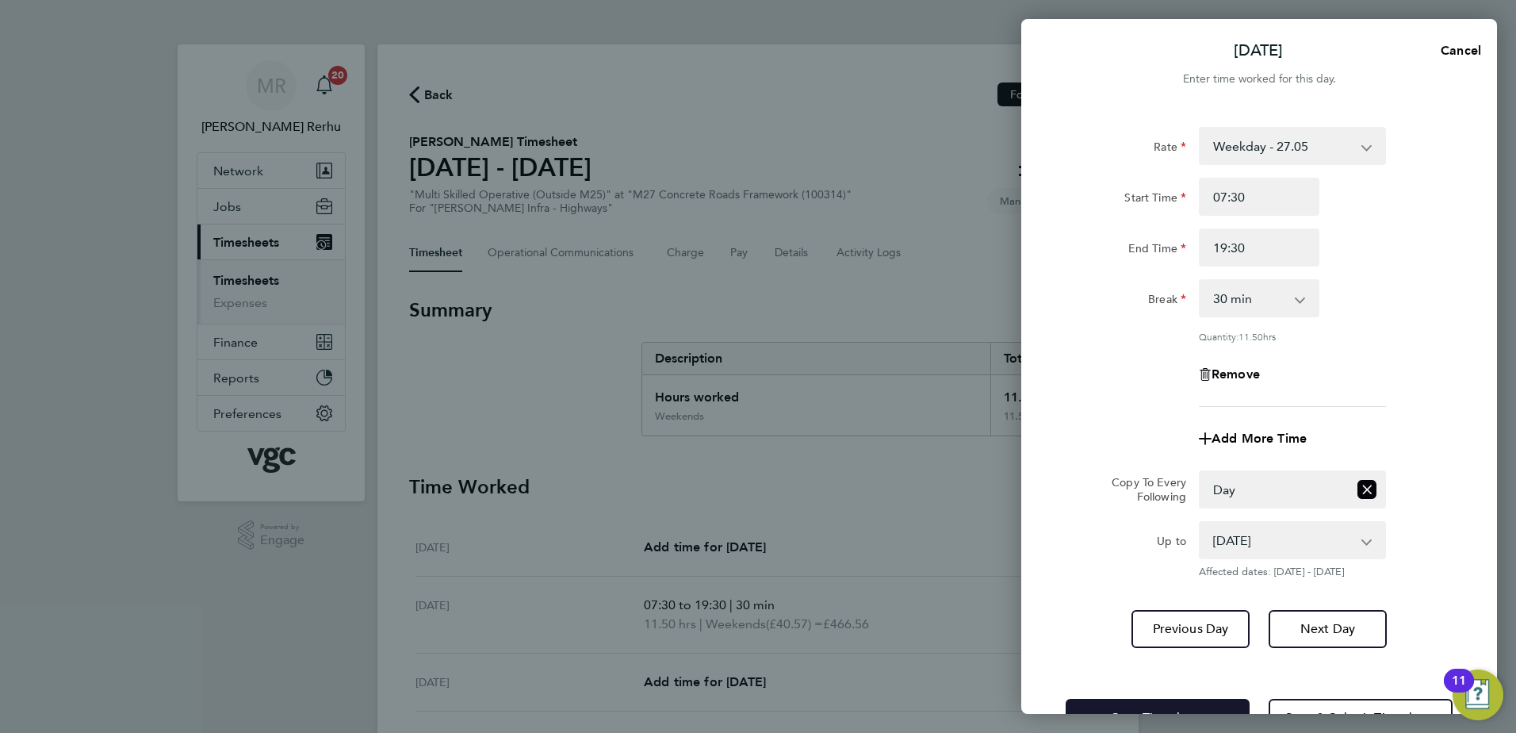
click at [1176, 710] on span "Save Timesheet" at bounding box center [1158, 718] width 92 height 16
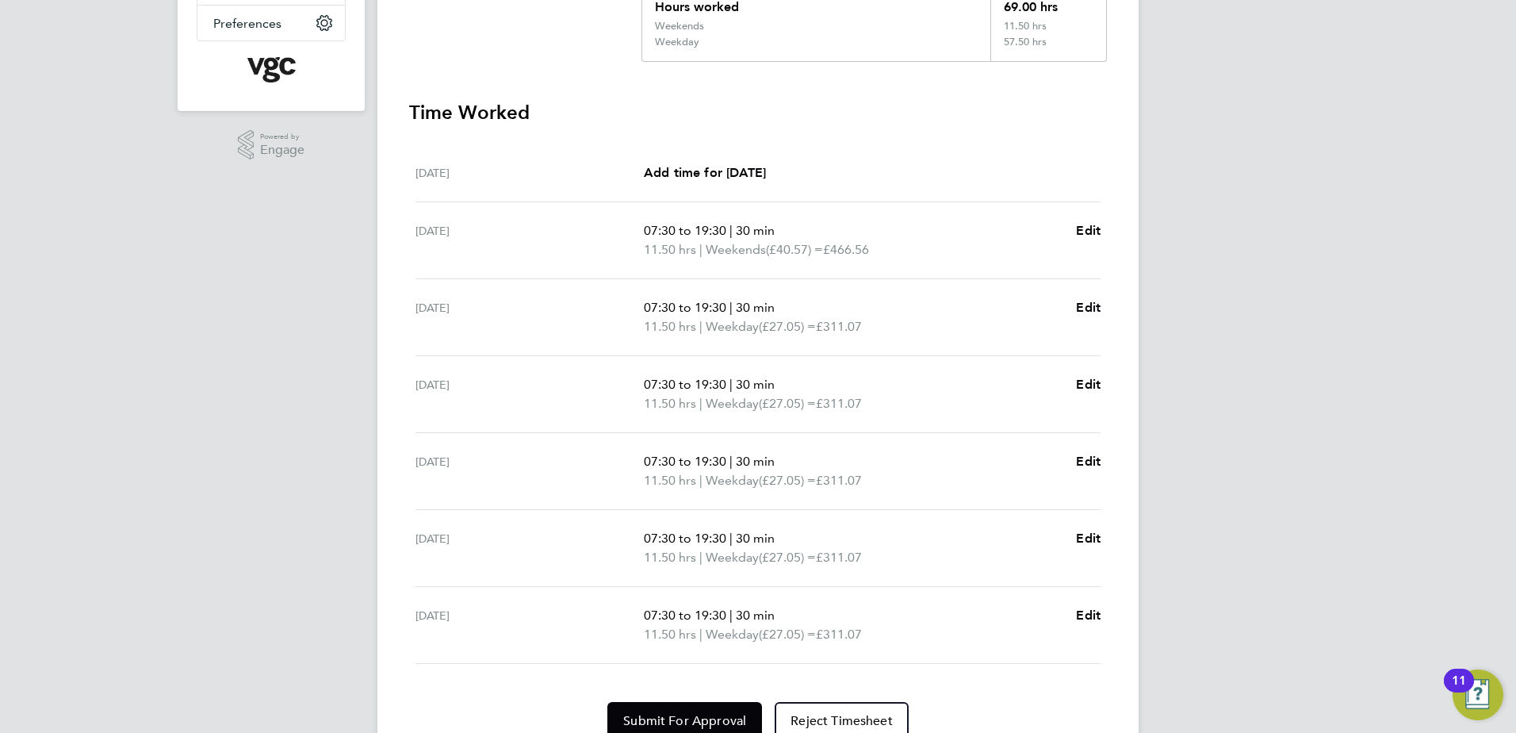
scroll to position [461, 0]
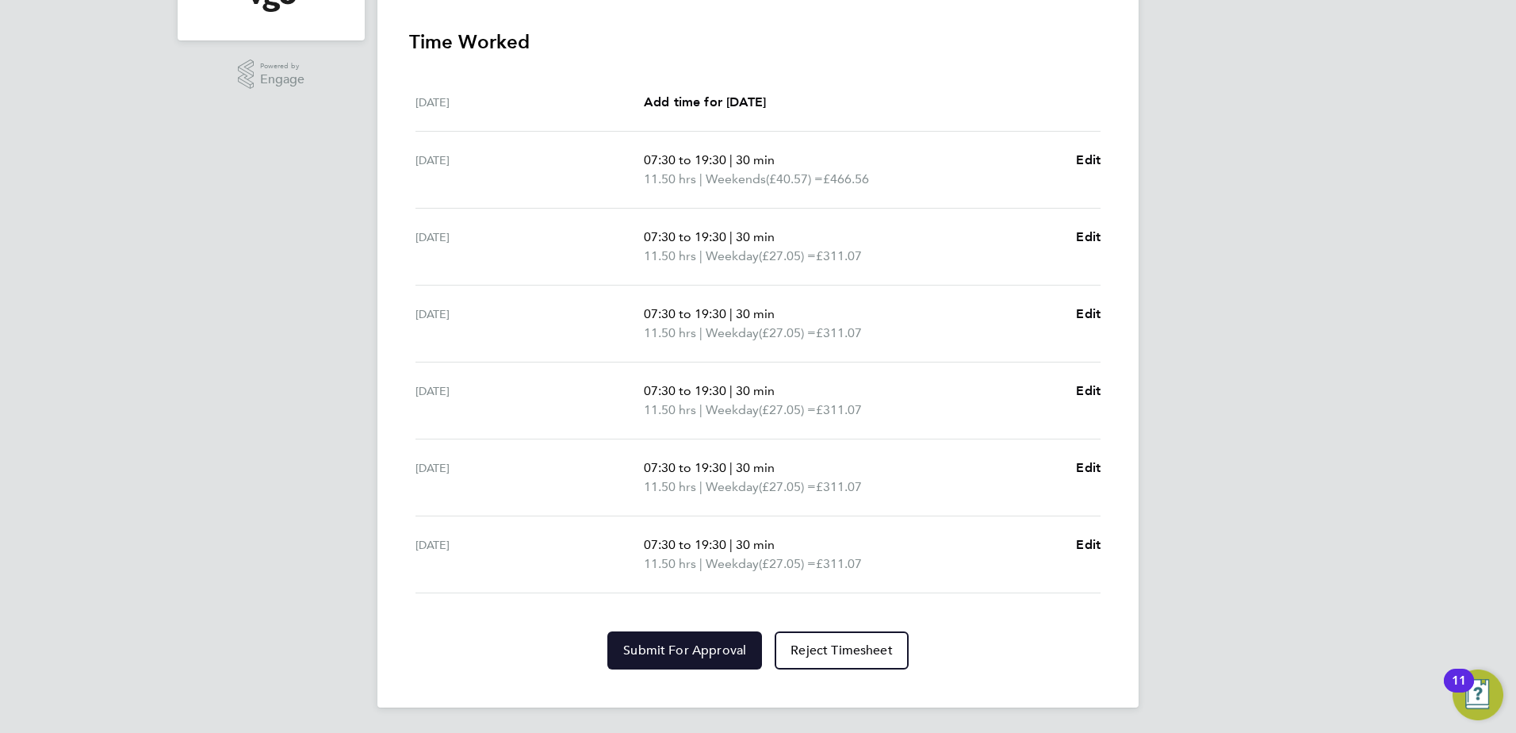
click at [696, 660] on button "Submit For Approval" at bounding box center [684, 650] width 155 height 38
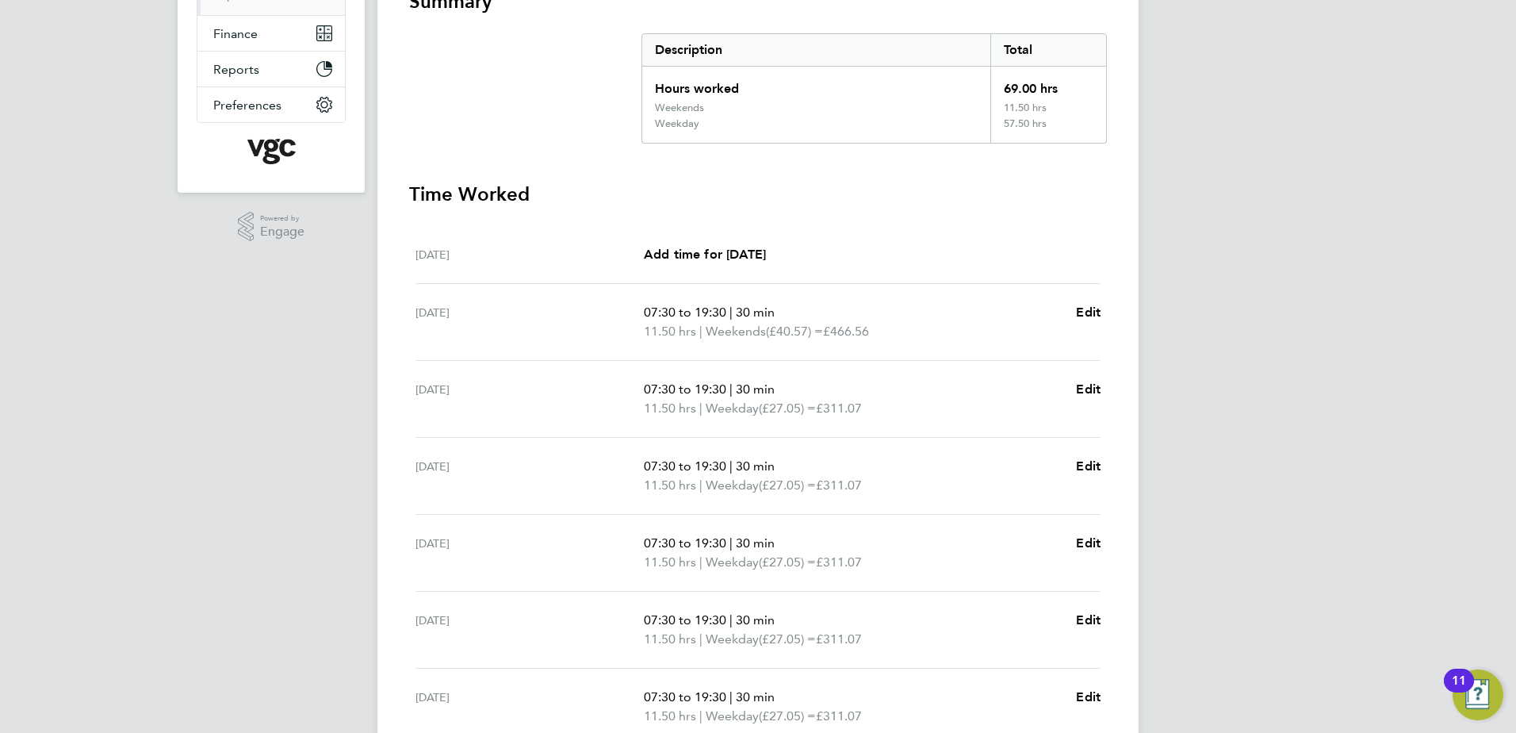
scroll to position [144, 0]
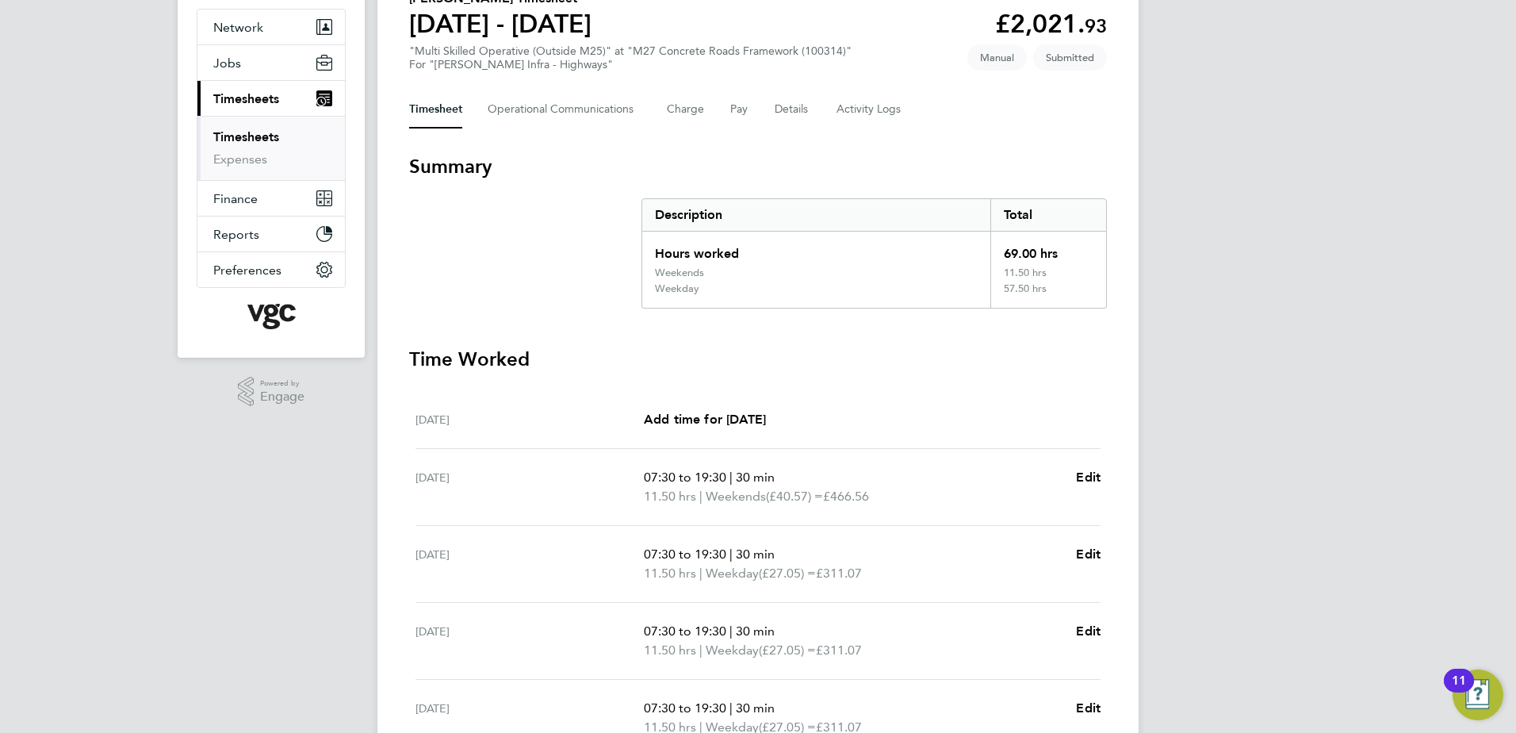
click at [255, 129] on link "Timesheets" at bounding box center [246, 136] width 66 height 15
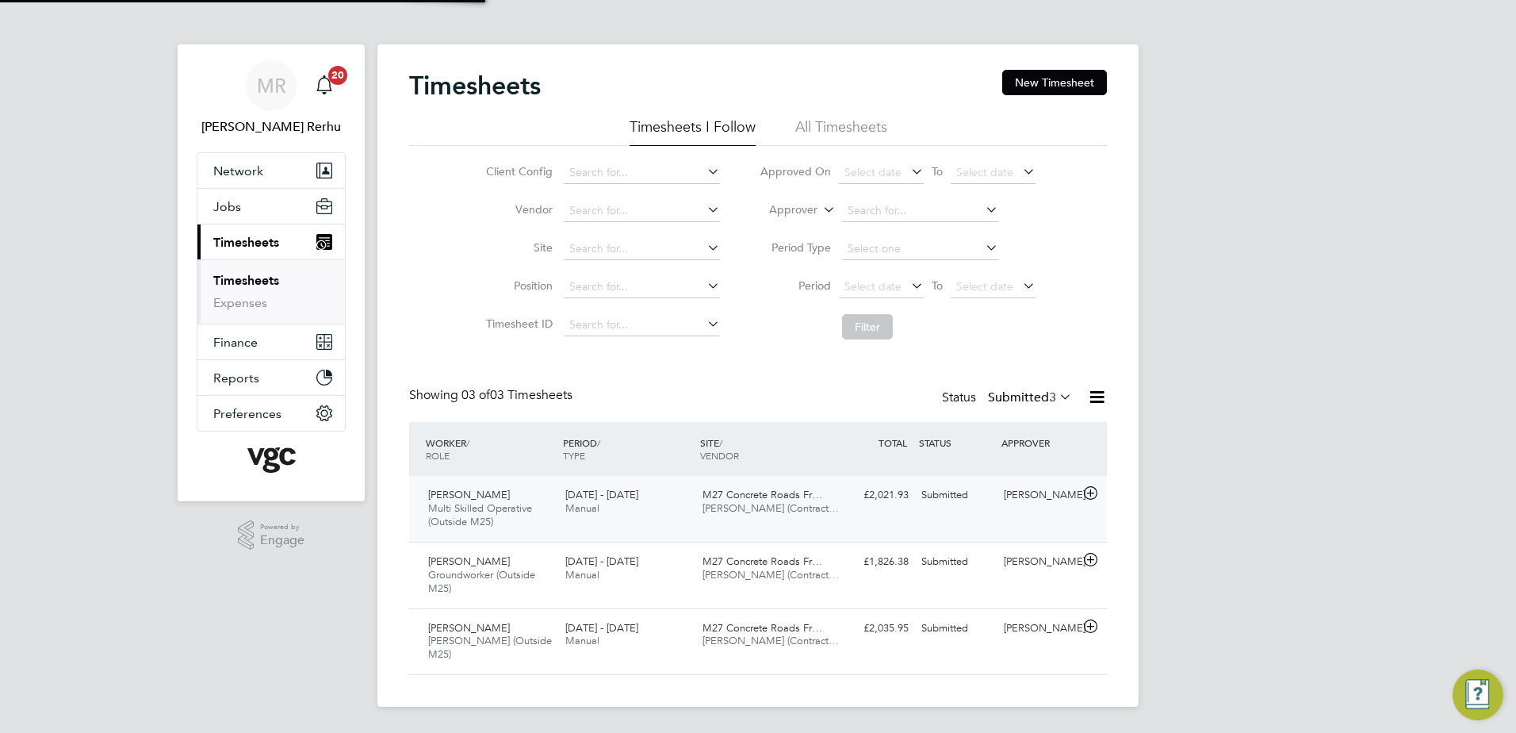
scroll to position [40, 138]
click at [810, 525] on div "Imran Ahmed Multi Skilled Operative (Outside M25) 20 - 26 Sep 2025 20 - 26 Sep …" at bounding box center [758, 509] width 698 height 66
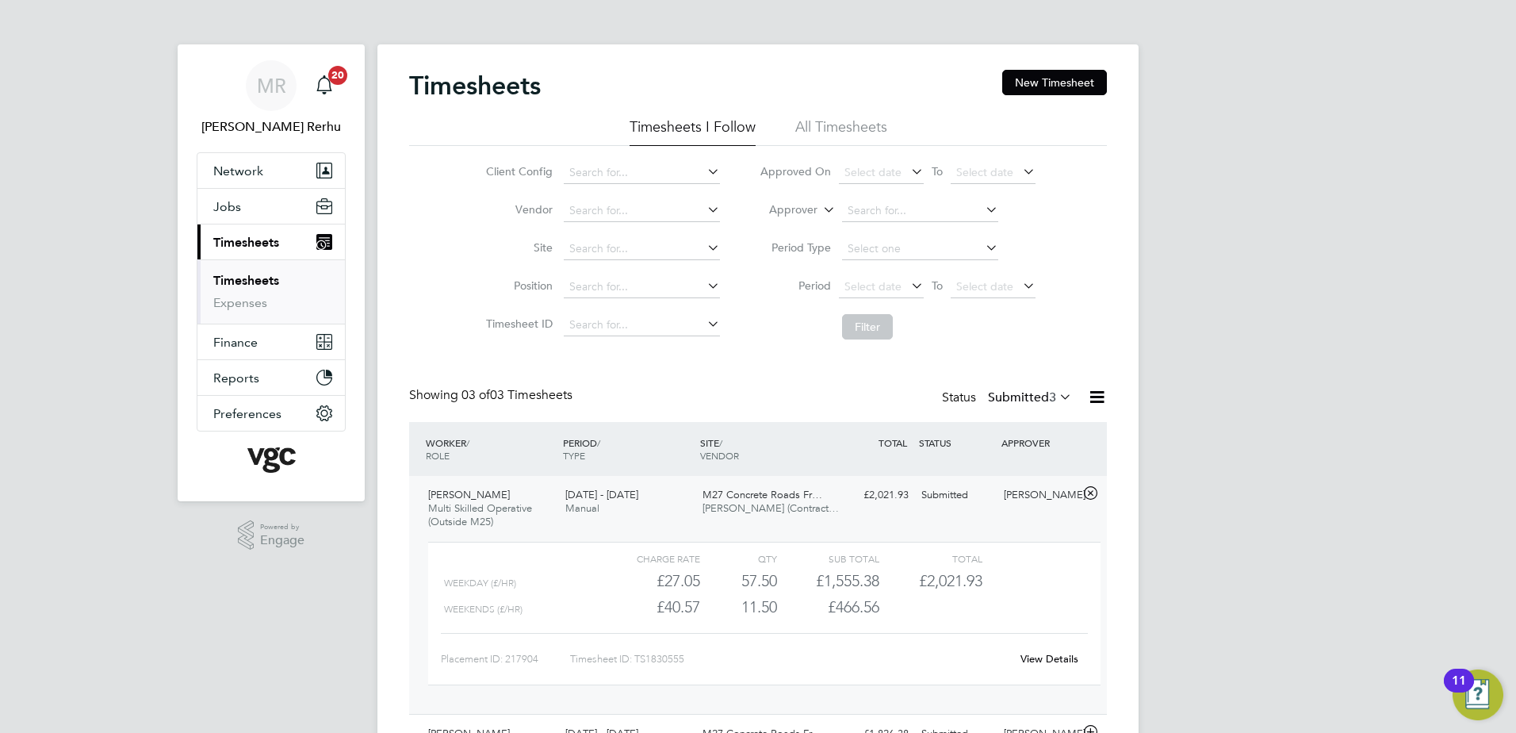
click at [1045, 649] on div "View Details" at bounding box center [1049, 658] width 78 height 25
click at [1047, 657] on link "View Details" at bounding box center [1049, 658] width 58 height 13
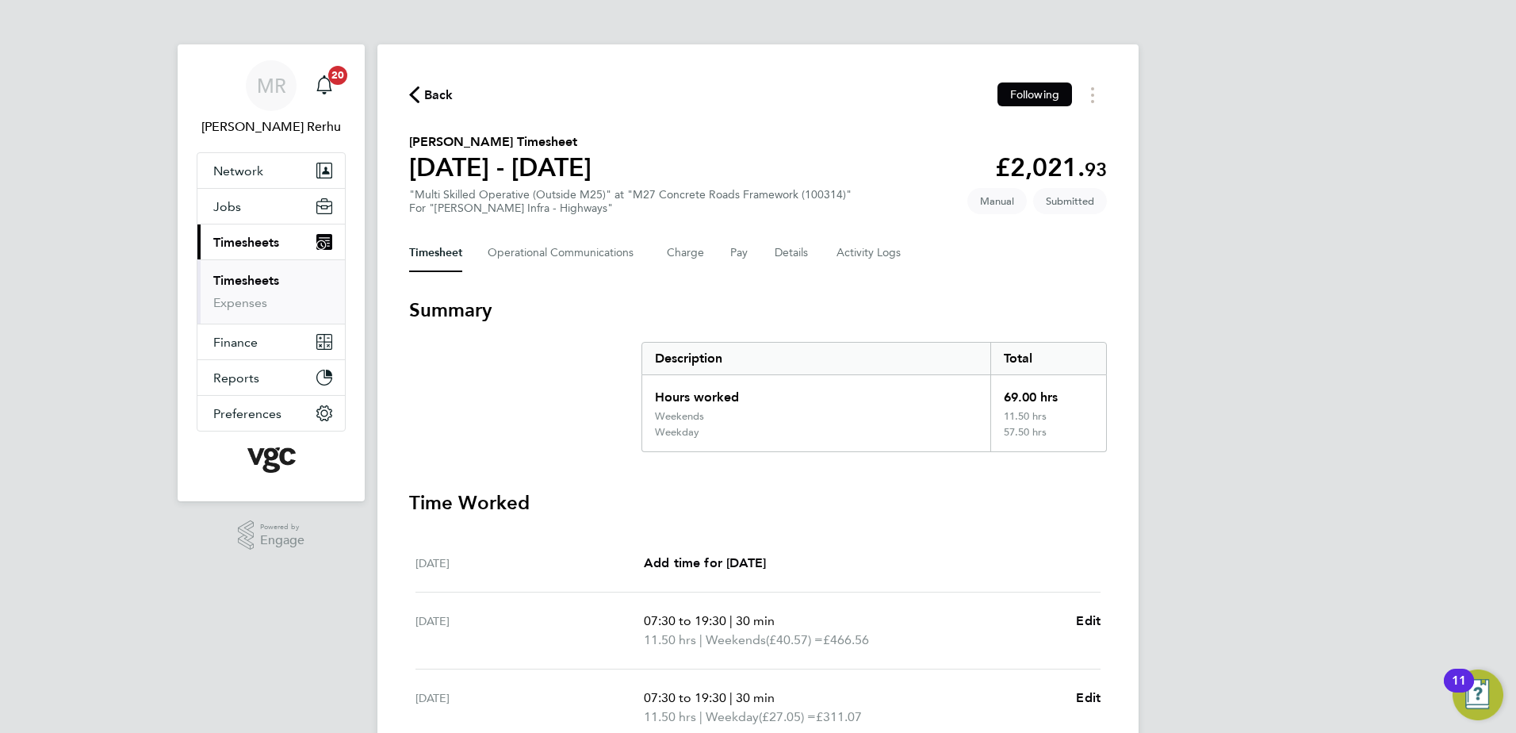
click at [247, 278] on link "Timesheets" at bounding box center [246, 280] width 66 height 15
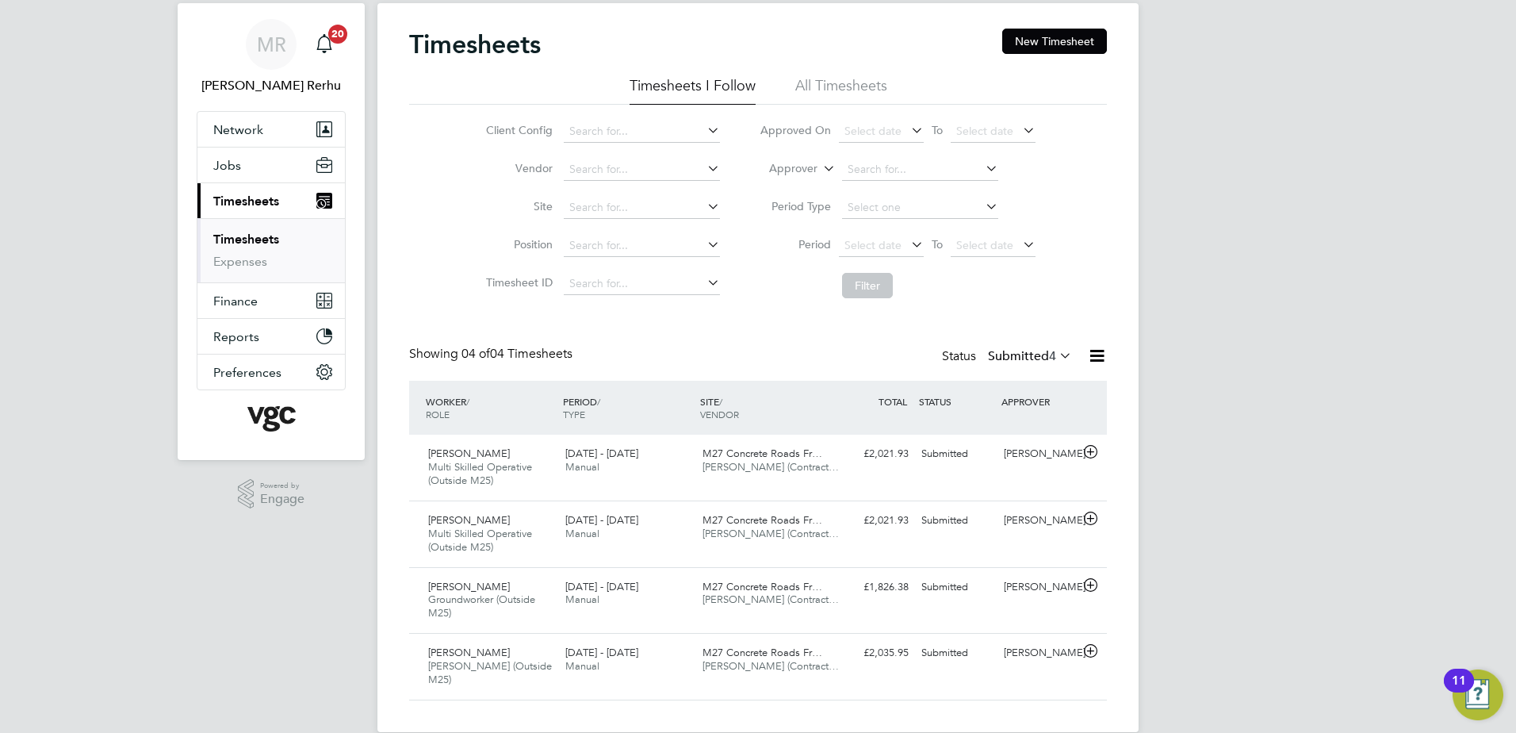
scroll to position [52, 0]
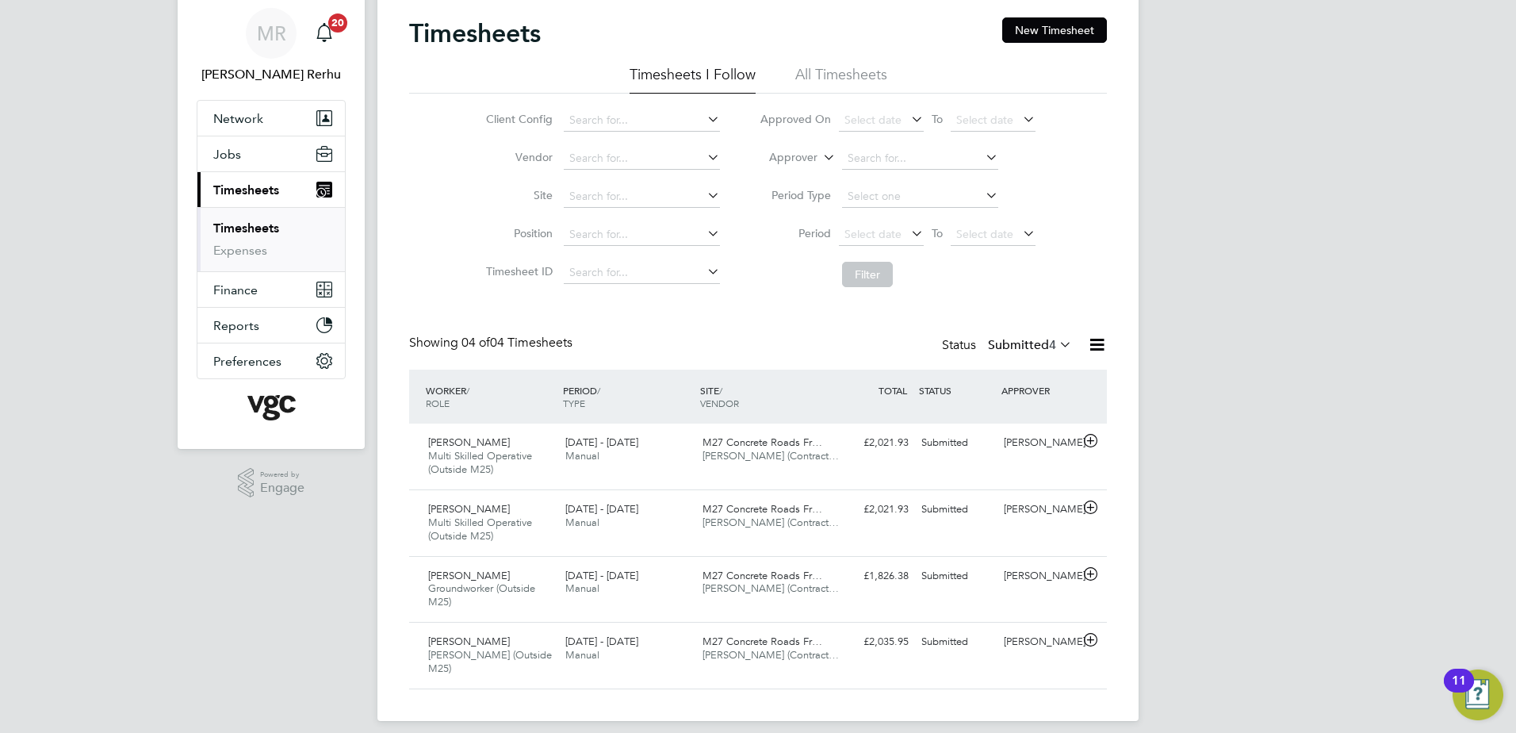
click at [253, 228] on link "Timesheets" at bounding box center [246, 227] width 66 height 15
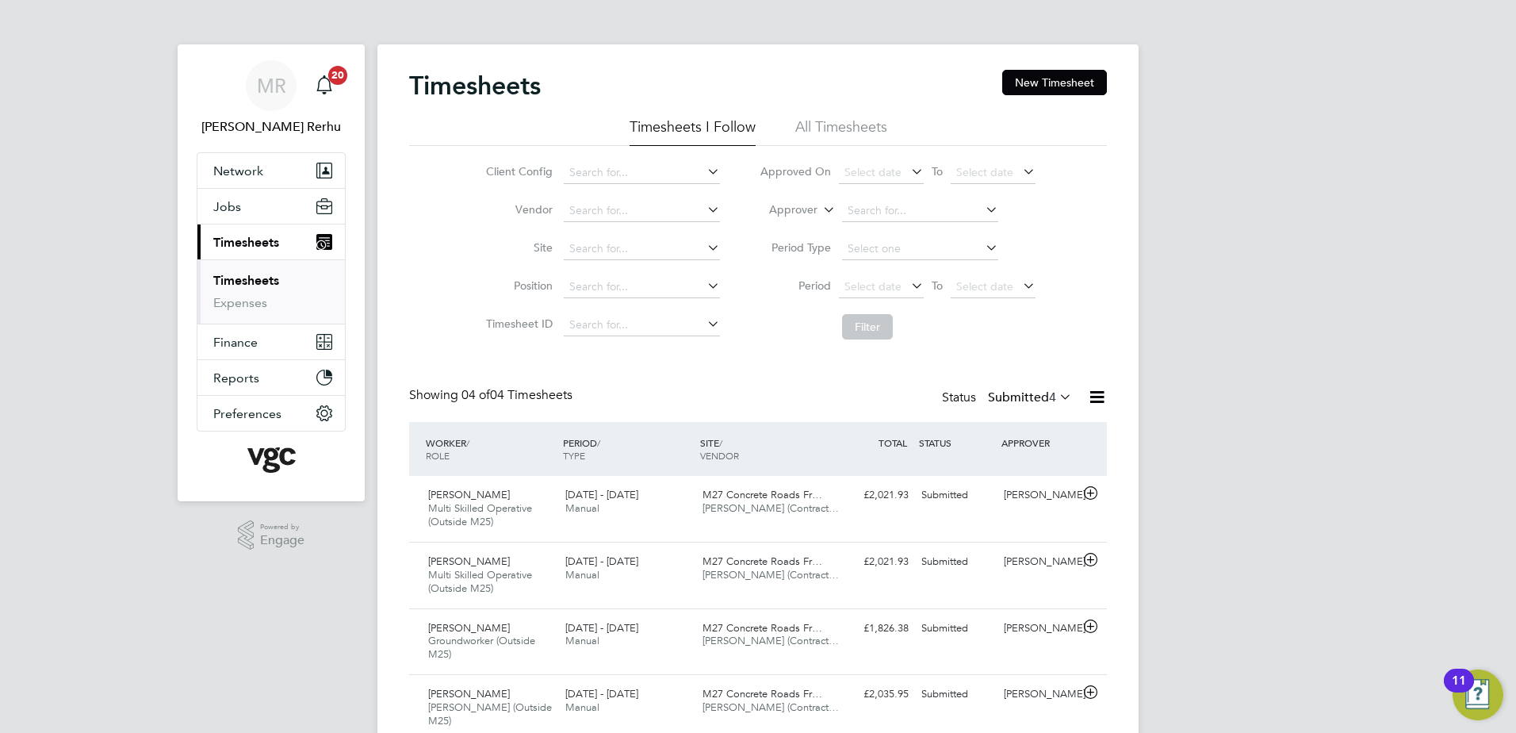
click at [269, 277] on link "Timesheets" at bounding box center [246, 280] width 66 height 15
